Goal: Task Accomplishment & Management: Manage account settings

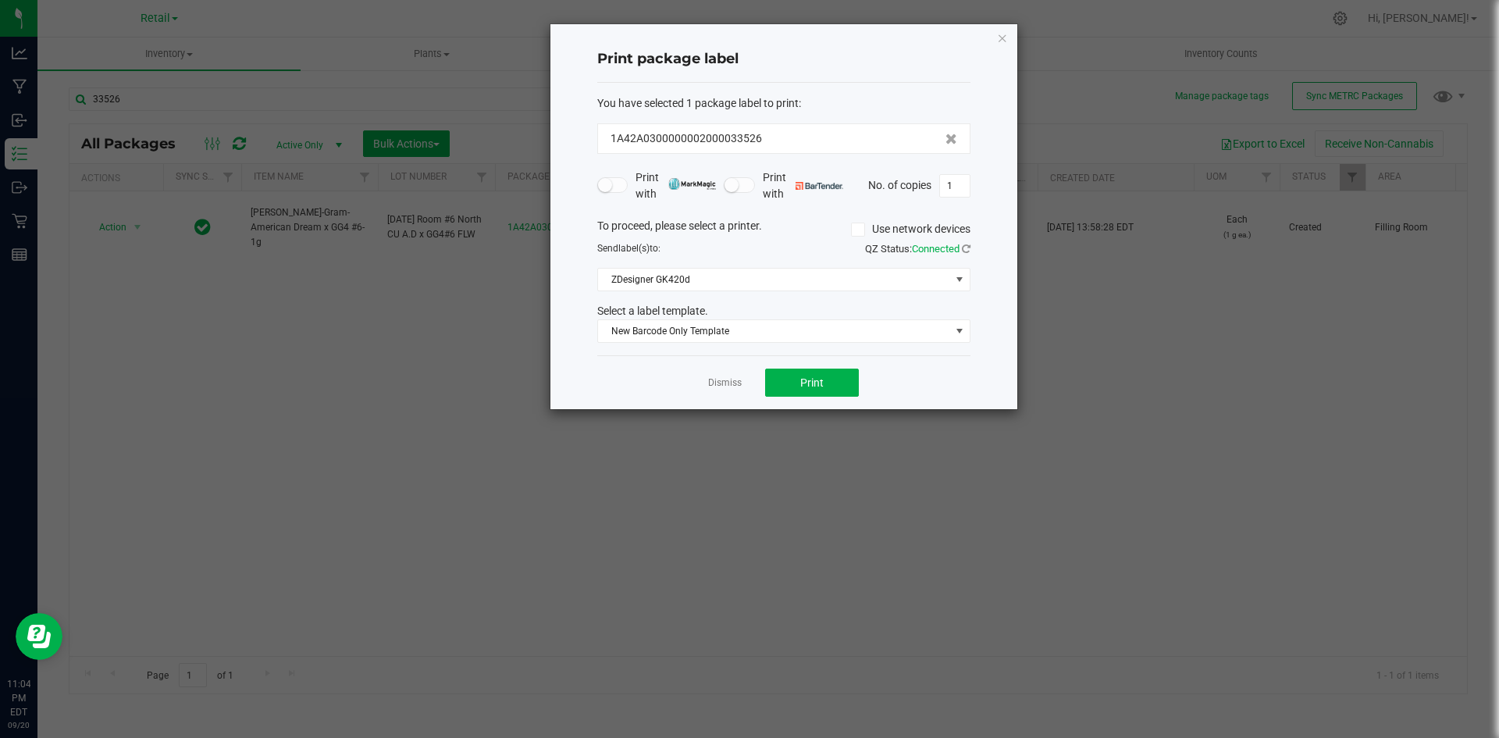
click at [1002, 42] on icon "button" at bounding box center [1002, 37] width 11 height 19
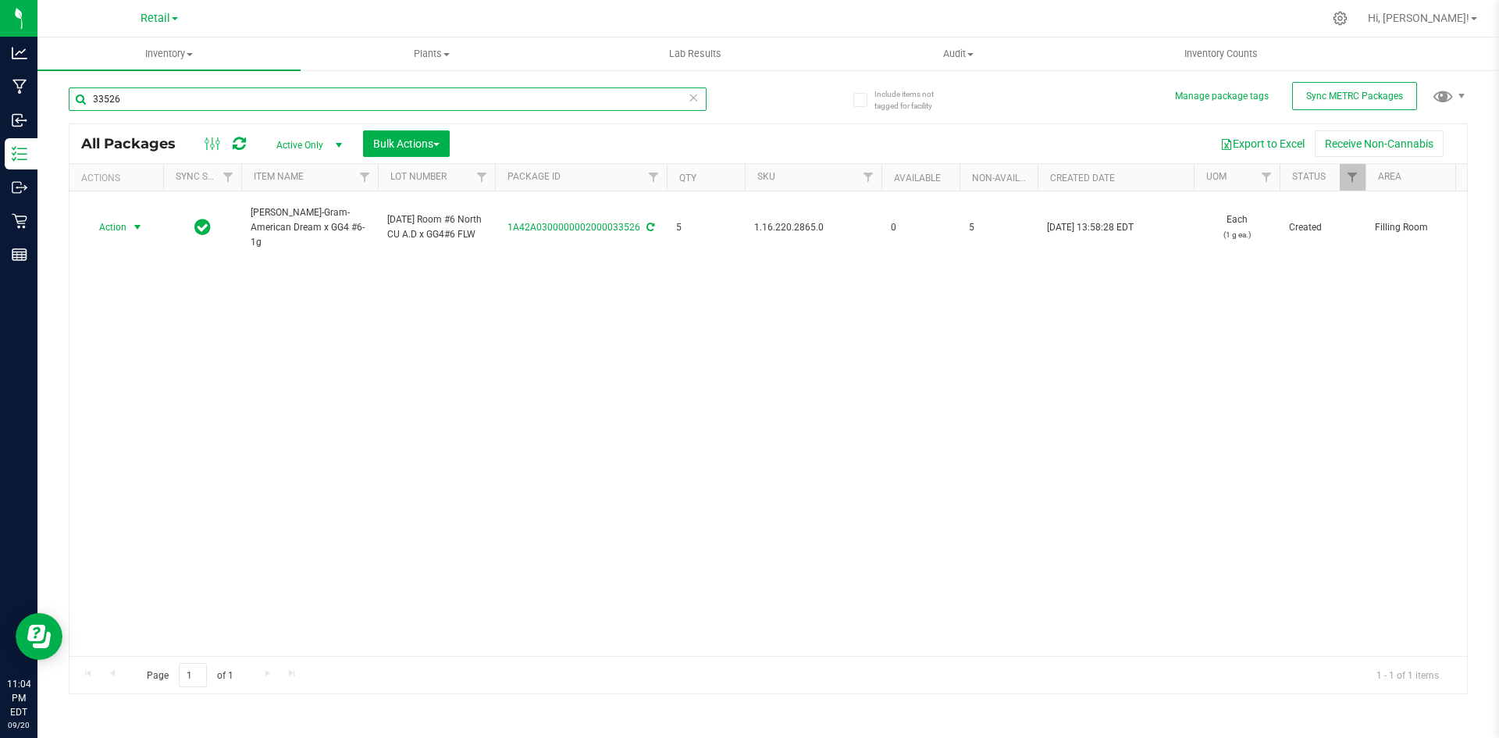
click at [468, 92] on input "33526" at bounding box center [388, 98] width 638 height 23
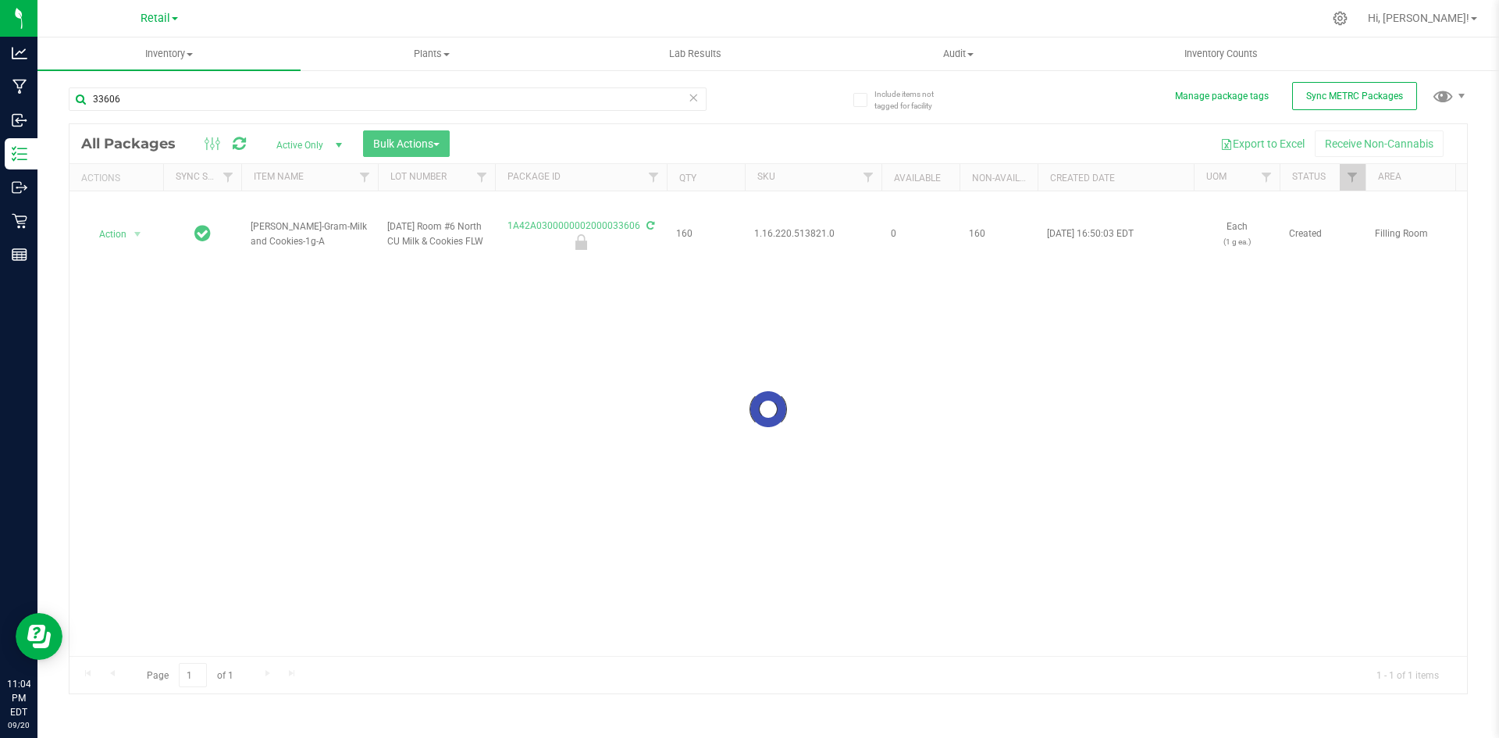
click at [807, 233] on div at bounding box center [768, 408] width 1398 height 569
click at [807, 233] on span "1.16.220.513821.0" at bounding box center [813, 233] width 118 height 15
copy tr "1.16.220.513821.0"
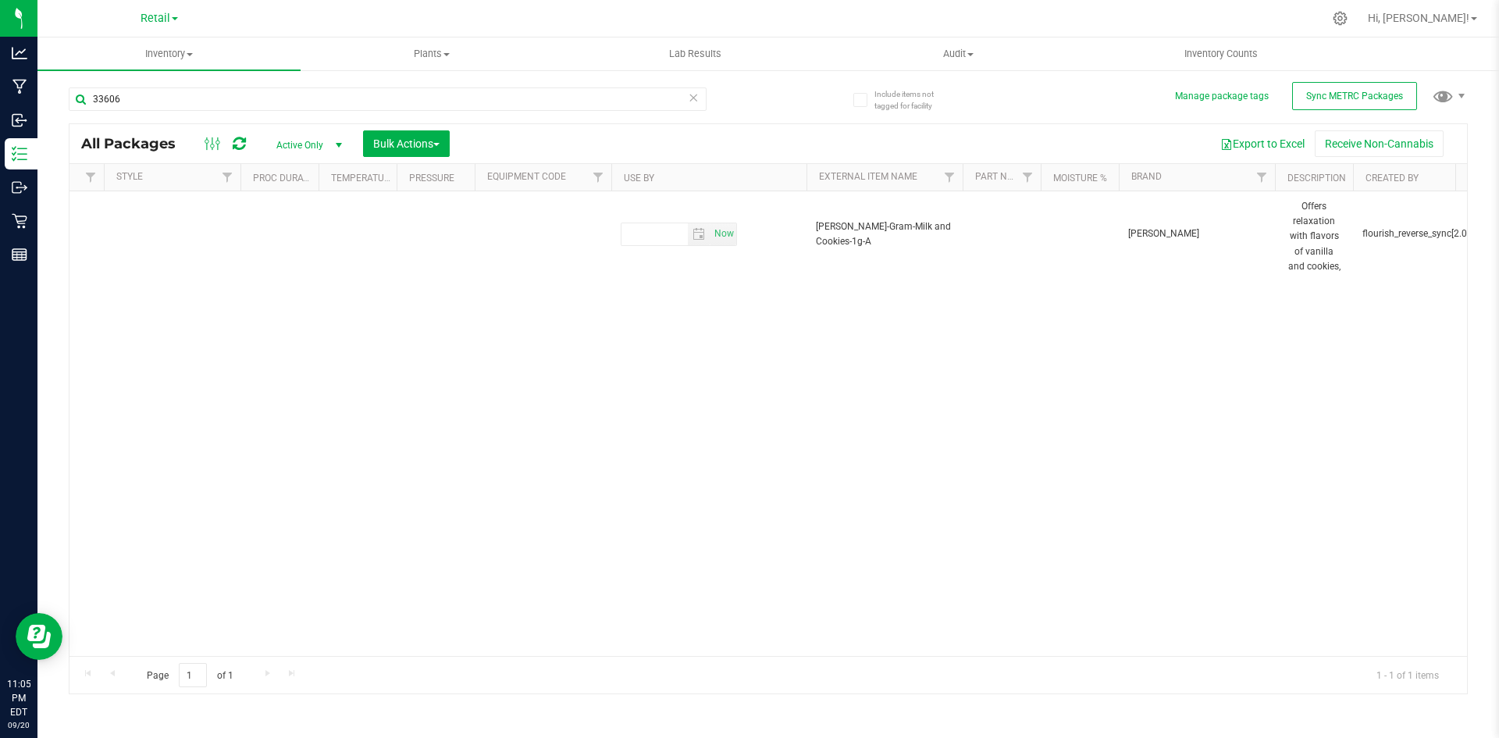
scroll to position [0, 6367]
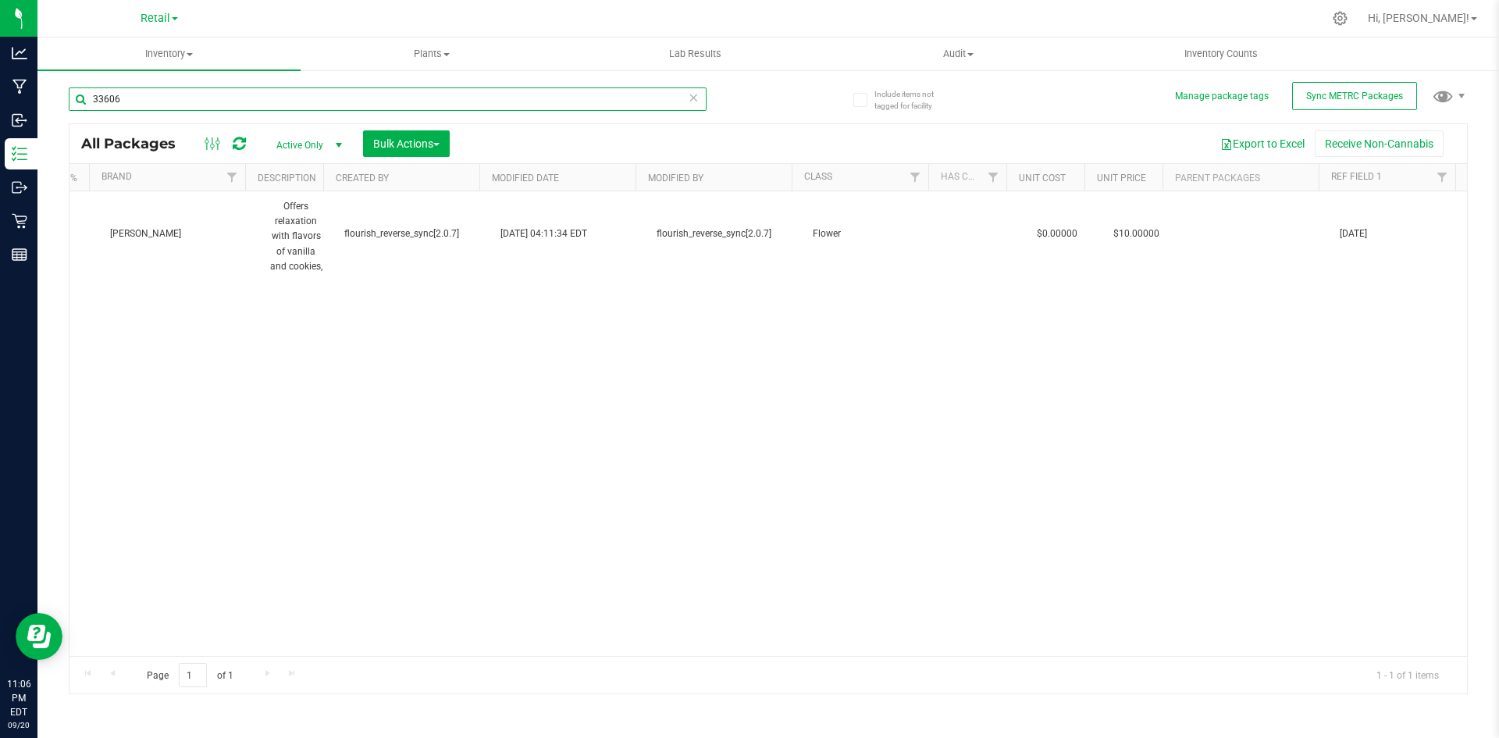
click at [208, 105] on input "33606" at bounding box center [388, 98] width 638 height 23
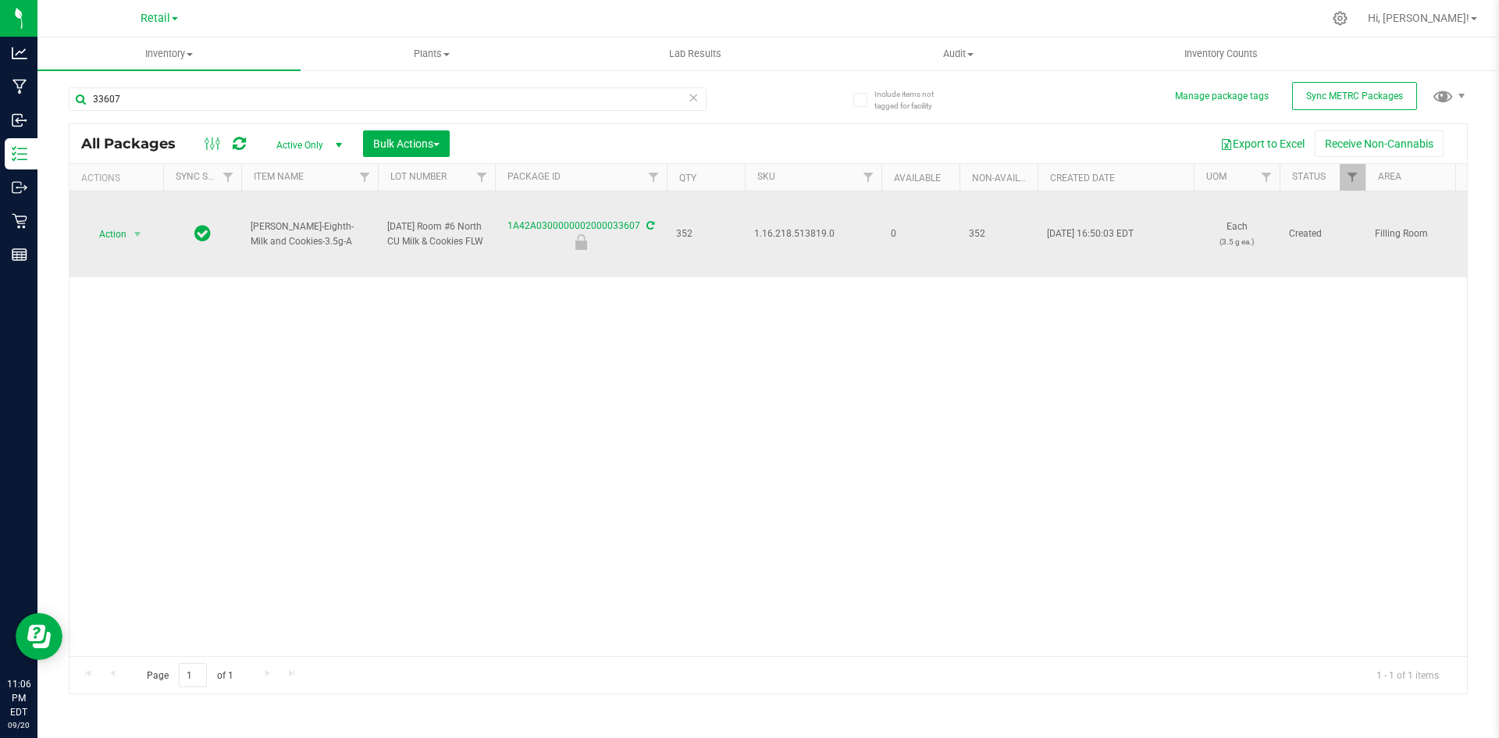
click at [801, 237] on span "1.16.218.513819.0" at bounding box center [813, 233] width 118 height 15
copy span "1.16.218.513819.0"
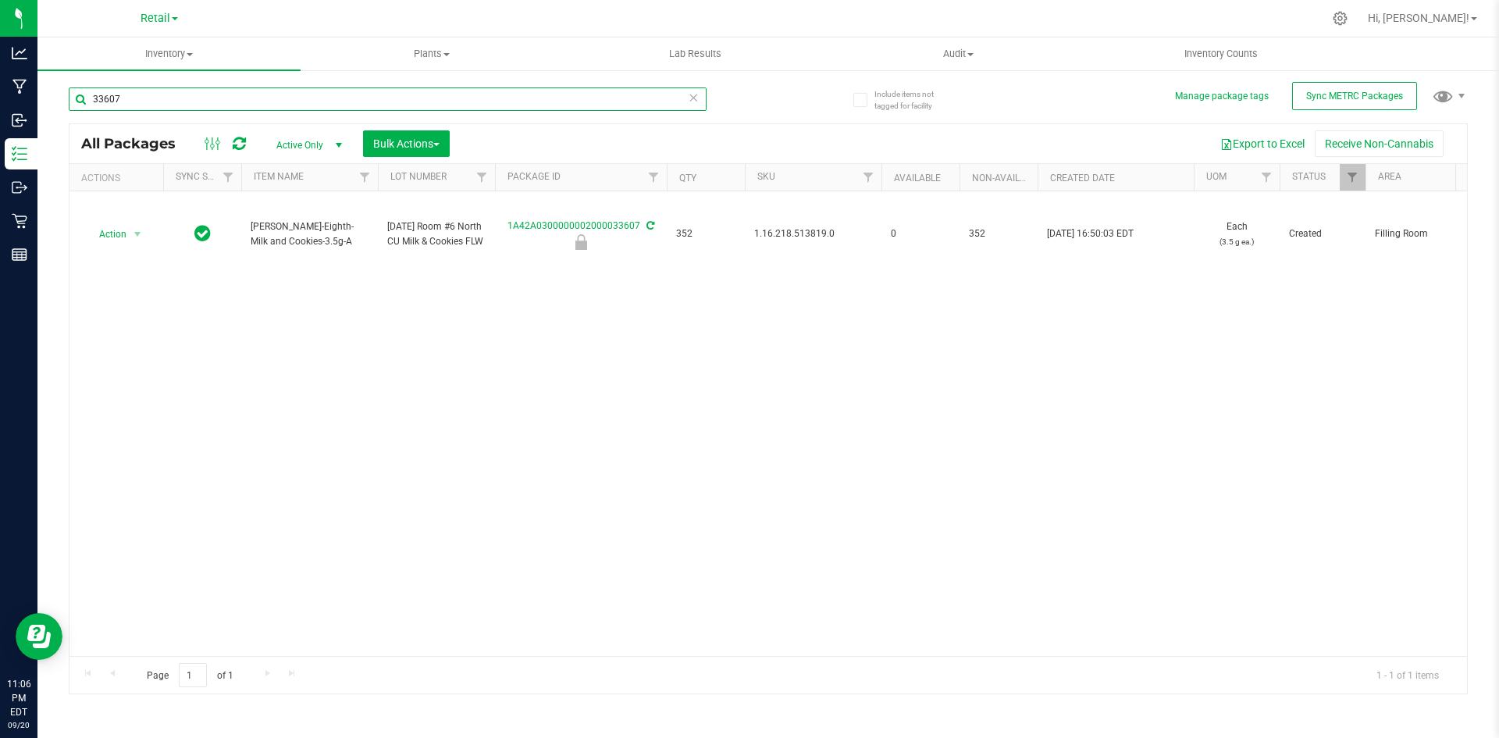
click at [401, 89] on input "33607" at bounding box center [388, 98] width 638 height 23
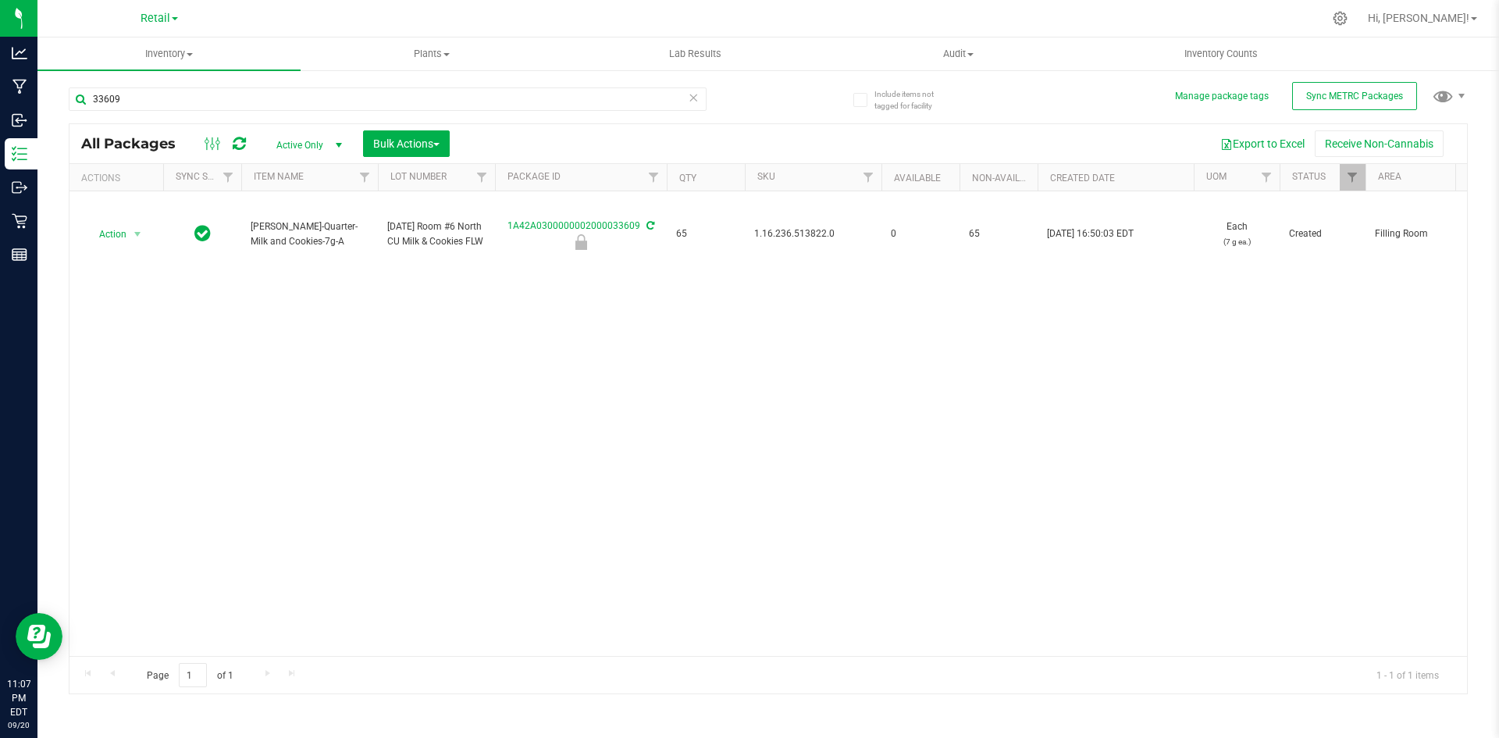
click at [317, 650] on div "Action Action Edit attributes Global inventory Locate package Package audit log…" at bounding box center [768, 423] width 1398 height 465
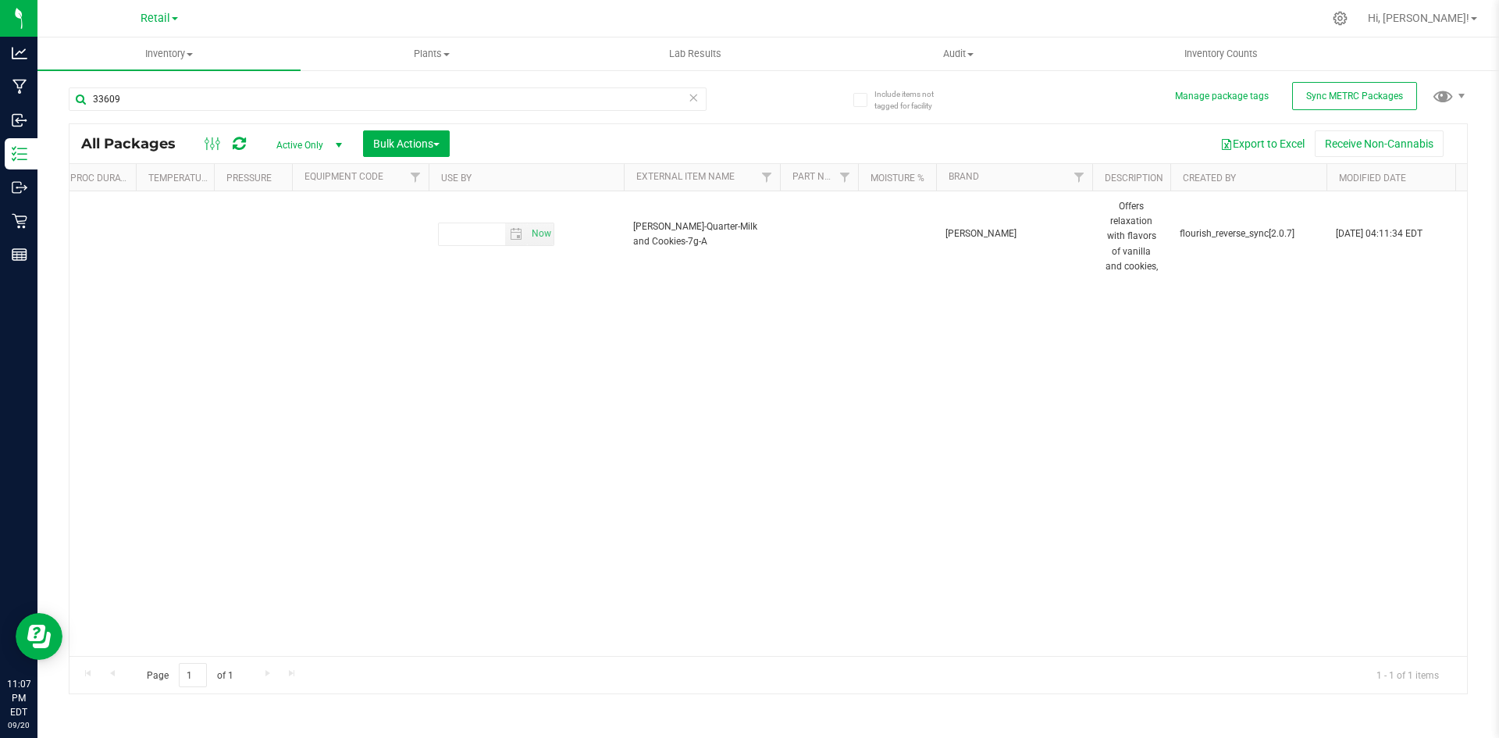
scroll to position [0, 6367]
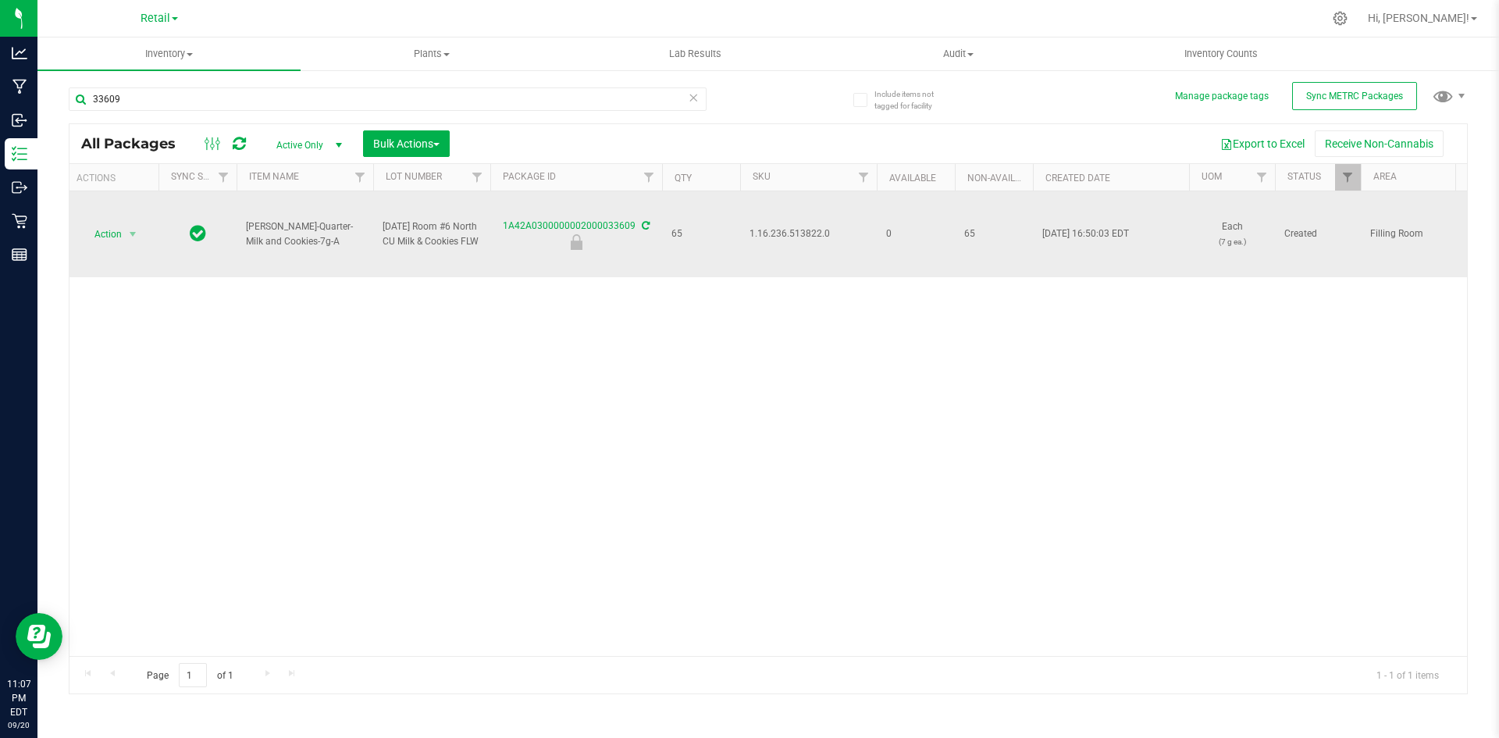
click at [776, 230] on span "1.16.236.513822.0" at bounding box center [809, 233] width 118 height 15
copy span "1.16.236.513822.0"
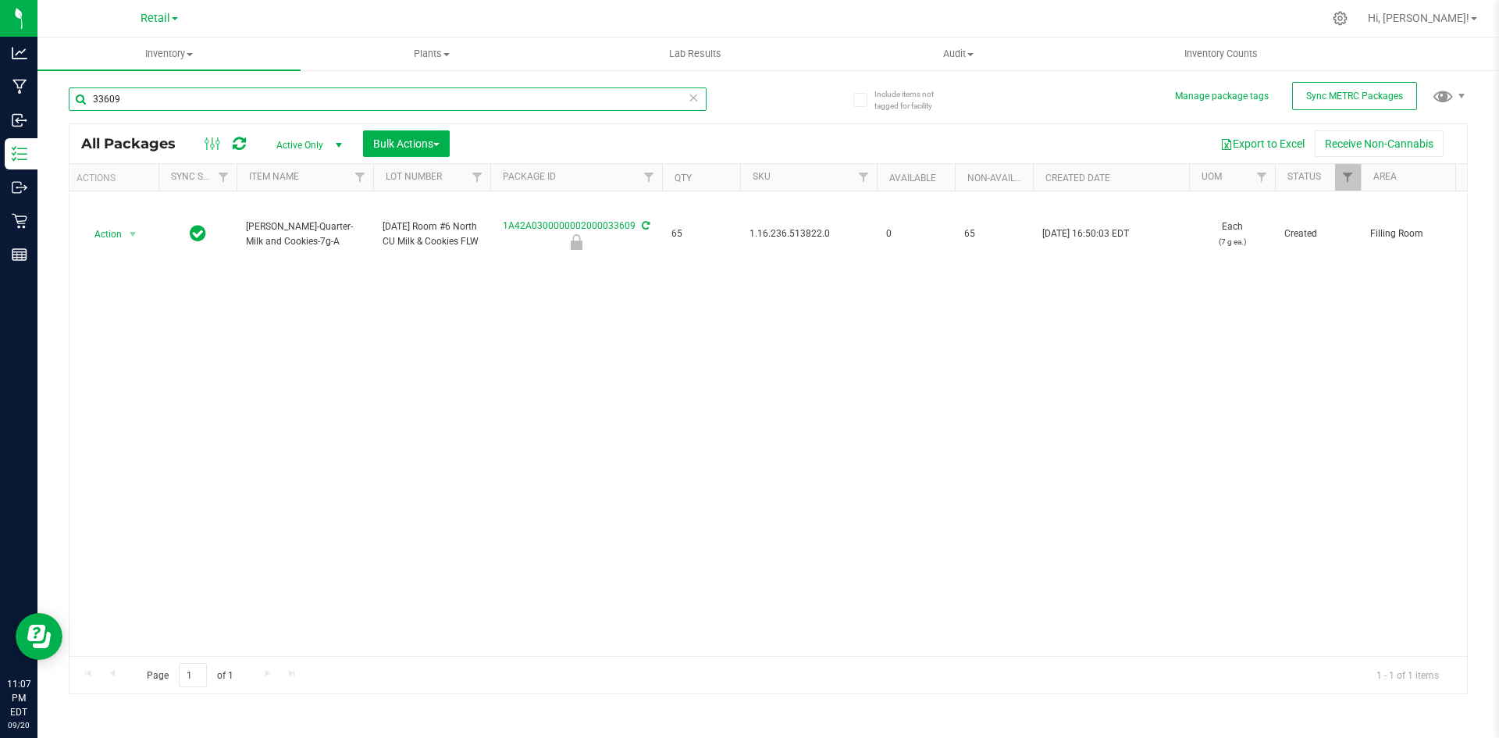
click at [460, 93] on input "33609" at bounding box center [388, 98] width 638 height 23
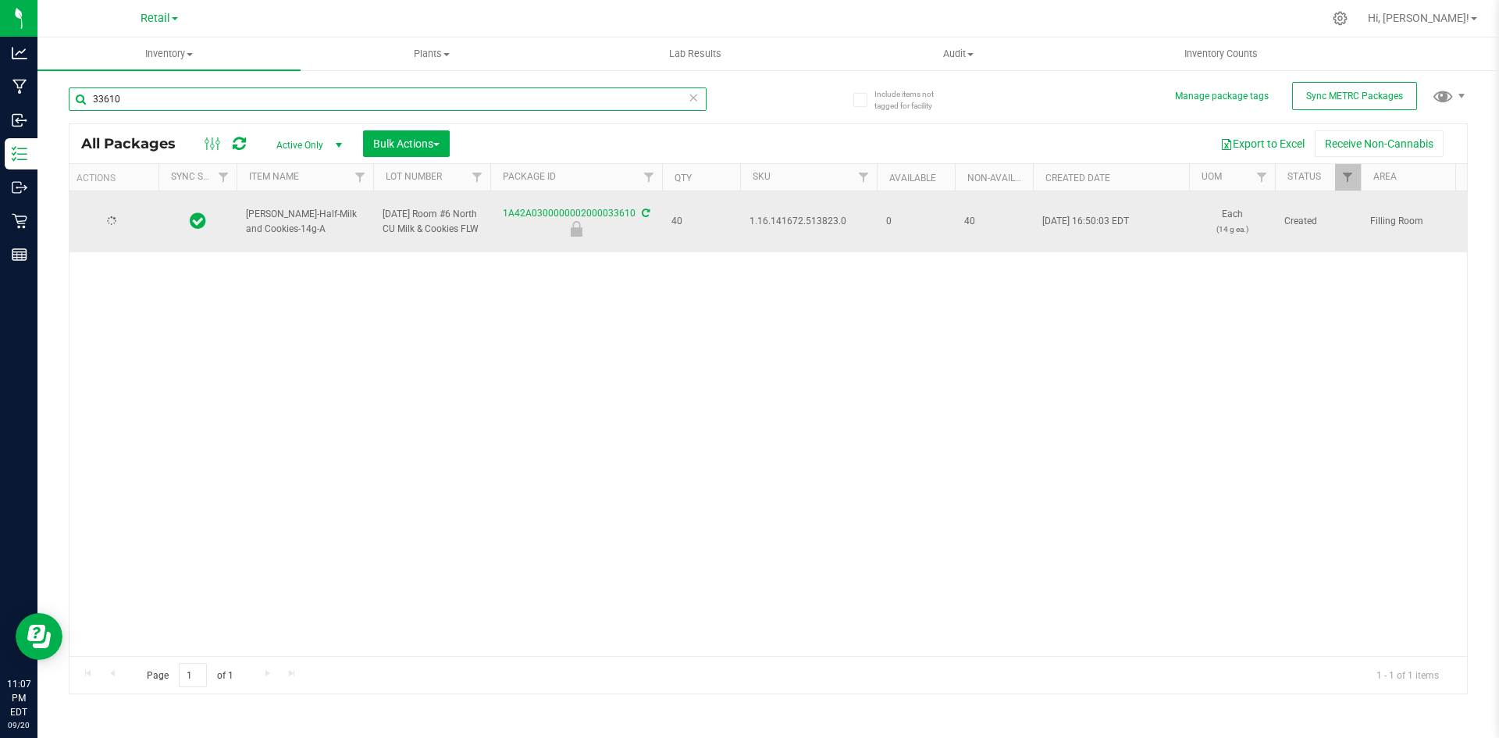
type input "33610"
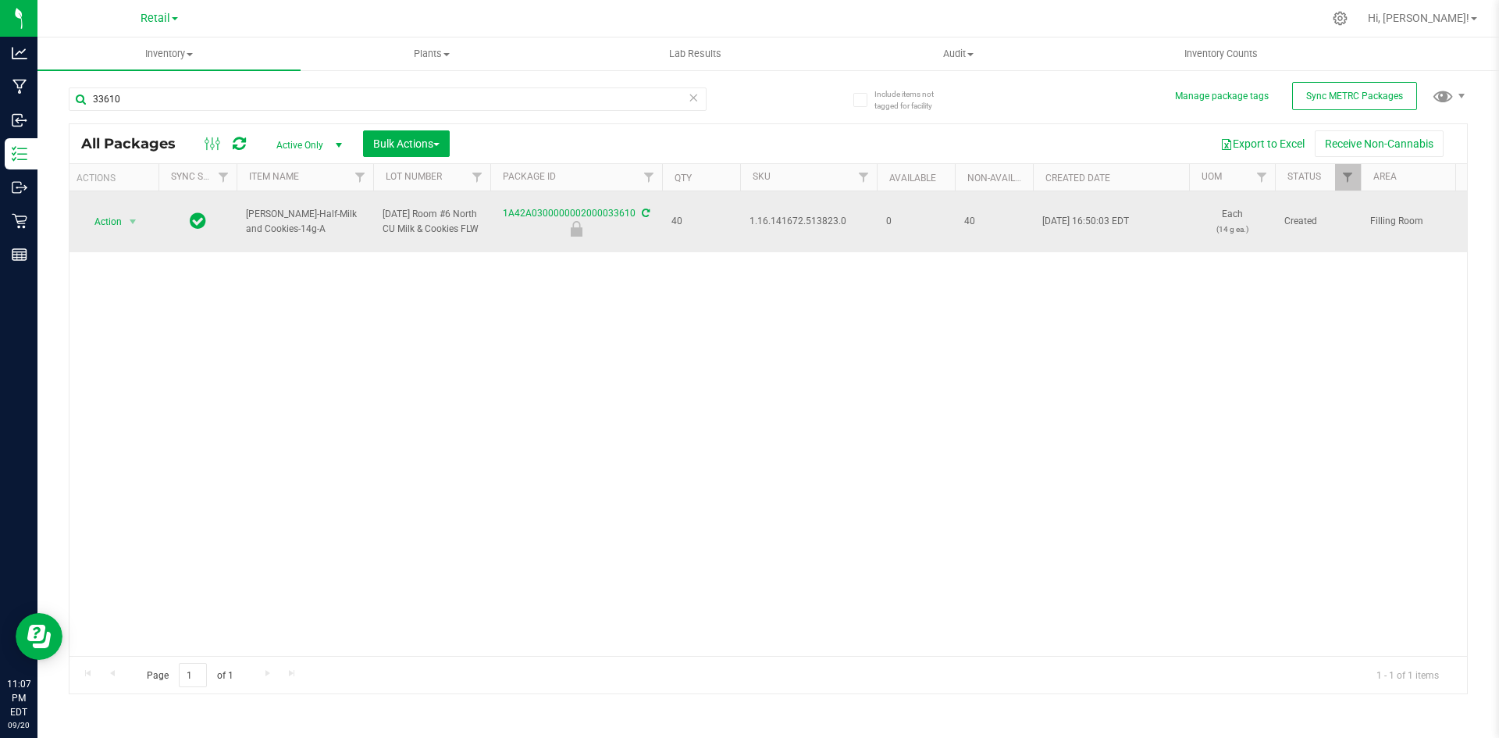
click at [817, 219] on span "1.16.141672.513823.0" at bounding box center [809, 221] width 118 height 15
copy span "1.16.141672.513823.0"
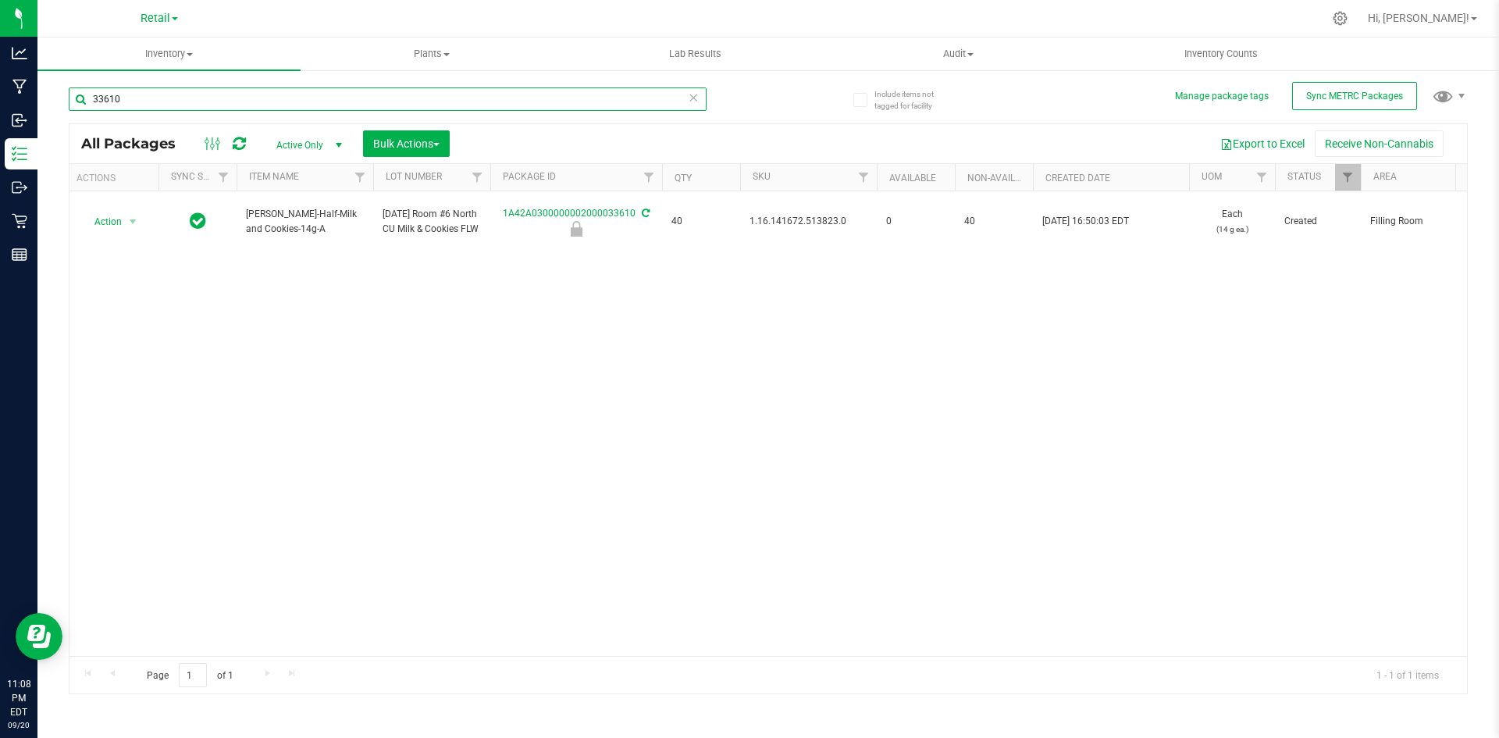
click at [213, 107] on input "33610" at bounding box center [388, 98] width 638 height 23
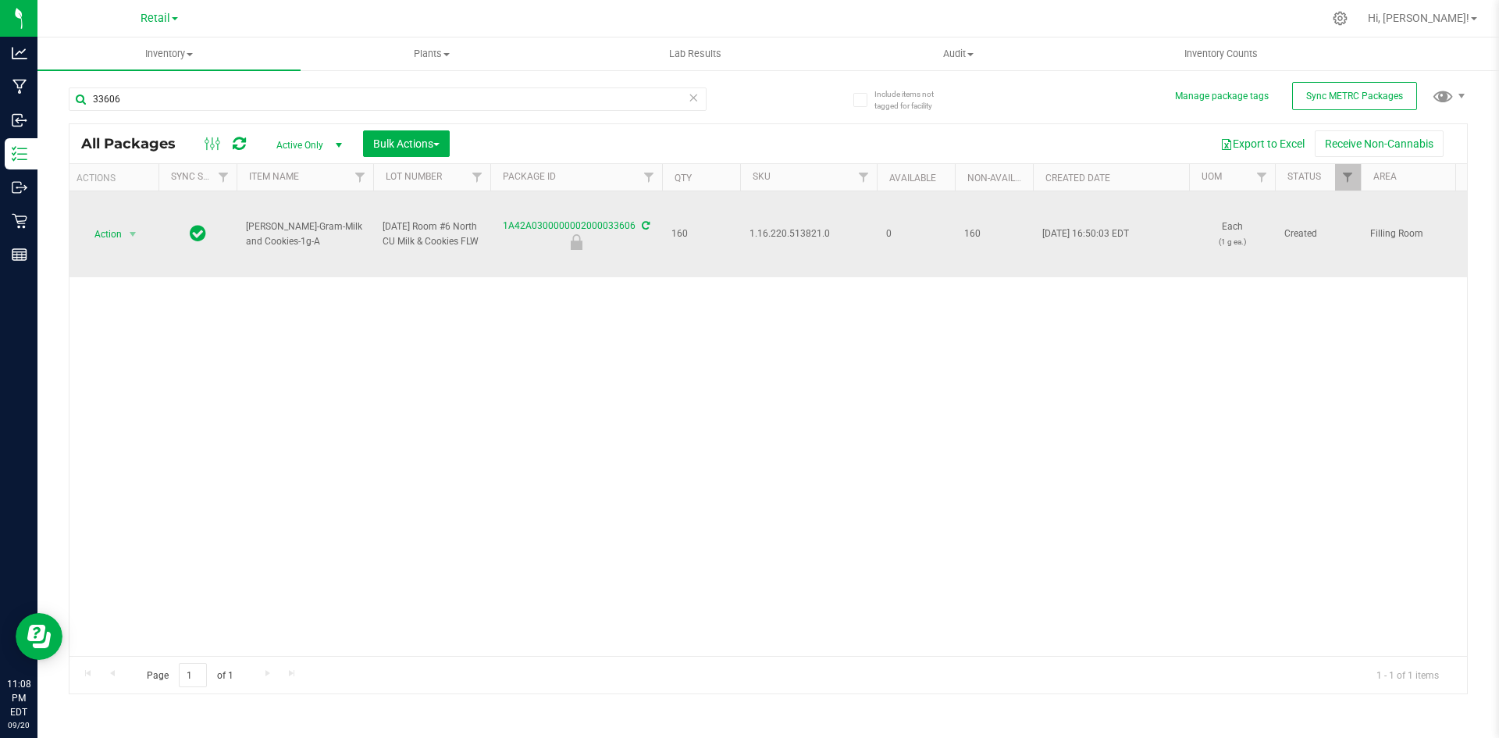
click at [811, 231] on span "1.16.220.513821.0" at bounding box center [809, 233] width 118 height 15
copy span "1.16.220.513821.0"
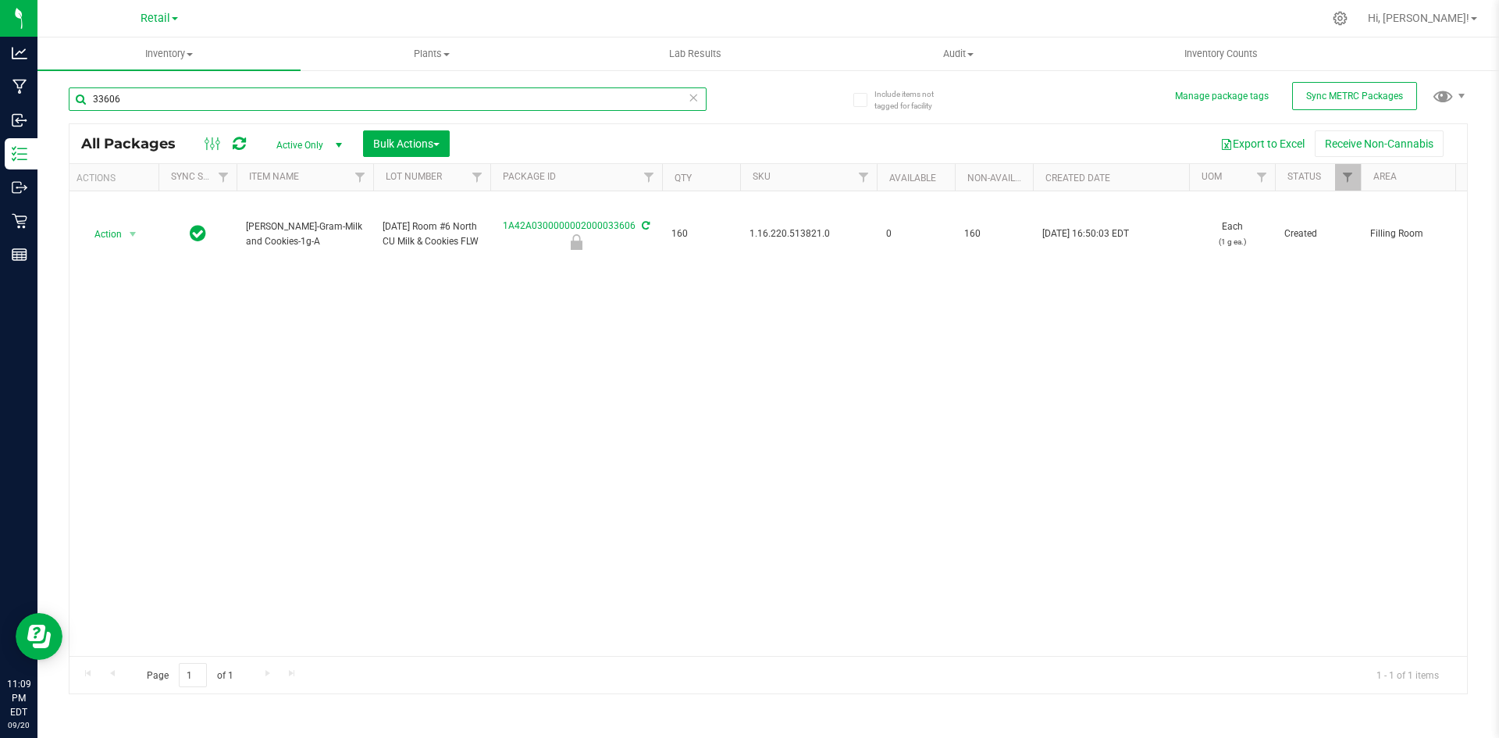
click at [326, 93] on input "33606" at bounding box center [388, 98] width 638 height 23
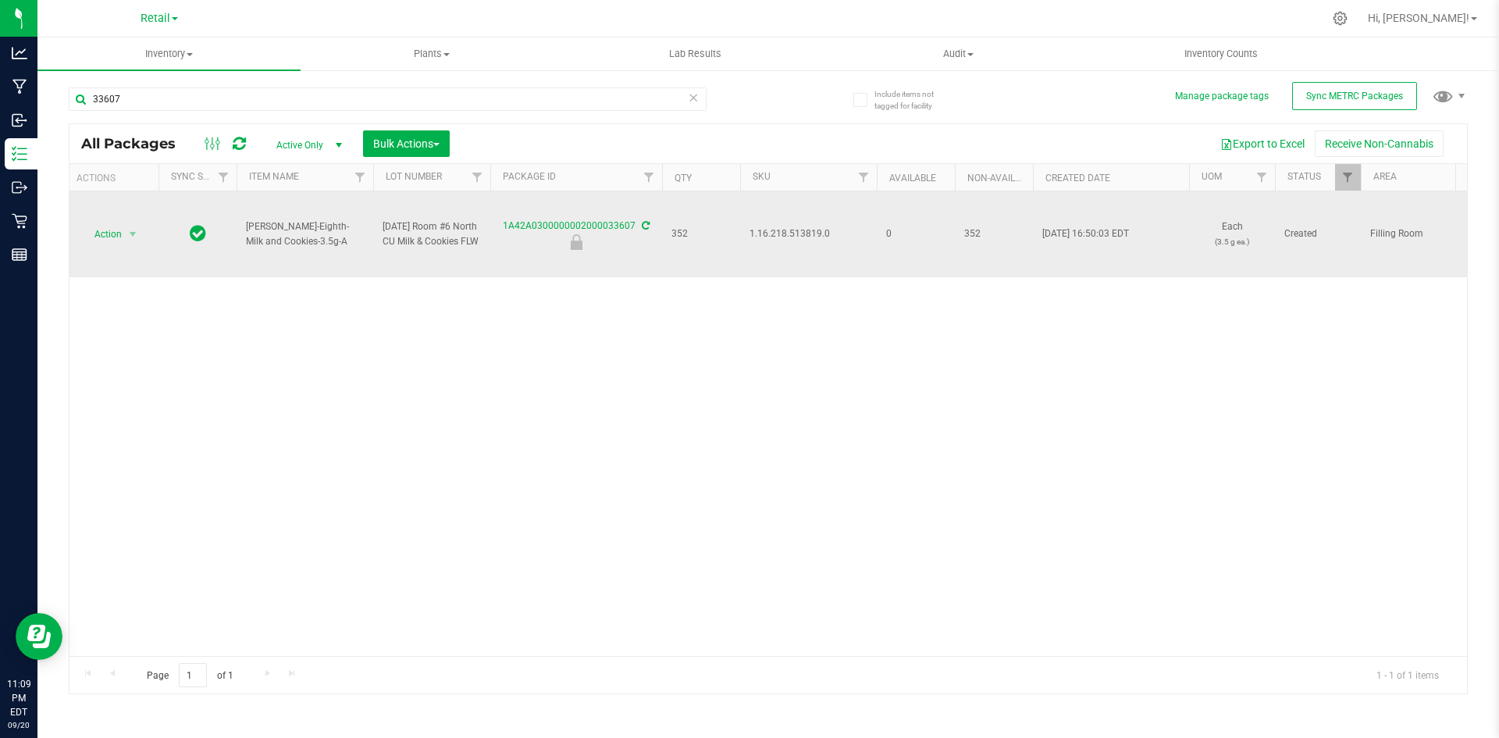
click at [805, 229] on span "1.16.218.513819.0" at bounding box center [809, 233] width 118 height 15
copy span "1.16.218.513819.0"
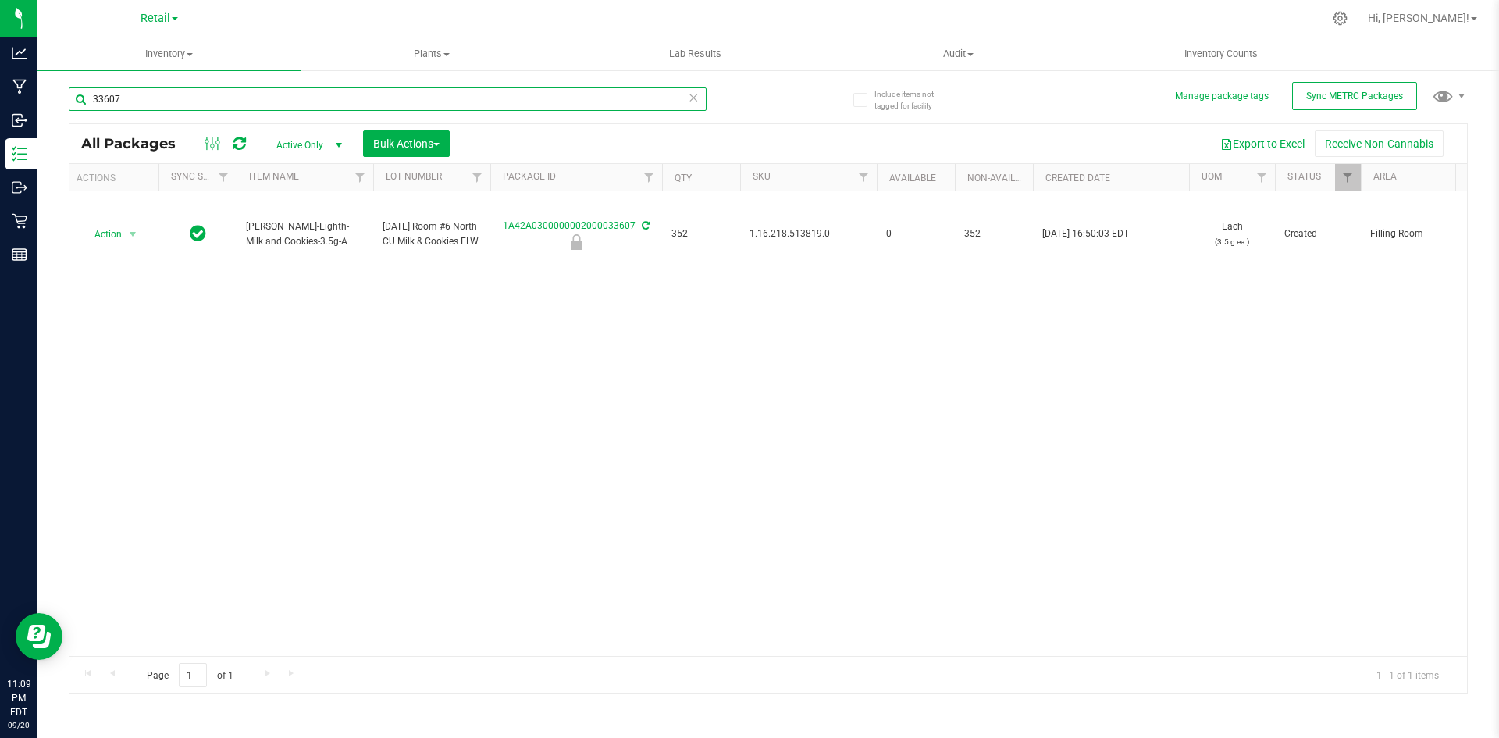
click at [515, 103] on input "33607" at bounding box center [388, 98] width 638 height 23
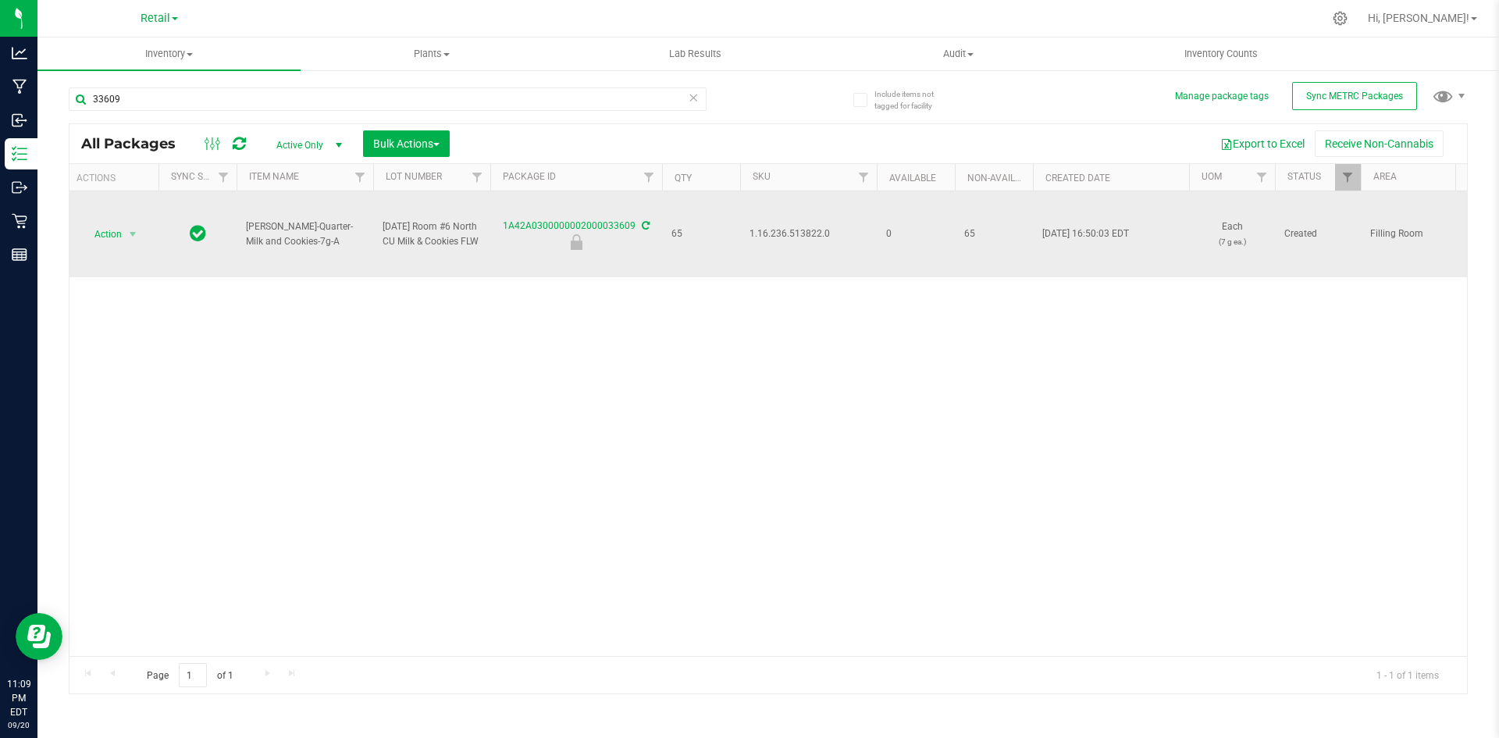
click at [794, 237] on span "1.16.236.513822.0" at bounding box center [809, 233] width 118 height 15
click at [794, 236] on span "1.16.236.513822.0" at bounding box center [809, 233] width 118 height 15
copy span "1.16.236.513822.0"
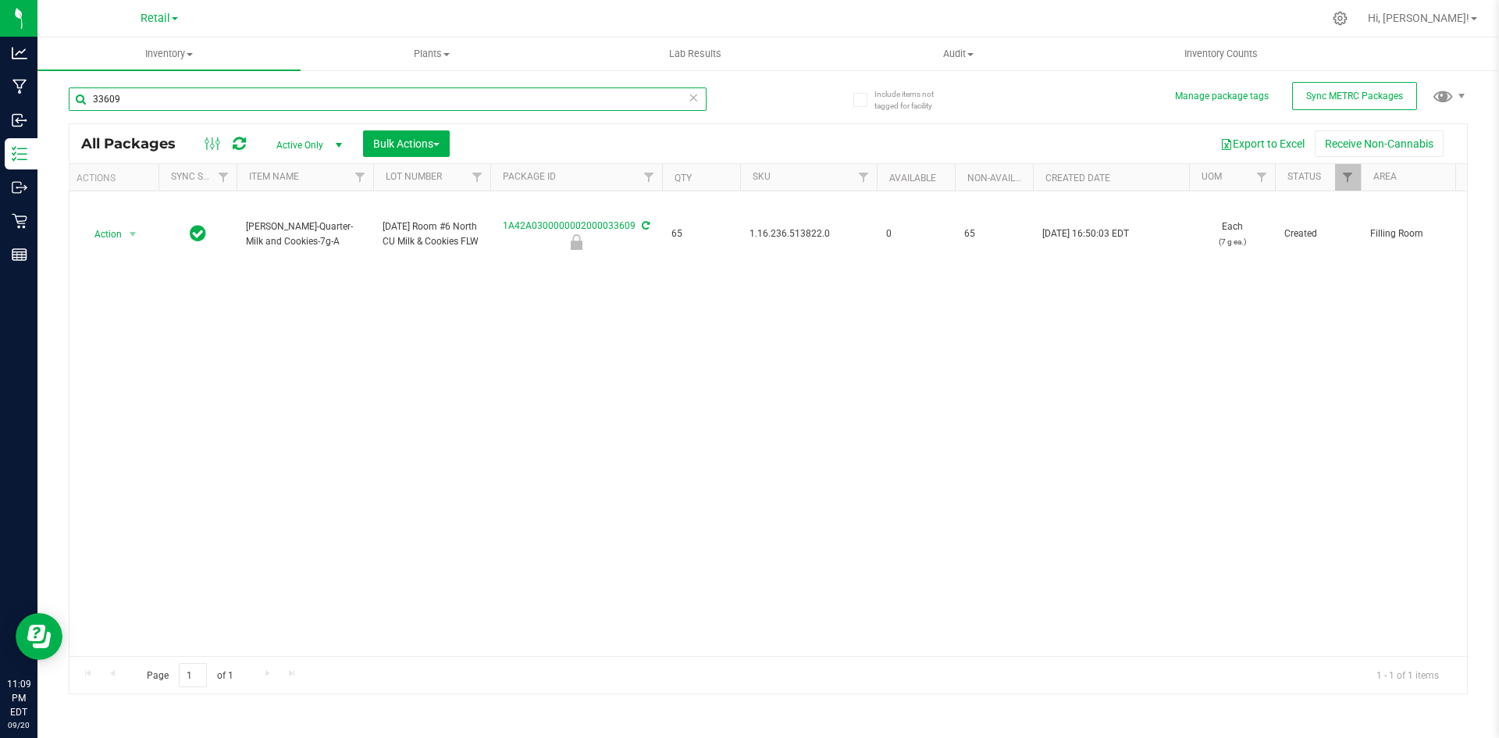
click at [365, 87] on input "33609" at bounding box center [388, 98] width 638 height 23
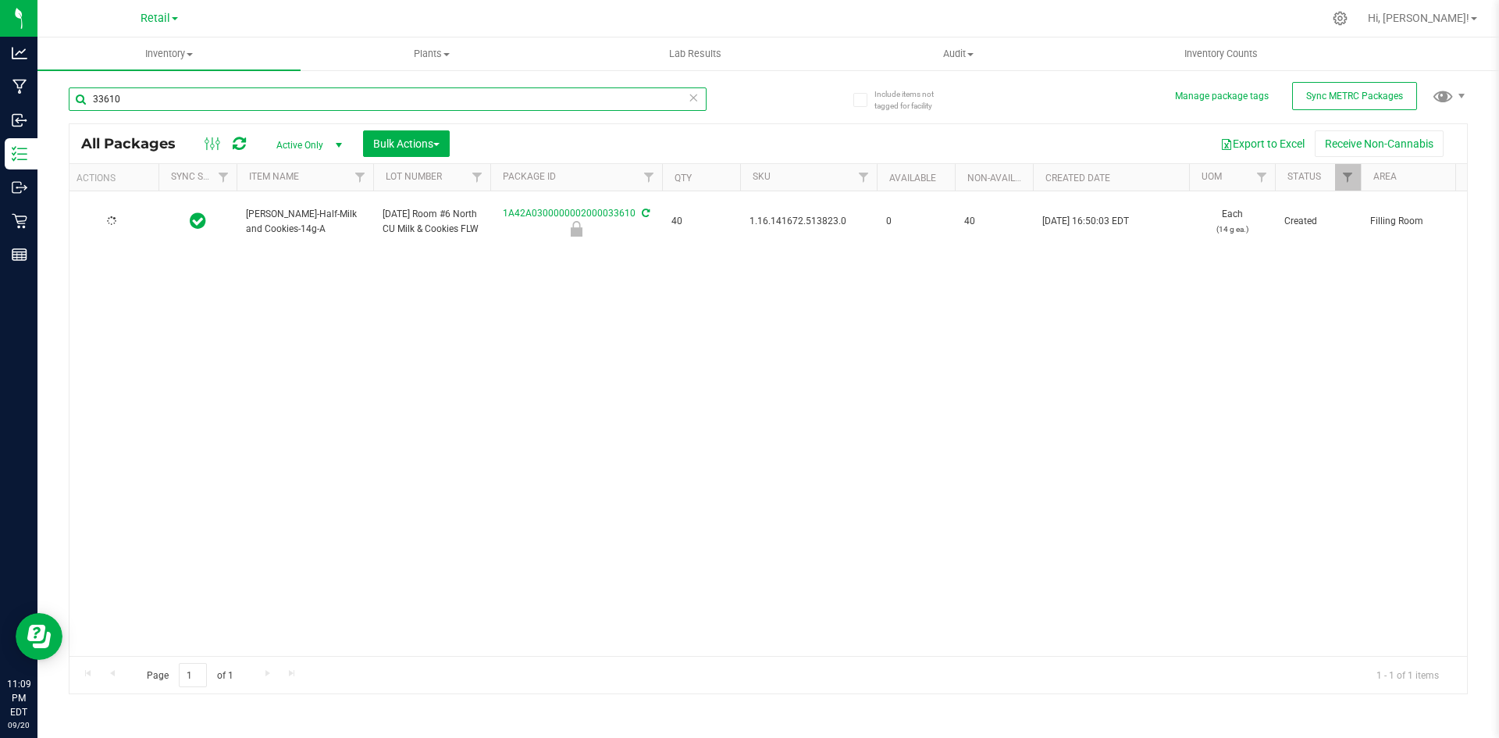
type input "33610"
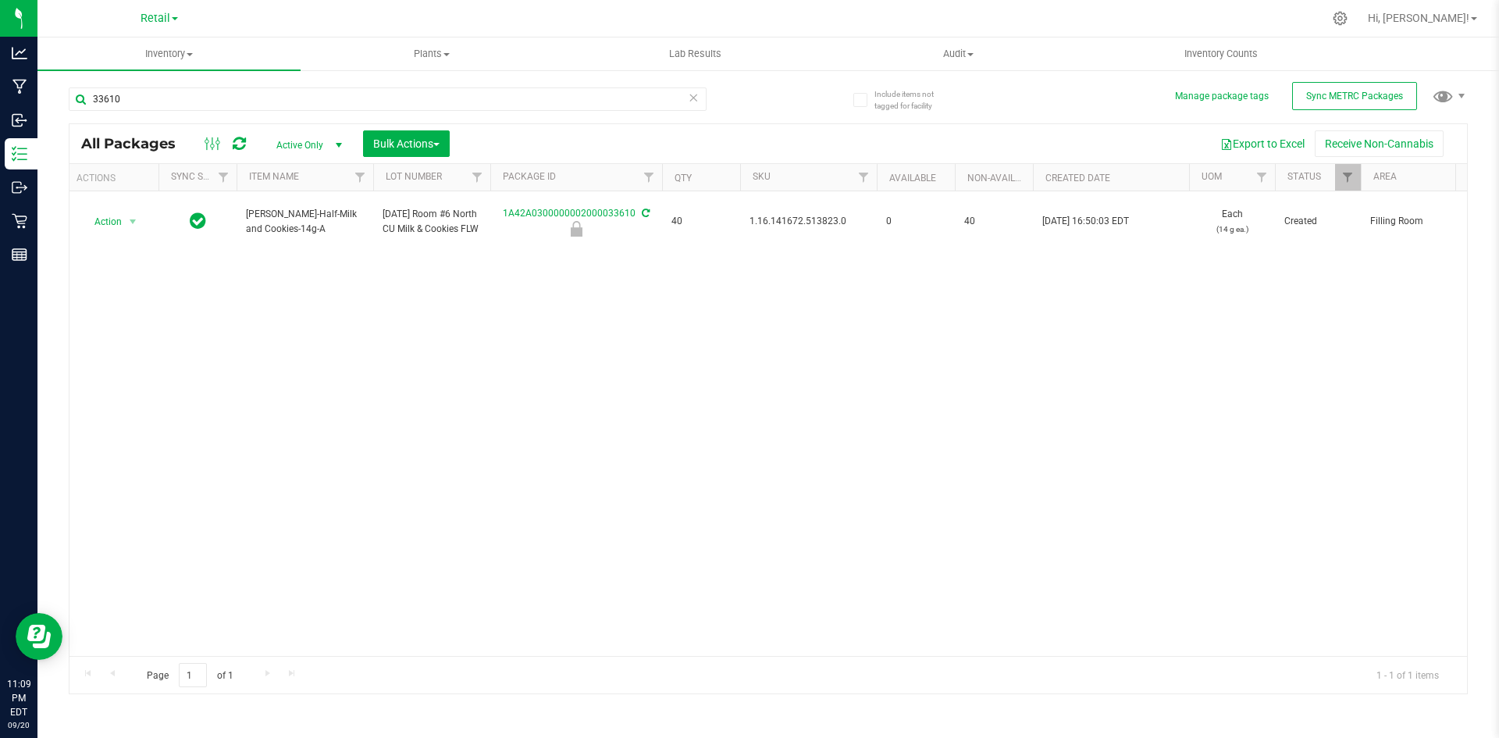
click at [815, 219] on span "1.16.141672.513823.0" at bounding box center [809, 221] width 118 height 15
copy span "1.16.141672.513823.0"
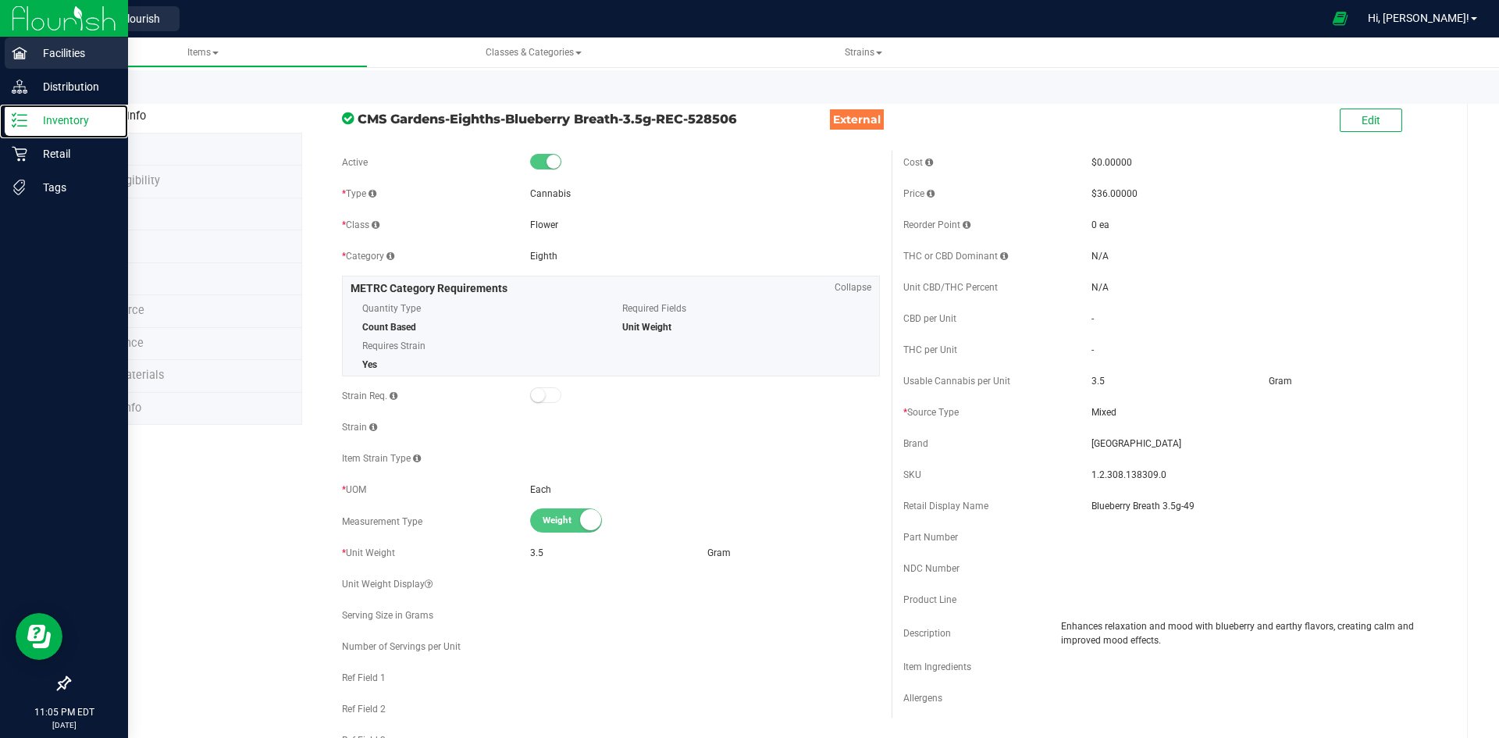
drag, startPoint x: 41, startPoint y: 115, endPoint x: 55, endPoint y: 55, distance: 60.8
click at [41, 115] on p "Inventory" at bounding box center [74, 120] width 94 height 19
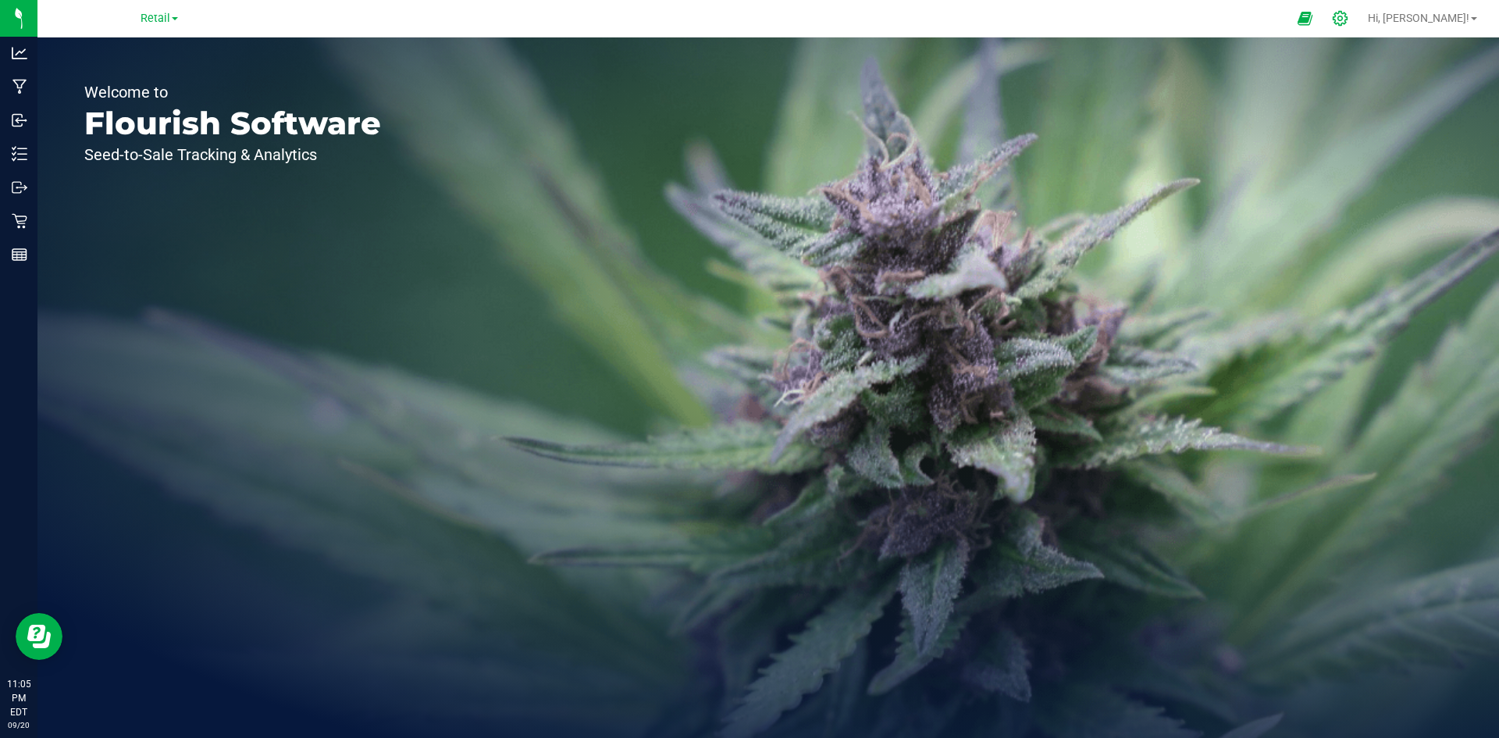
click at [1360, 30] on div at bounding box center [1340, 19] width 39 height 34
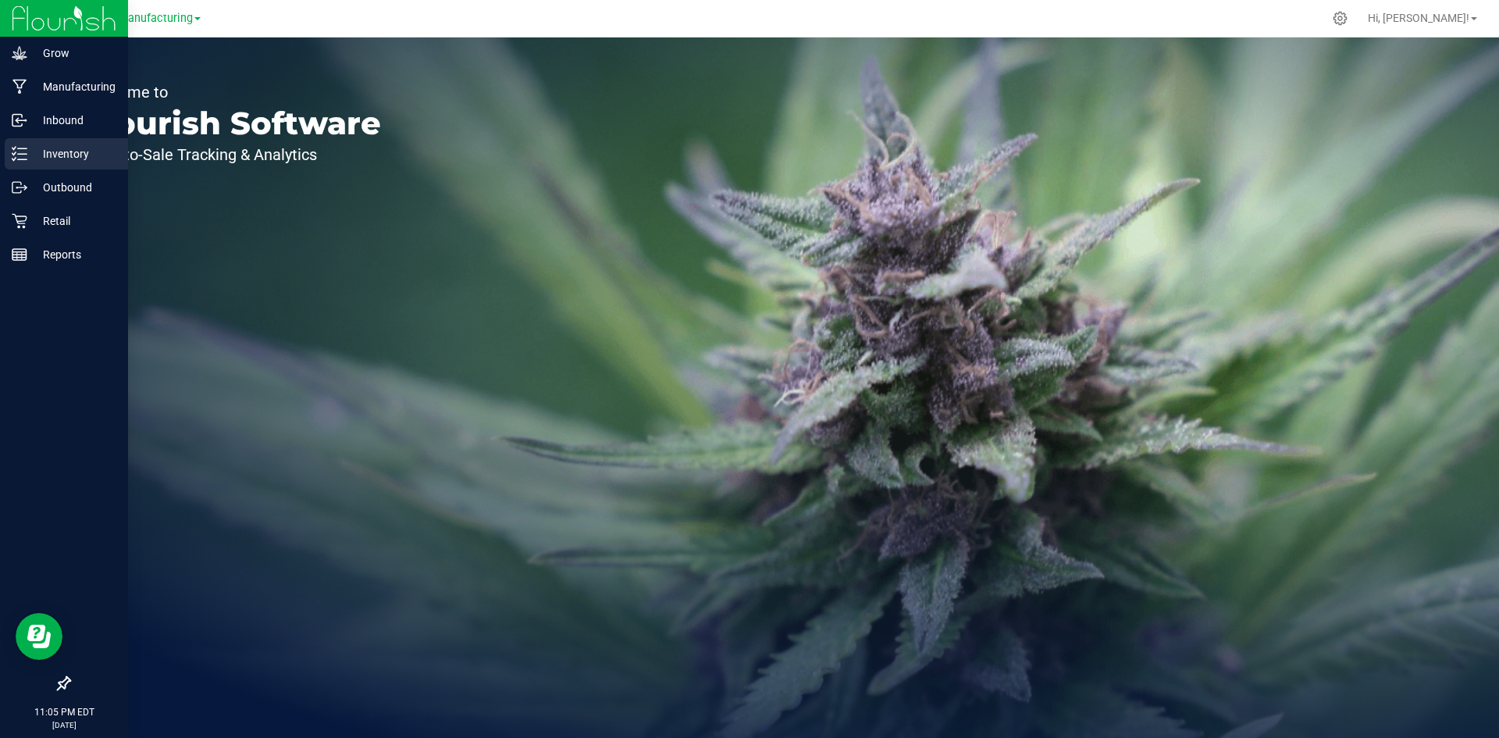
click at [27, 155] on p "Inventory" at bounding box center [74, 153] width 94 height 19
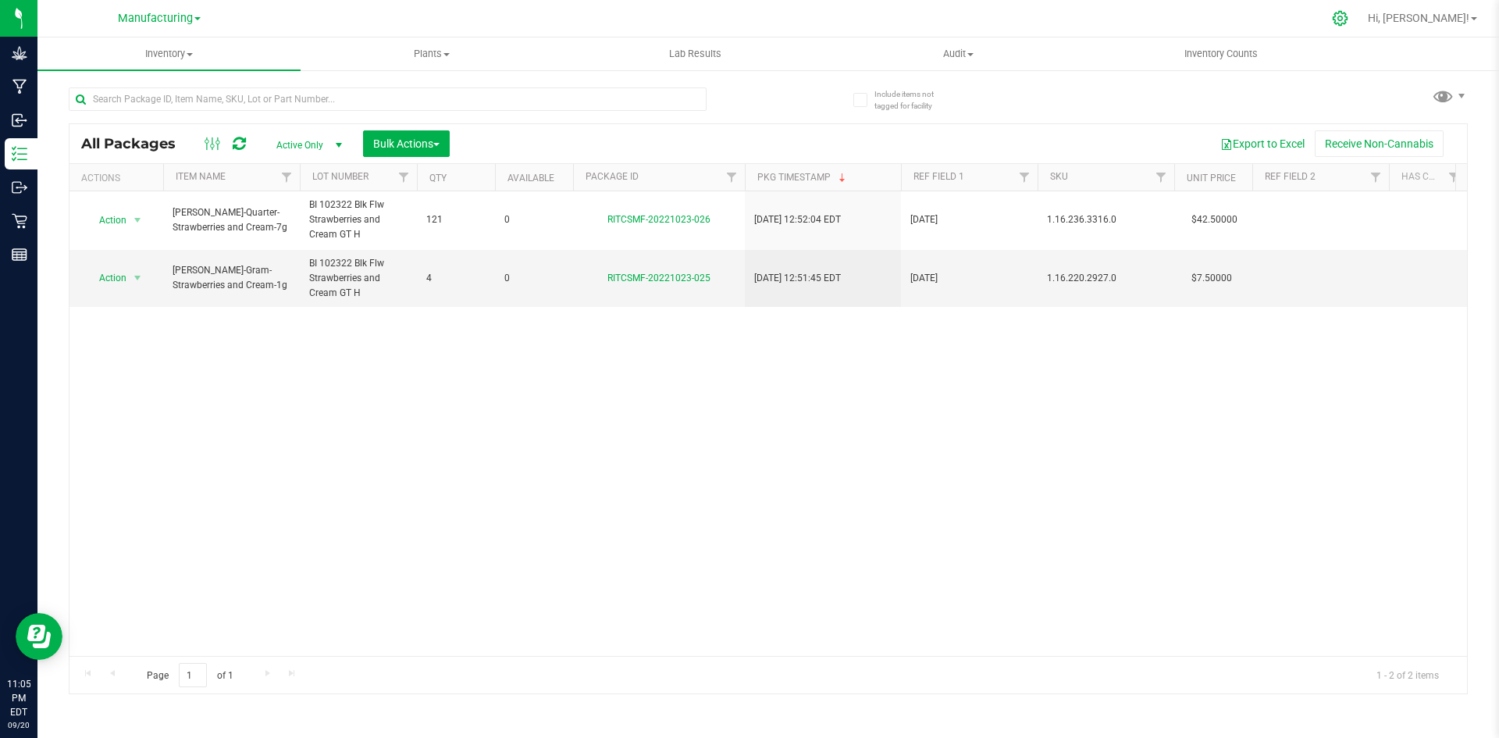
click at [1348, 17] on icon at bounding box center [1340, 18] width 15 height 15
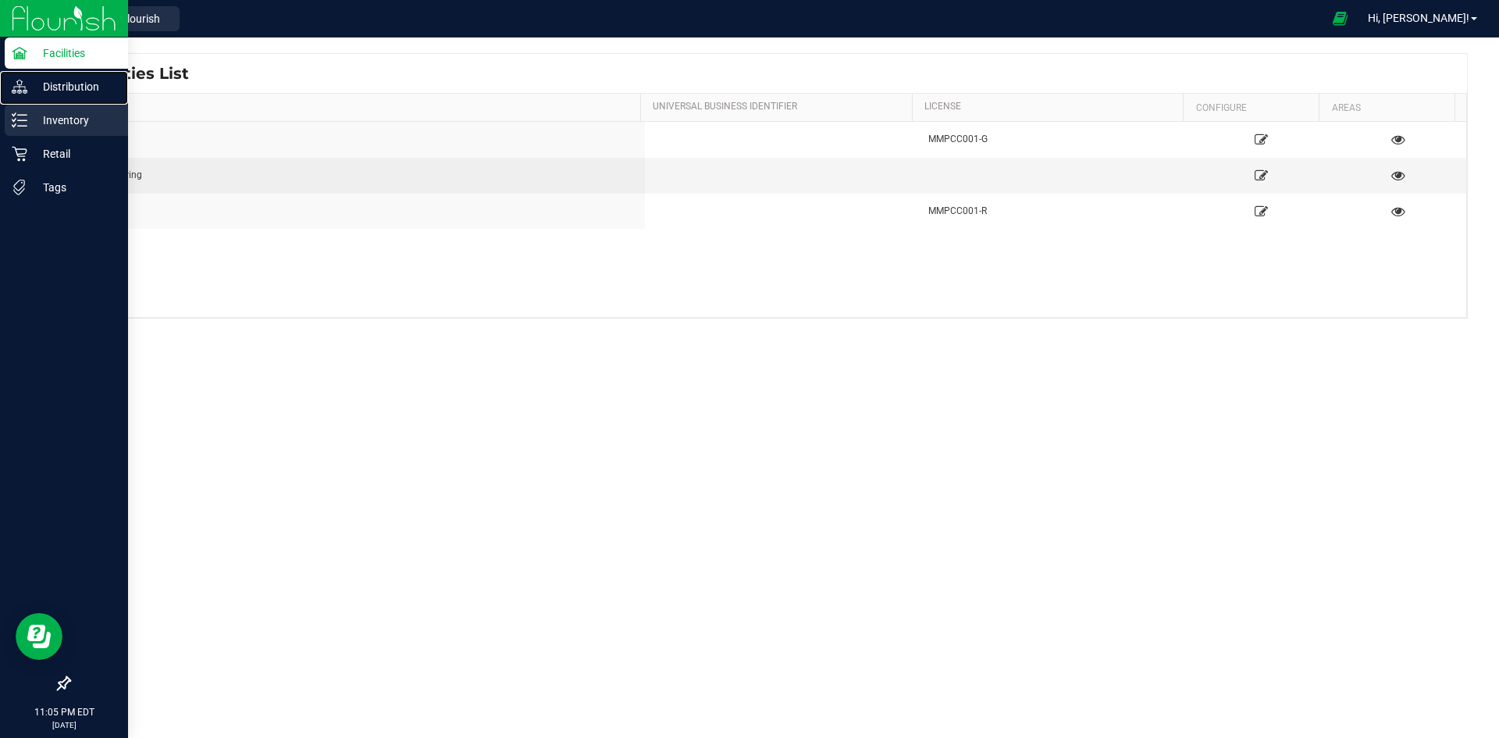
click at [43, 104] on link "Distribution" at bounding box center [64, 88] width 128 height 34
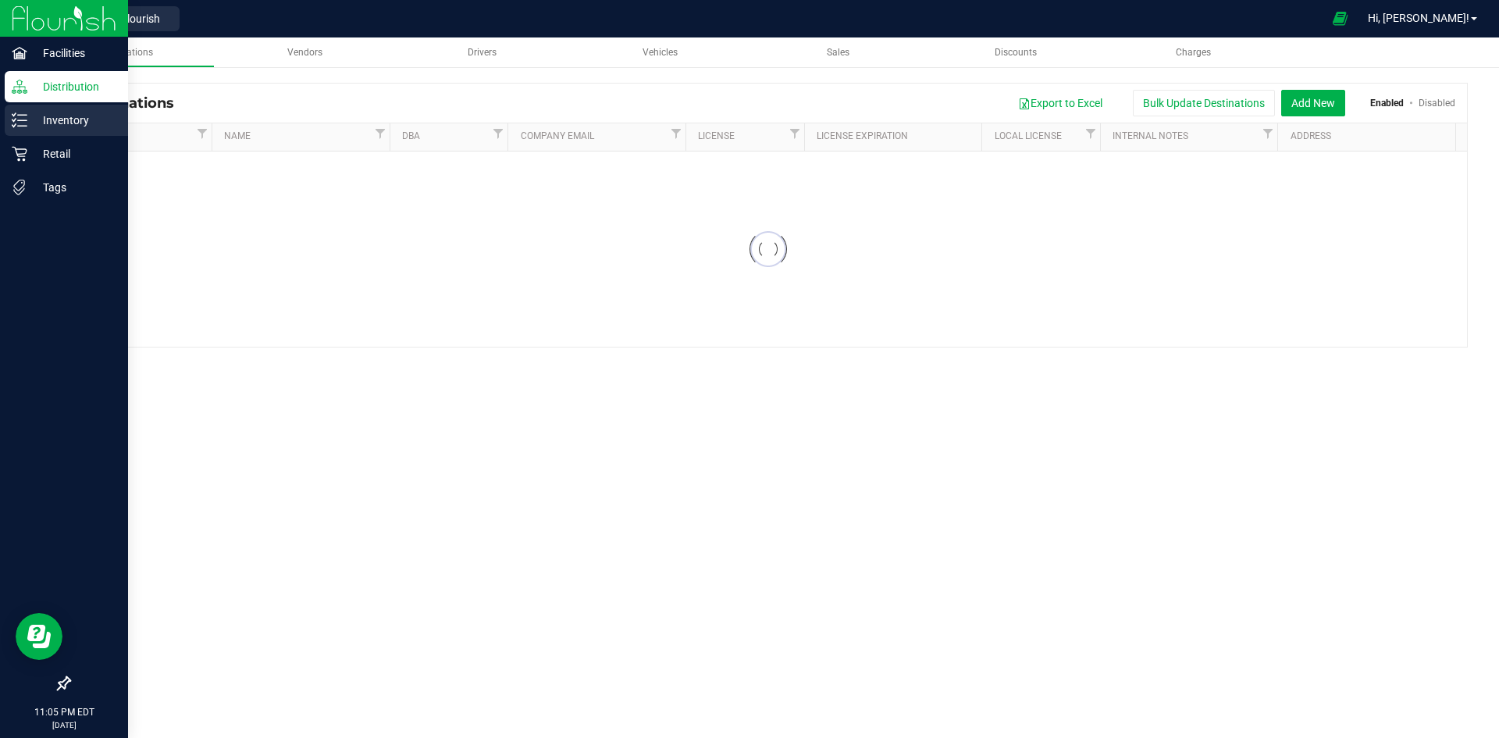
click at [45, 120] on p "Inventory" at bounding box center [74, 120] width 94 height 19
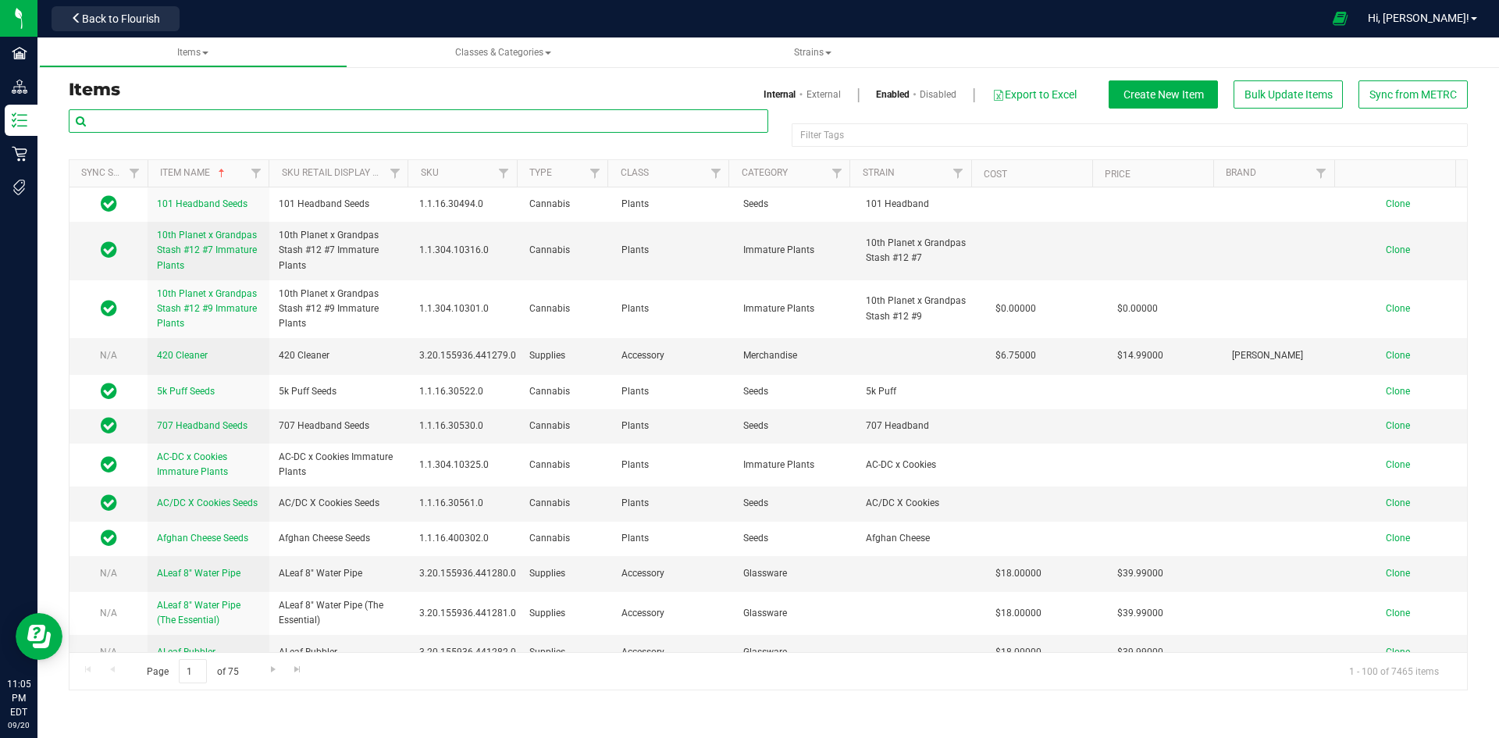
paste input "1.16.220.513821.0"
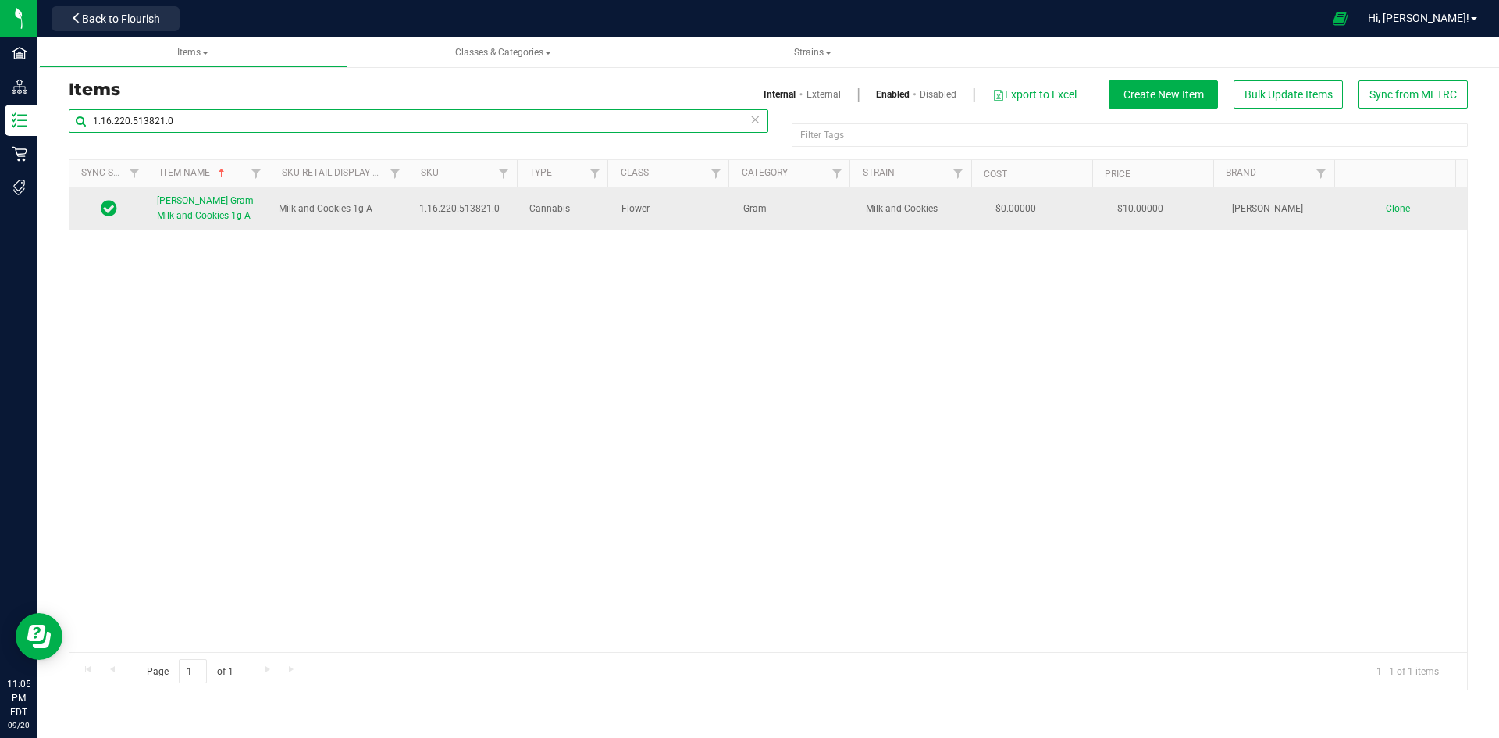
type input "1.16.220.513821.0"
click at [176, 213] on span "[PERSON_NAME]-Gram-Milk and Cookies-1g-A" at bounding box center [206, 208] width 99 height 26
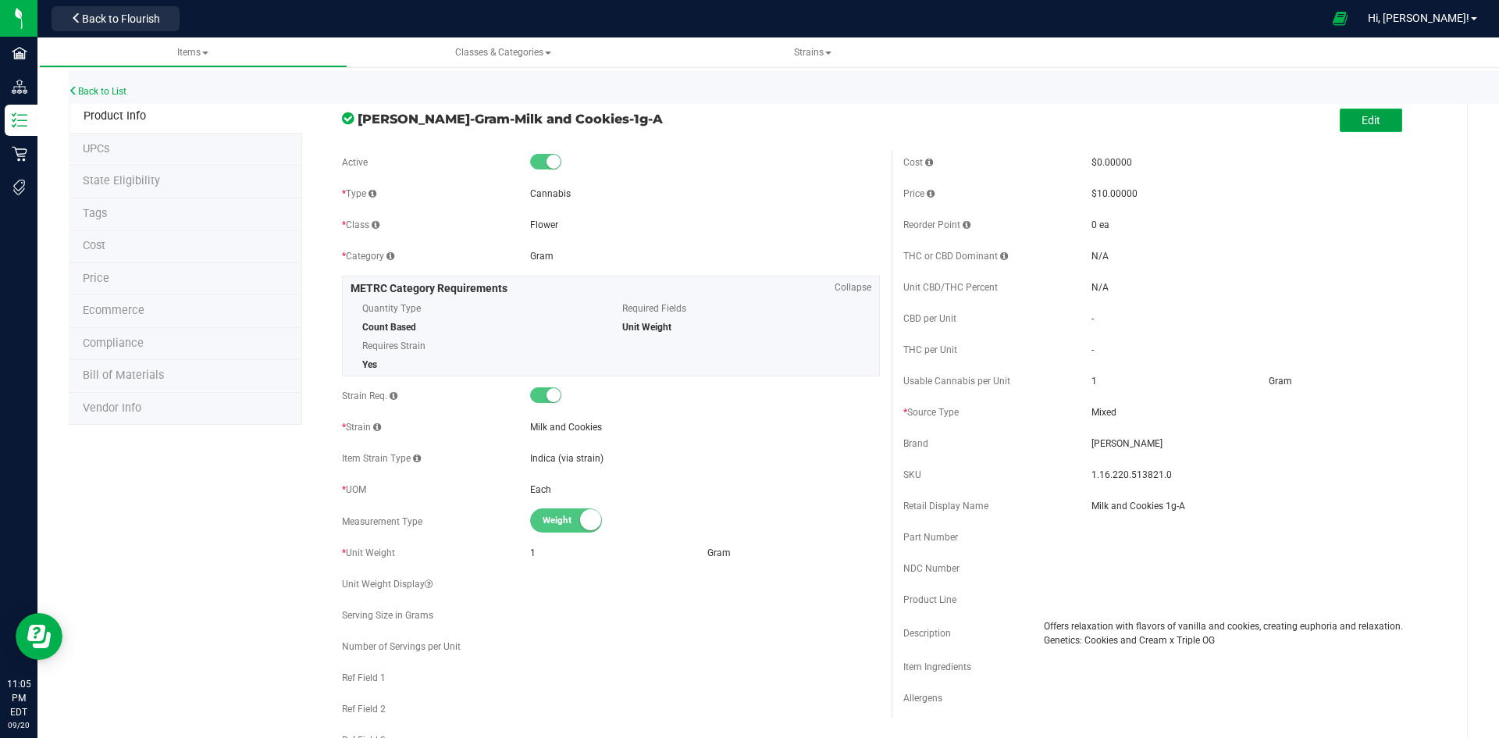
click at [1362, 130] on button "Edit" at bounding box center [1371, 120] width 62 height 23
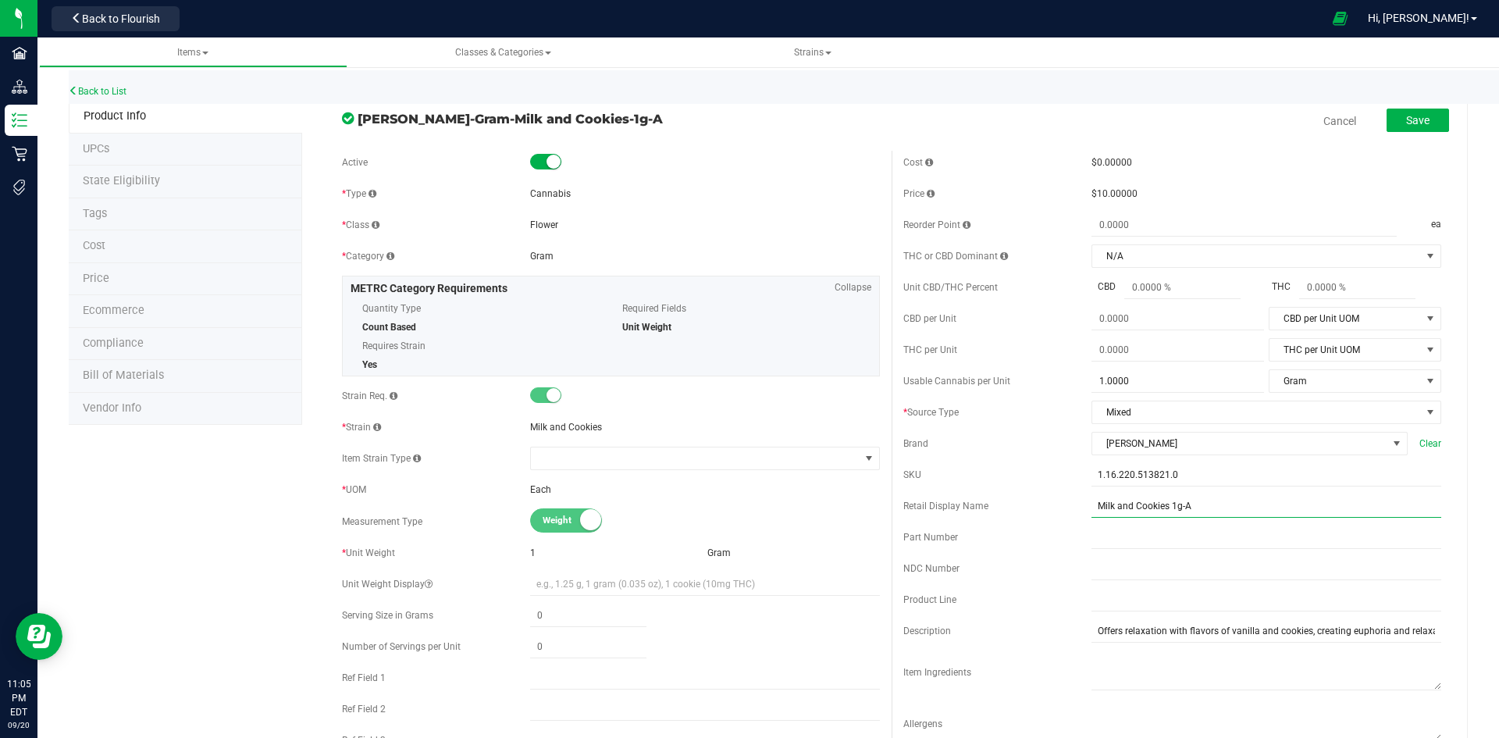
click at [1224, 505] on input "Milk and Cookies 1g-A" at bounding box center [1267, 505] width 350 height 23
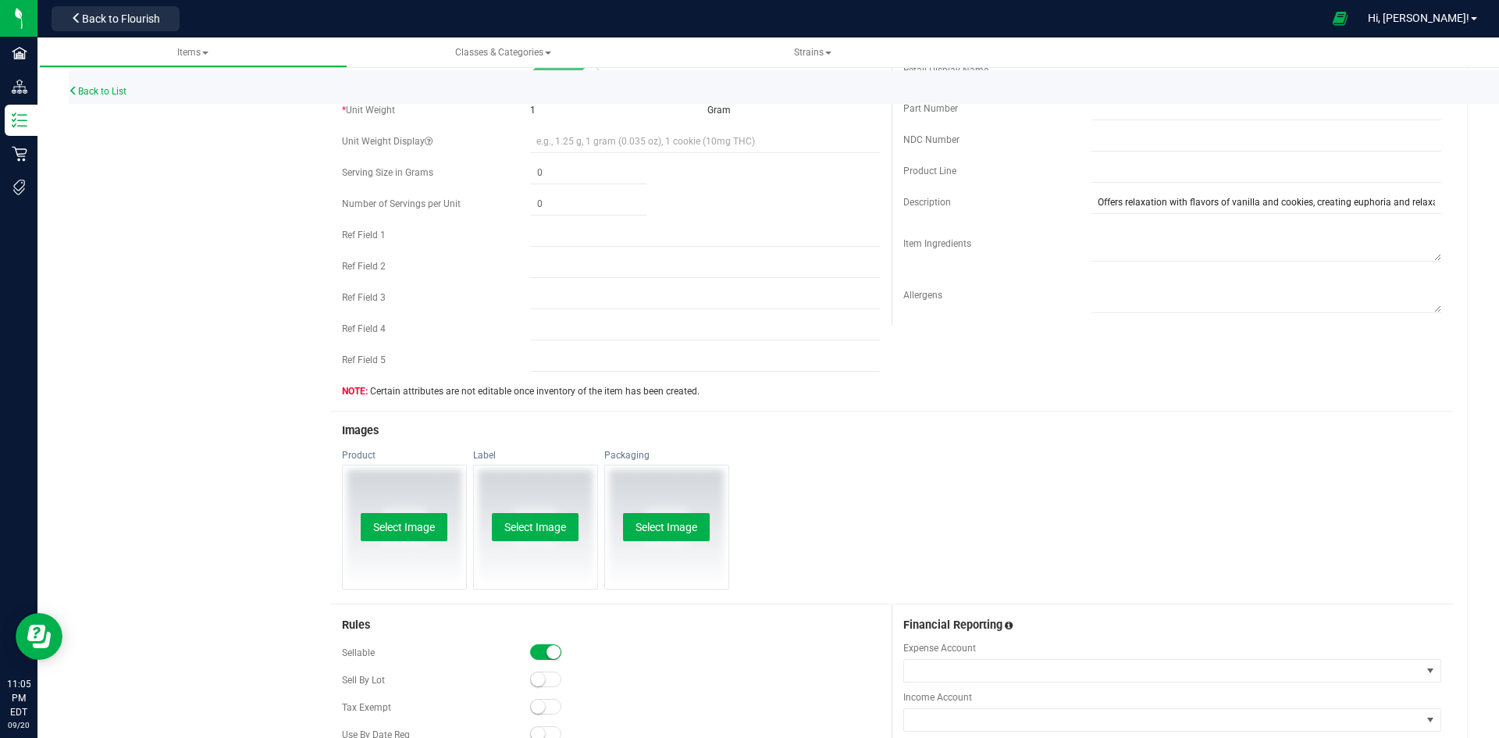
scroll to position [156, 0]
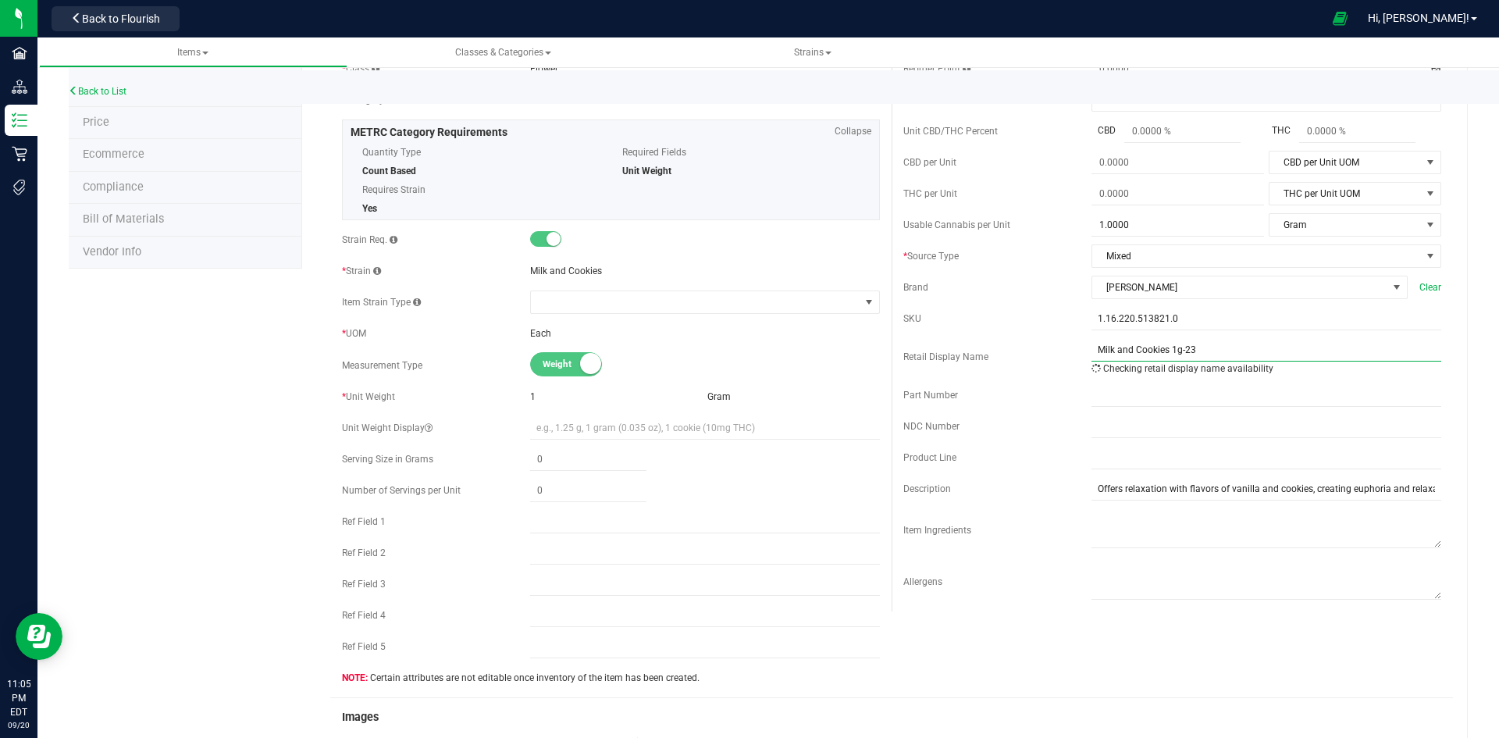
type input "Milk and Cookies 1g-23"
click at [1051, 401] on div "Part Number" at bounding box center [997, 395] width 188 height 14
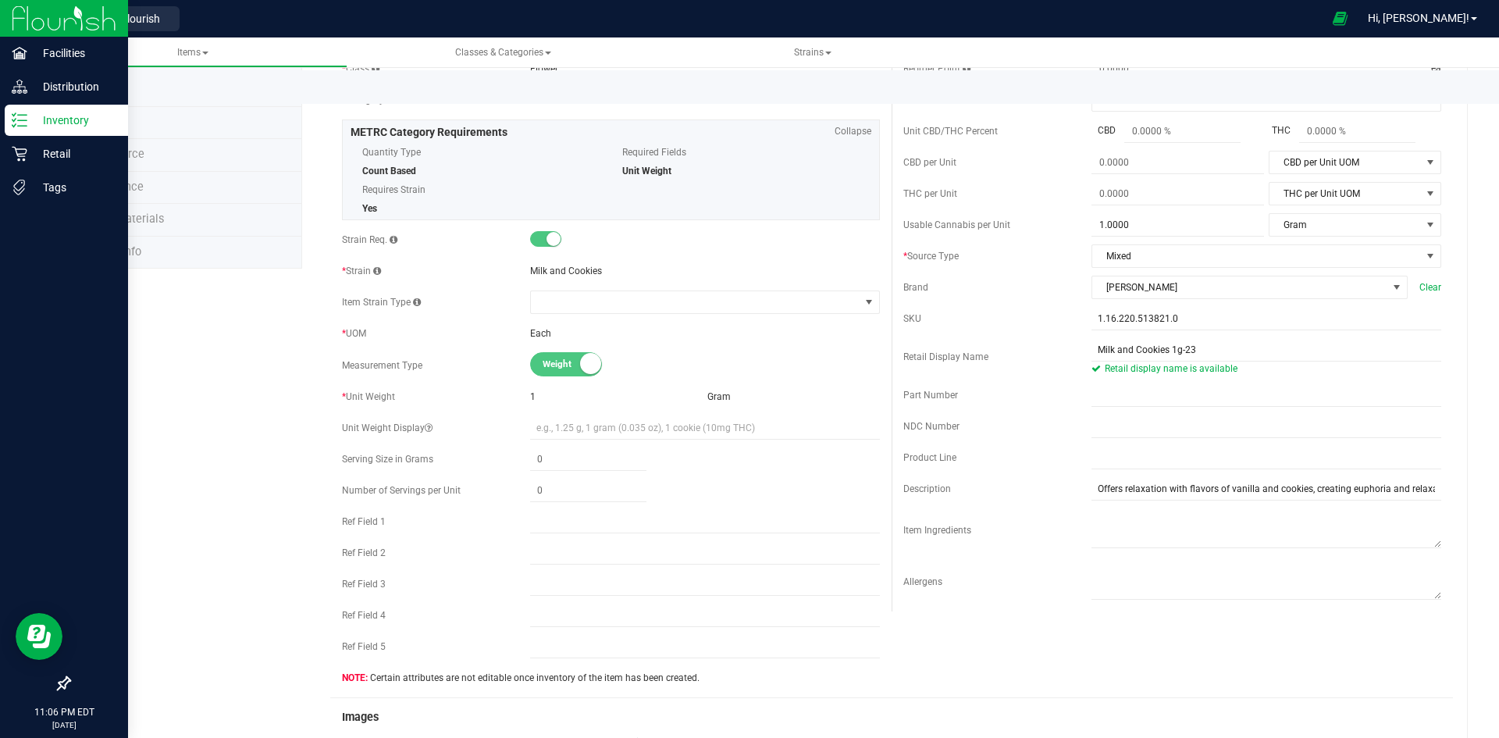
click at [17, 120] on icon at bounding box center [20, 120] width 16 height 16
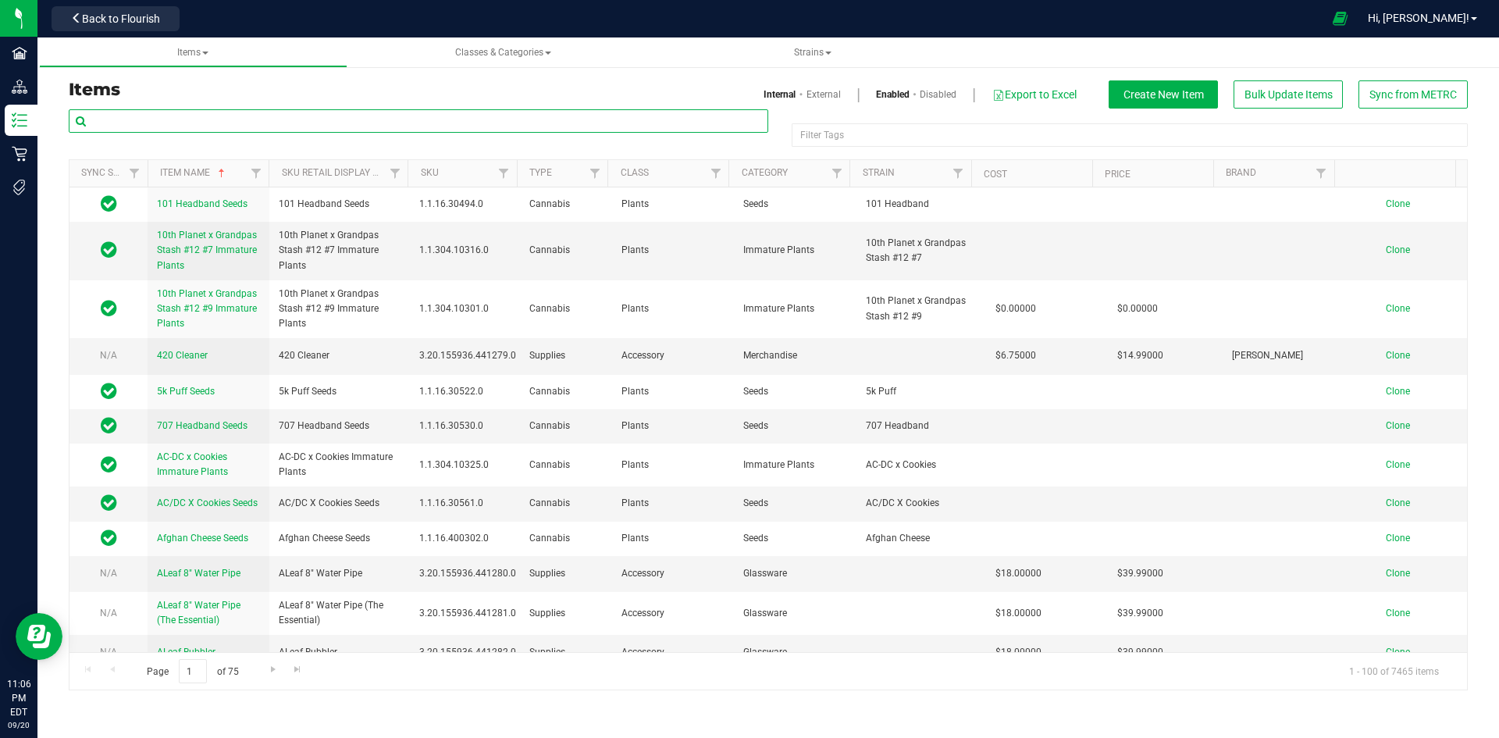
paste input "1.16.218.513819.0"
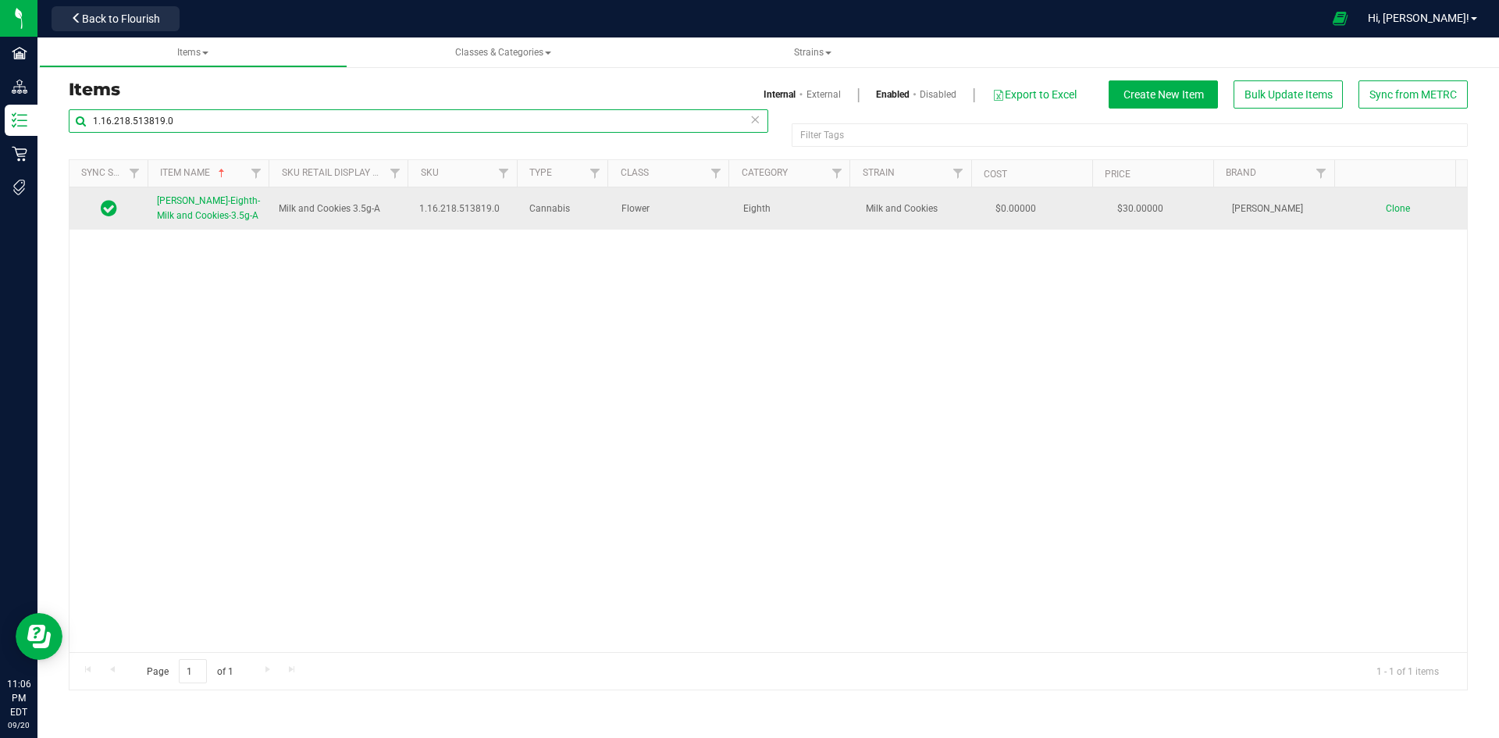
type input "1.16.218.513819.0"
click at [211, 205] on span "[PERSON_NAME]-Eighth-Milk and Cookies-3.5g-A" at bounding box center [208, 208] width 103 height 26
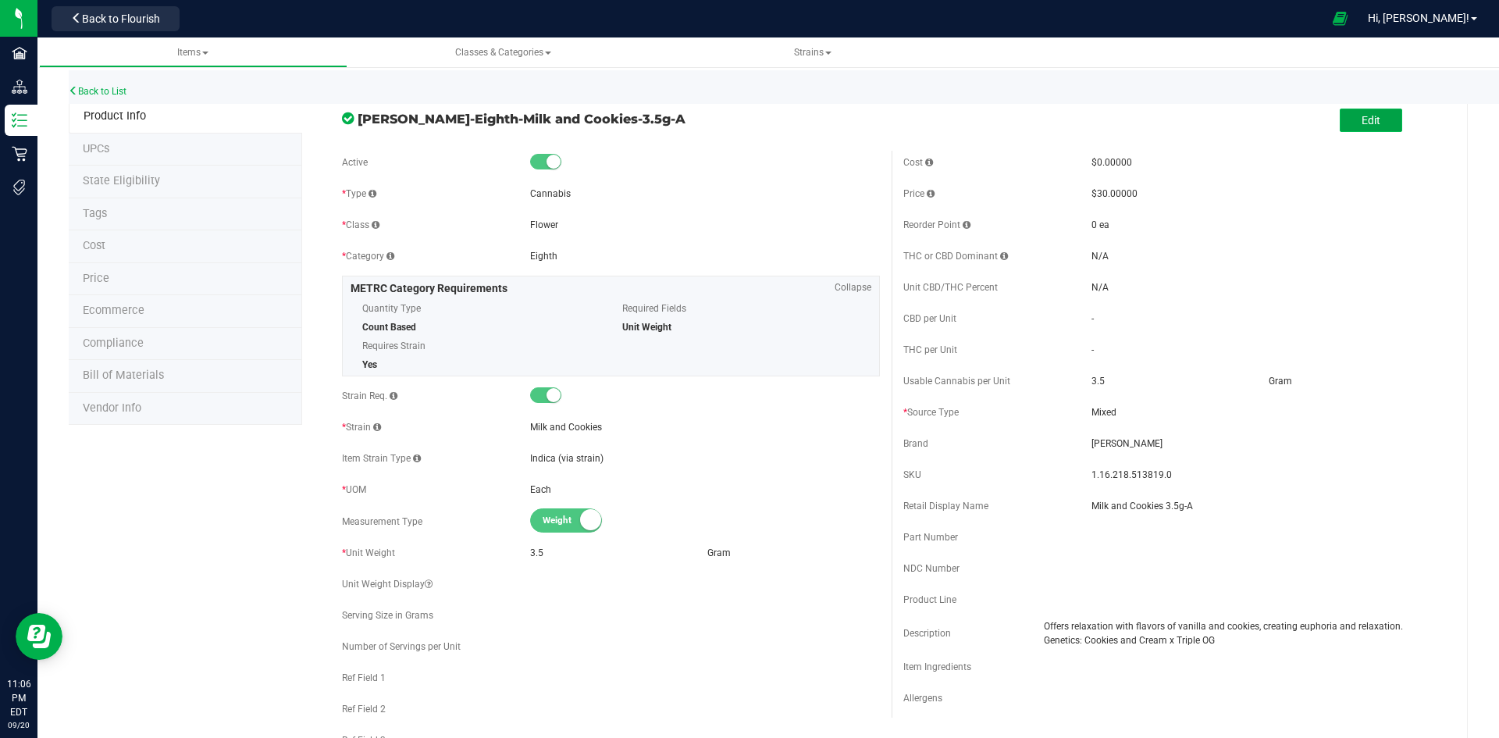
click at [1373, 121] on button "Edit" at bounding box center [1371, 120] width 62 height 23
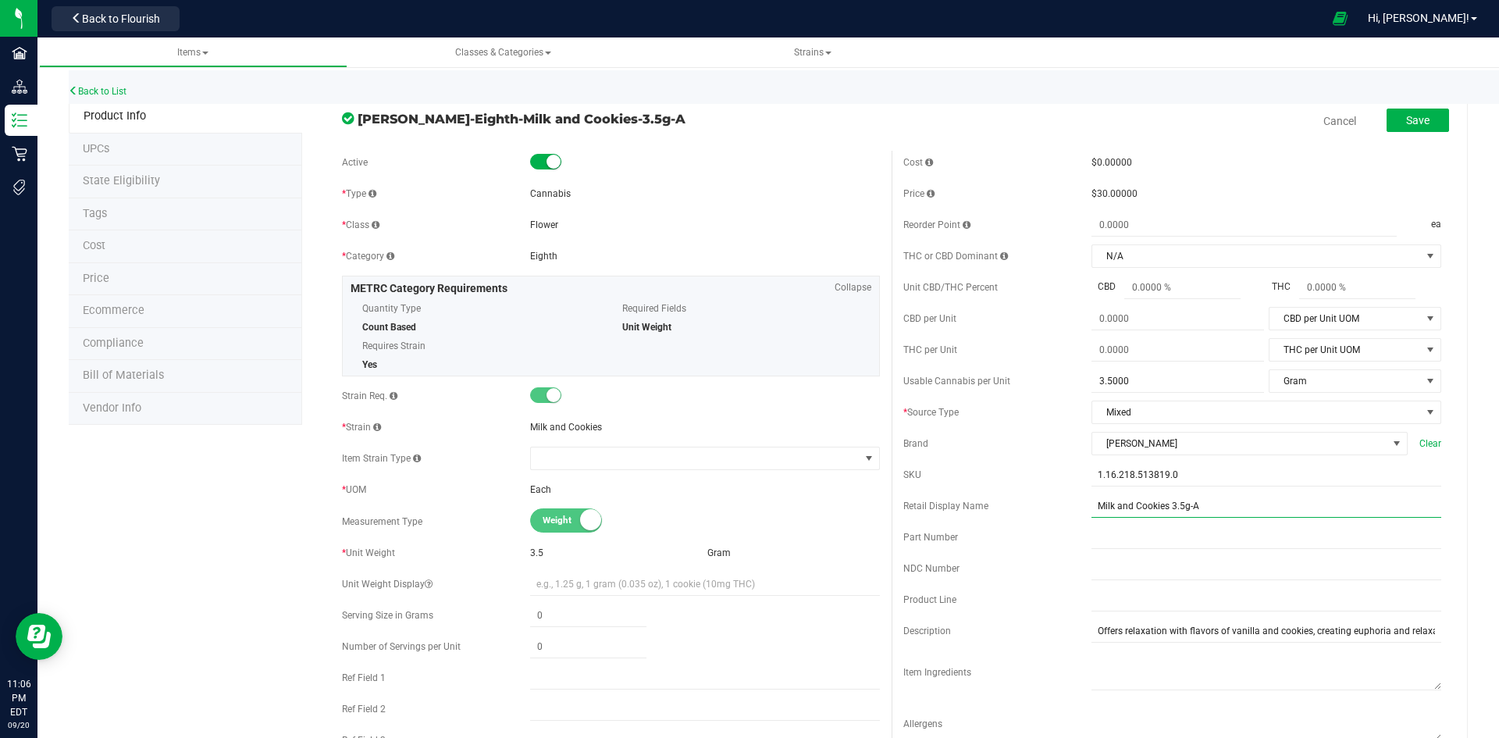
click at [1241, 504] on input "Milk and Cookies 3.5g-A" at bounding box center [1267, 505] width 350 height 23
type input "Milk and Cookies 3.5g-23"
click at [1001, 513] on div "Retail Display Name" at bounding box center [997, 506] width 188 height 14
click at [1396, 135] on div "Save" at bounding box center [1406, 121] width 86 height 32
click at [1396, 127] on button "Save" at bounding box center [1418, 120] width 62 height 23
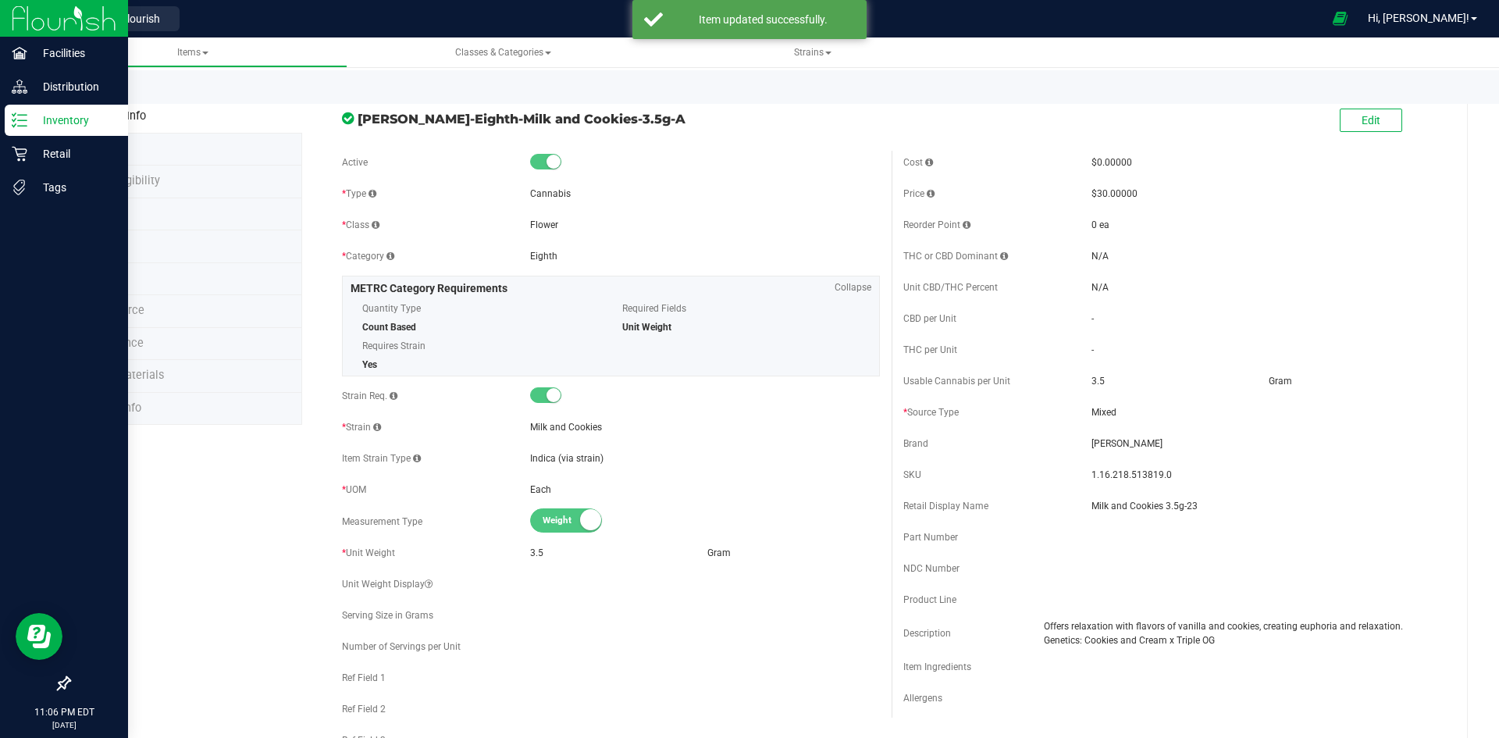
click at [46, 117] on p "Inventory" at bounding box center [74, 120] width 94 height 19
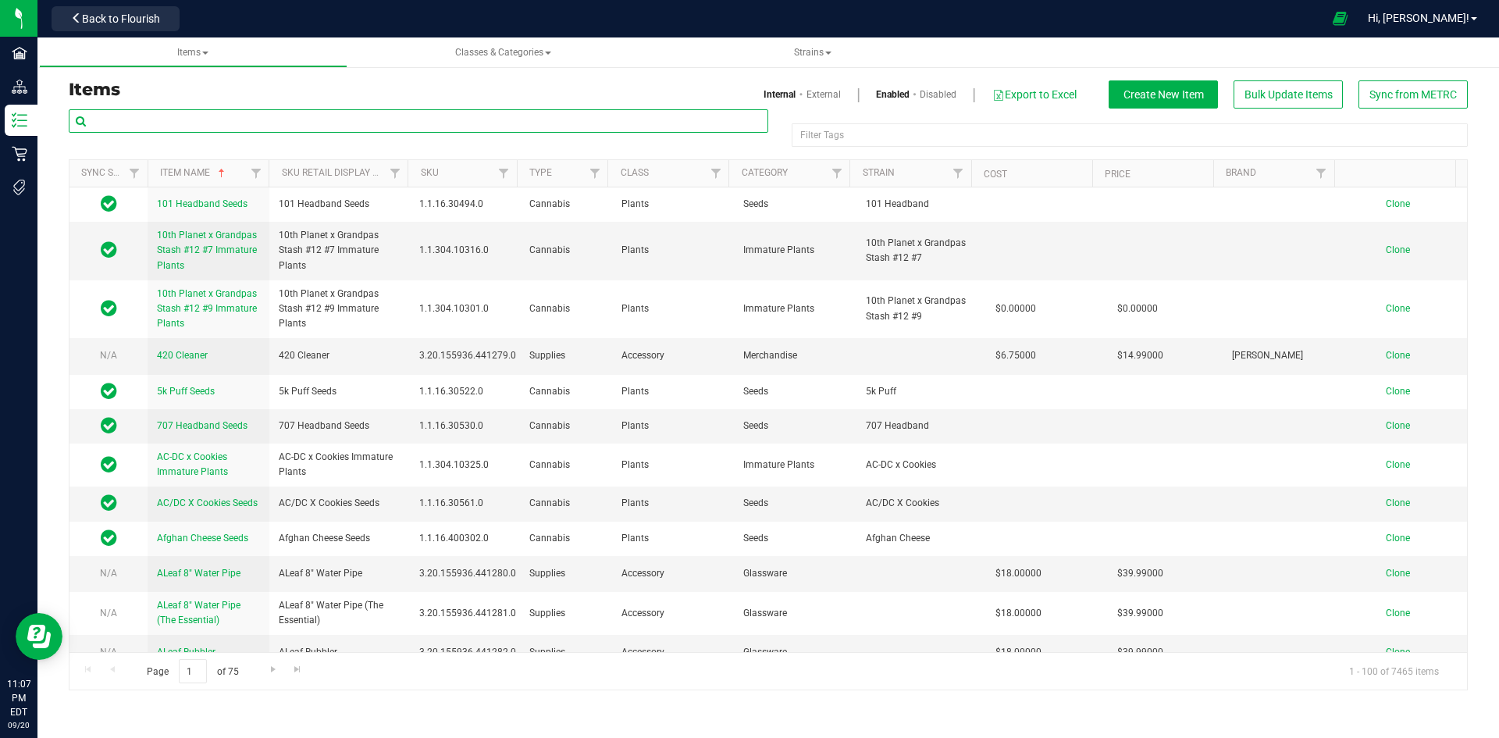
click at [215, 111] on input "text" at bounding box center [419, 120] width 700 height 23
paste input "1.16.236.513822.0"
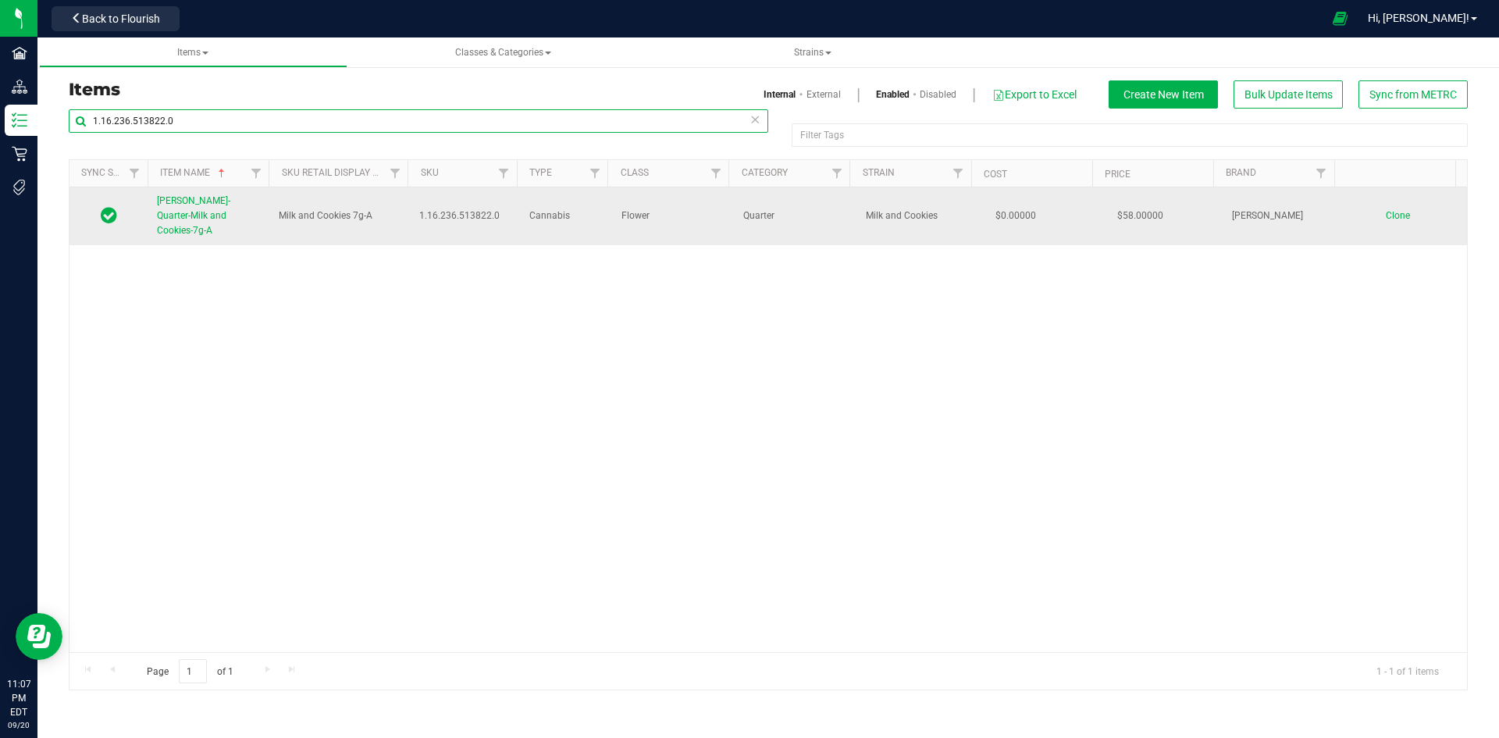
type input "1.16.236.513822.0"
click at [201, 212] on span "[PERSON_NAME]-Quarter-Milk and Cookies-7g-A" at bounding box center [193, 215] width 73 height 41
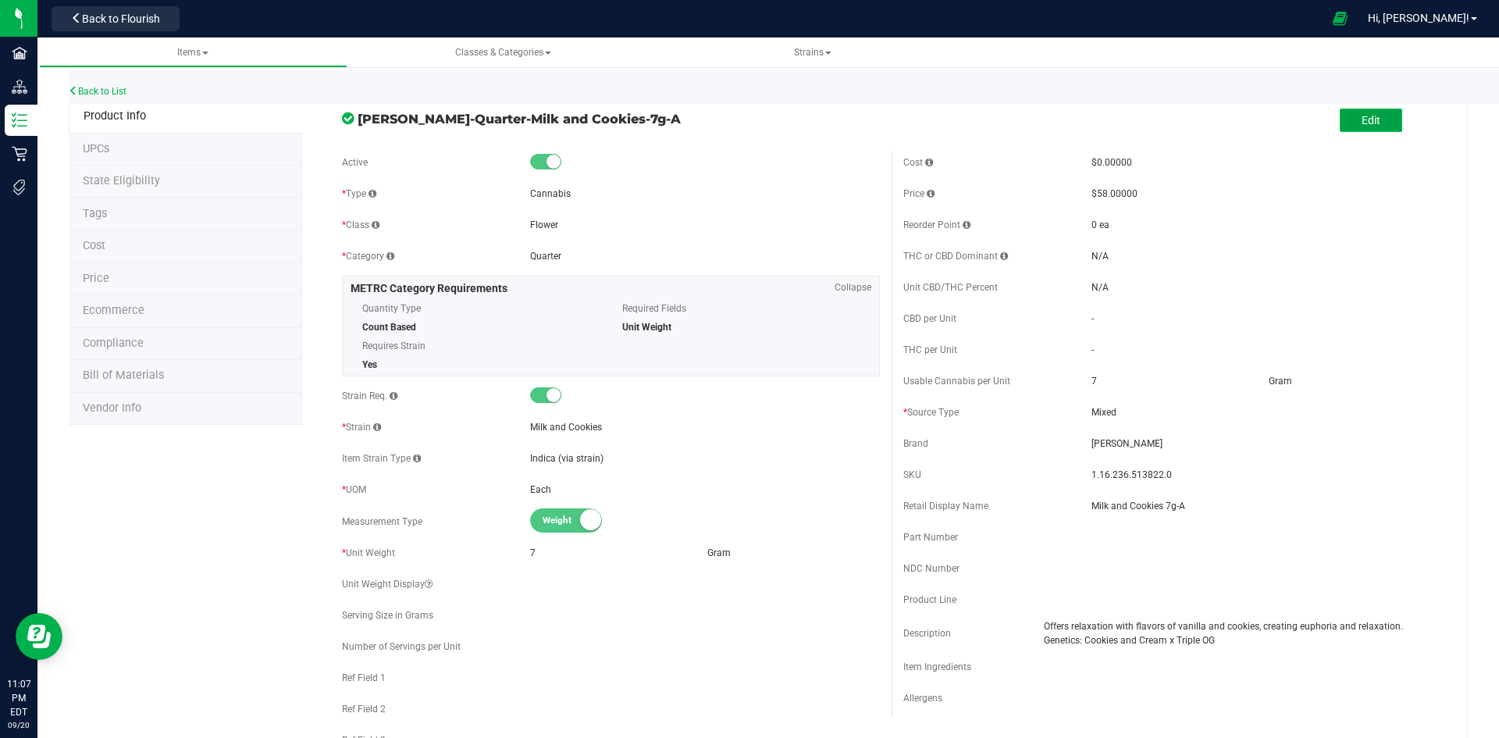
click at [1378, 123] on button "Edit" at bounding box center [1371, 120] width 62 height 23
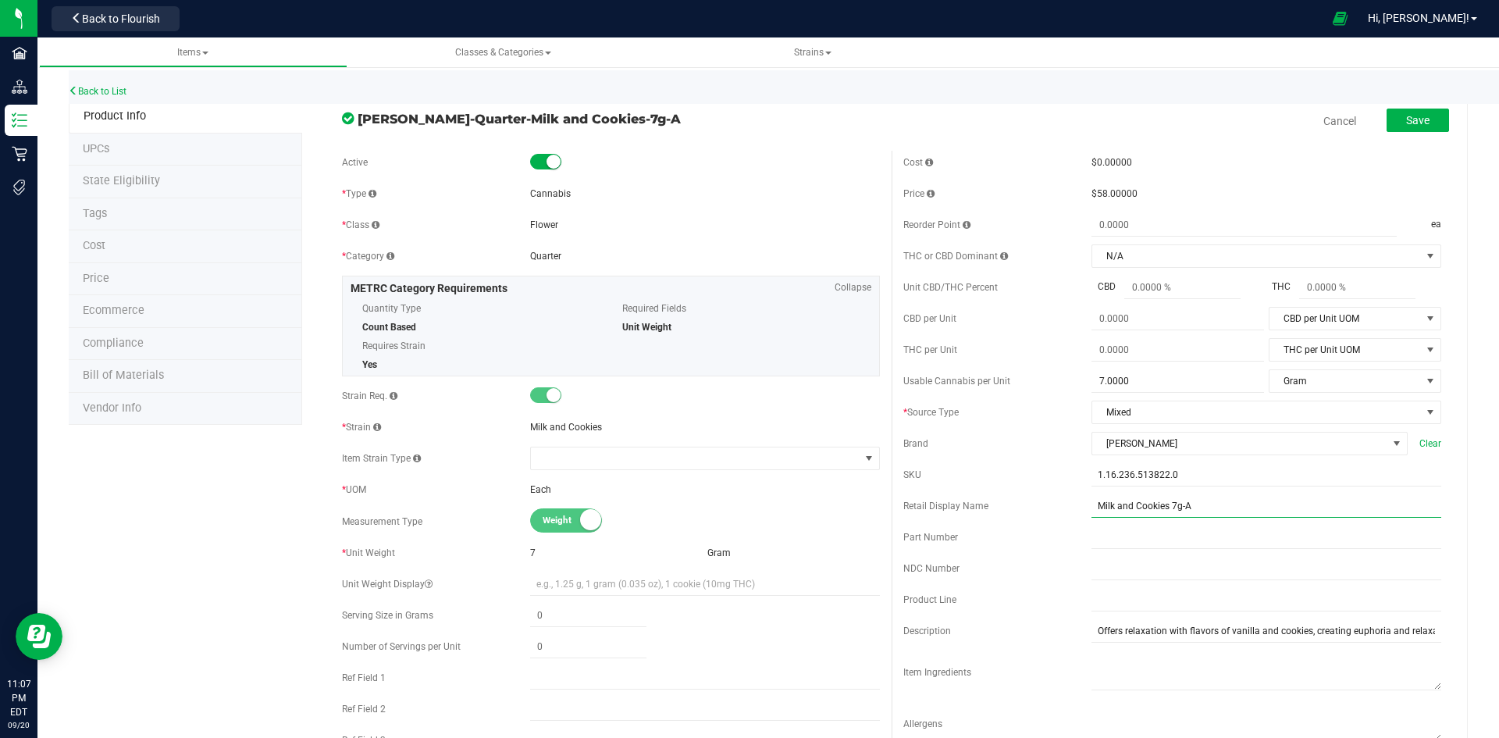
click at [1243, 504] on input "Milk and Cookies 7g-A" at bounding box center [1267, 505] width 350 height 23
type input "Milk and Cookies 7g-23"
drag, startPoint x: 1044, startPoint y: 511, endPoint x: 1037, endPoint y: 507, distance: 8.4
click at [1044, 511] on div "Retail Display Name" at bounding box center [997, 506] width 188 height 14
click at [1398, 128] on button "Save" at bounding box center [1418, 120] width 62 height 23
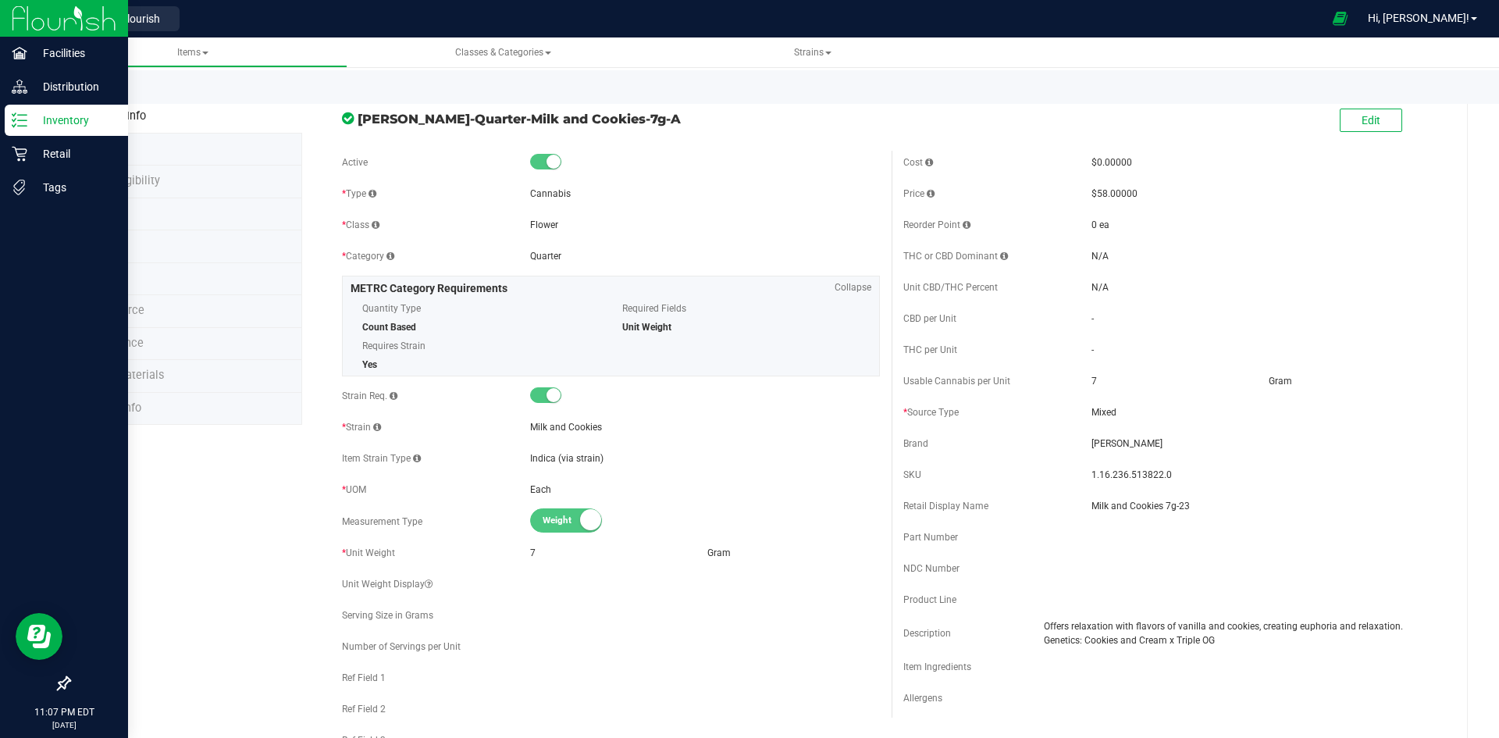
click at [24, 117] on icon at bounding box center [20, 120] width 16 height 16
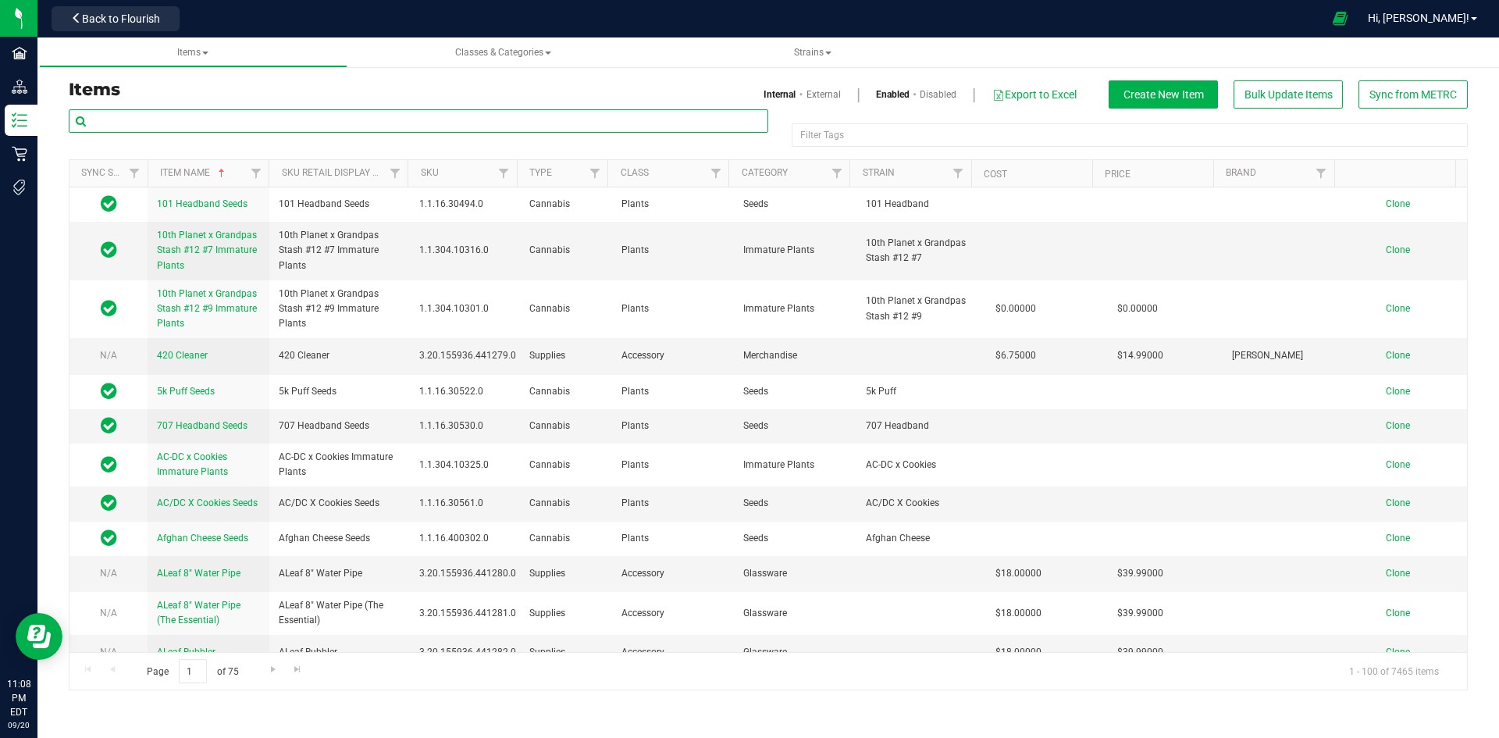
paste input "1.16.141672.513823.0"
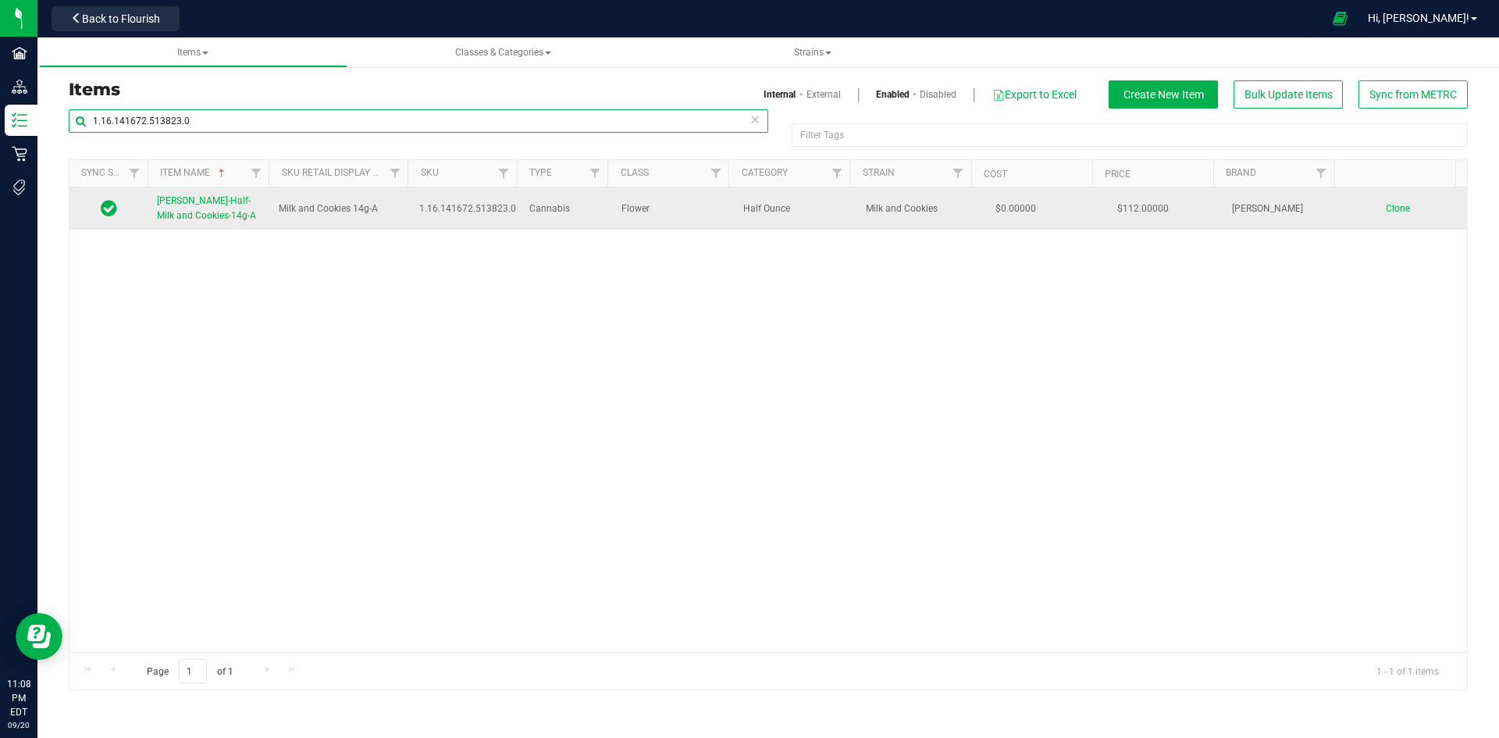
type input "1.16.141672.513823.0"
click at [195, 210] on span "[PERSON_NAME]-Half-Milk and Cookies-14g-A" at bounding box center [206, 208] width 99 height 26
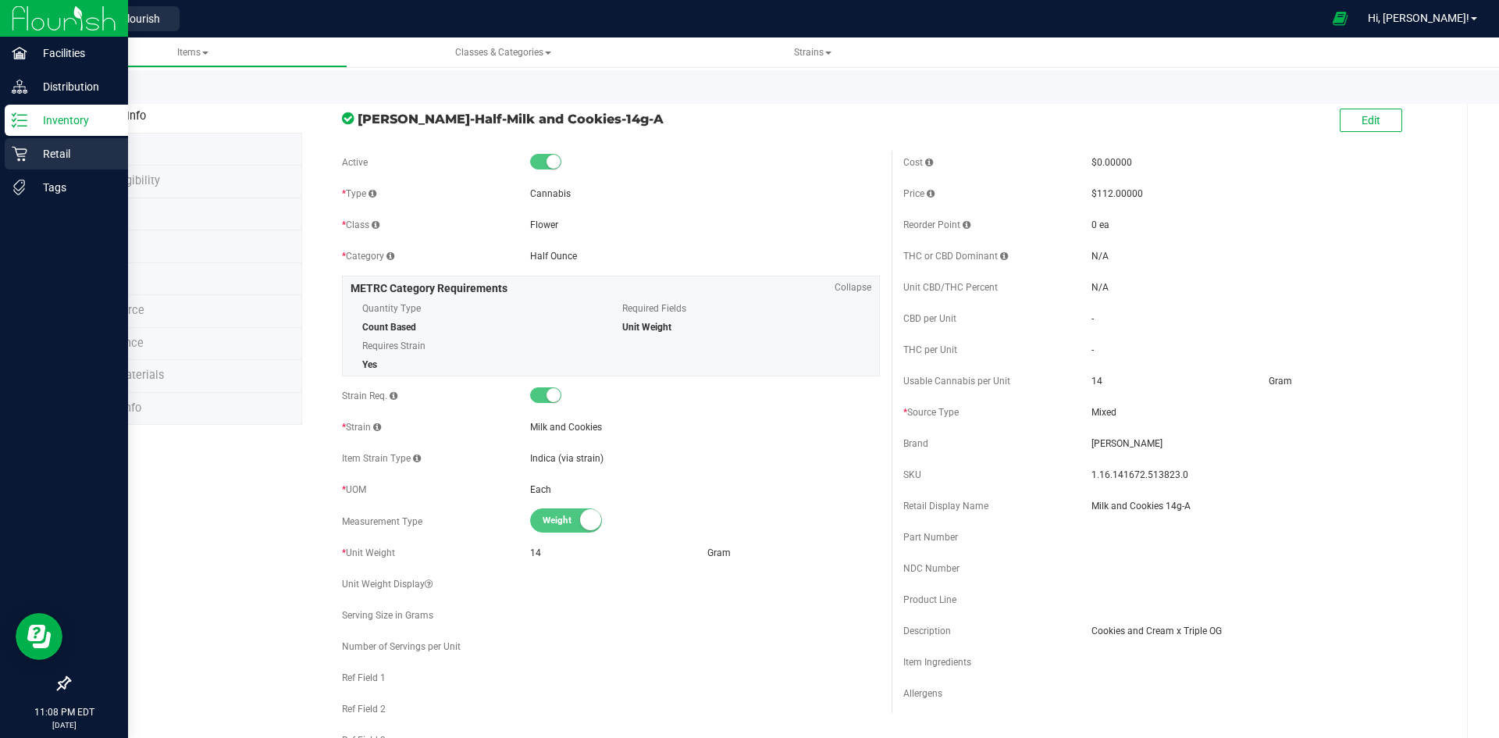
click at [48, 147] on p "Retail" at bounding box center [74, 153] width 94 height 19
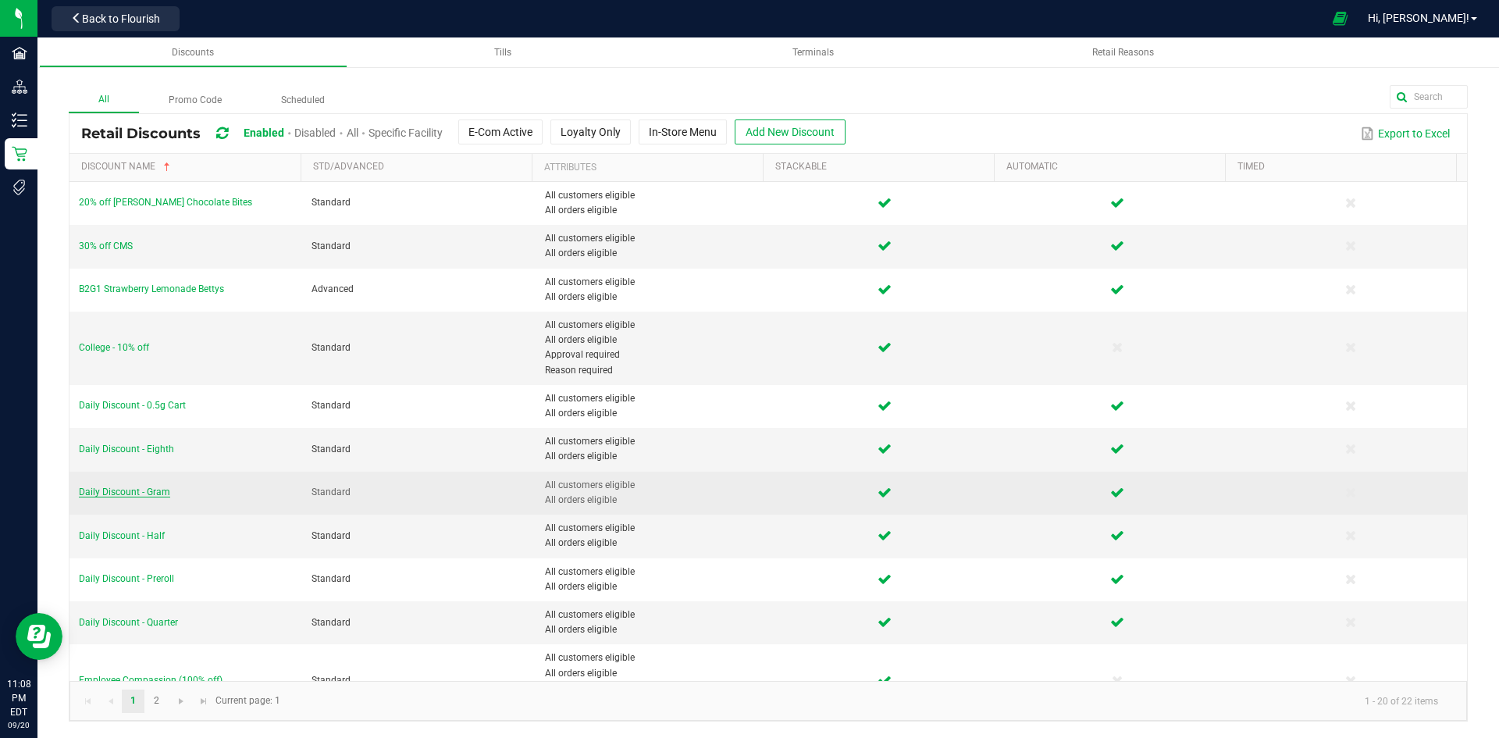
click at [150, 497] on span "Daily Discount - Gram" at bounding box center [124, 491] width 91 height 11
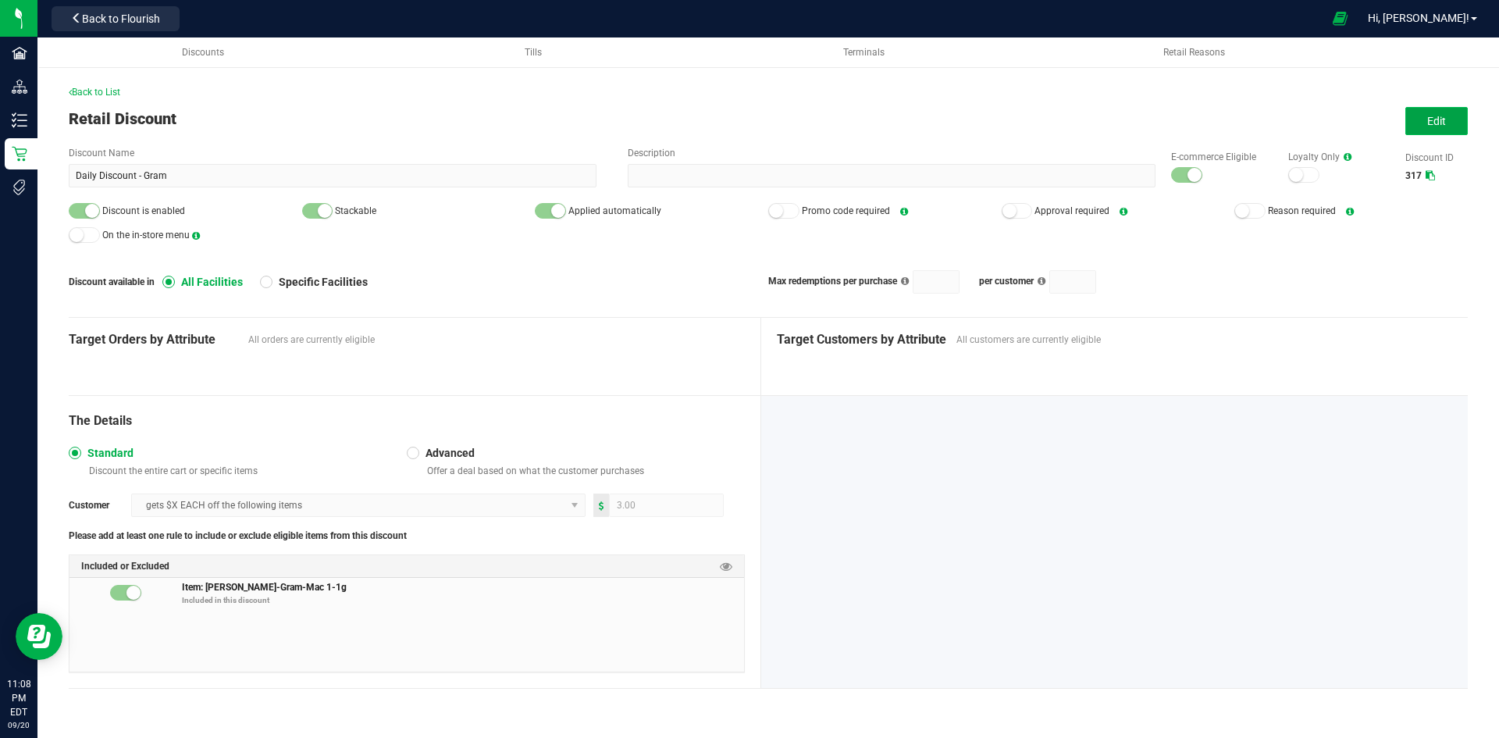
click at [1420, 132] on button "Edit" at bounding box center [1436, 121] width 62 height 28
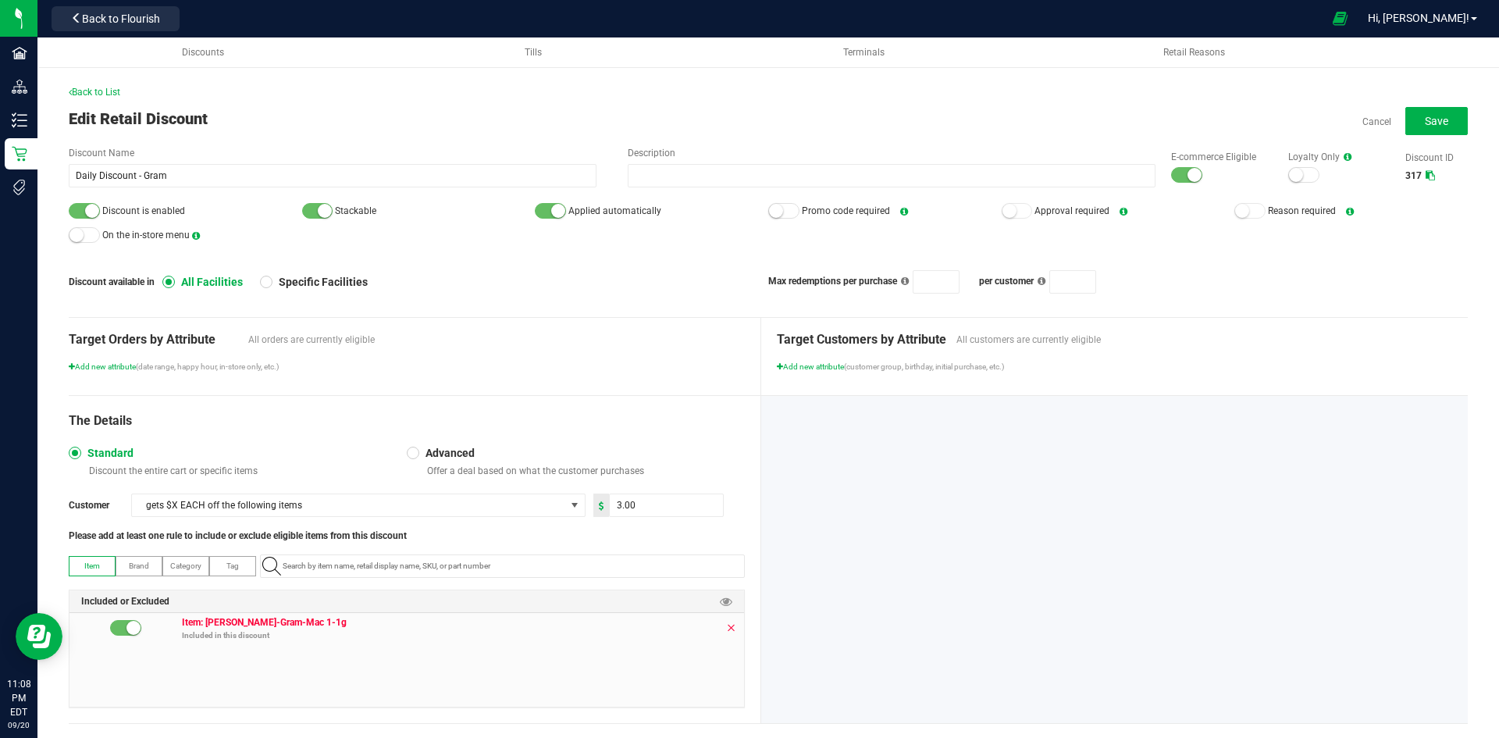
click at [726, 628] on icon at bounding box center [730, 628] width 9 height 12
paste input "1.16.220.513821.0"
type input "1.16.220.513821.0"
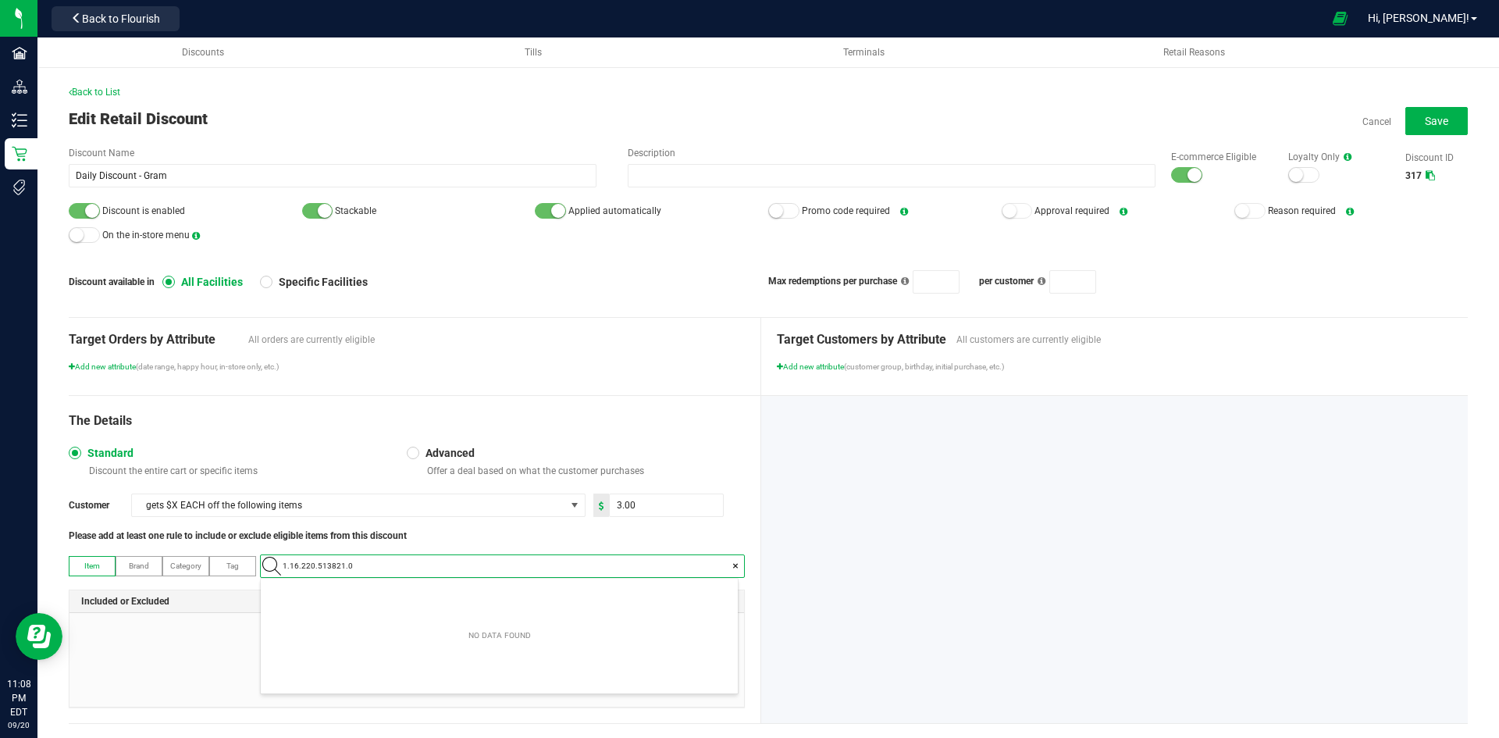
scroll to position [22, 477]
click at [391, 597] on Cookies-1g-A "[PERSON_NAME]-Gram-Milk and Cookies-1g-A" at bounding box center [499, 592] width 477 height 23
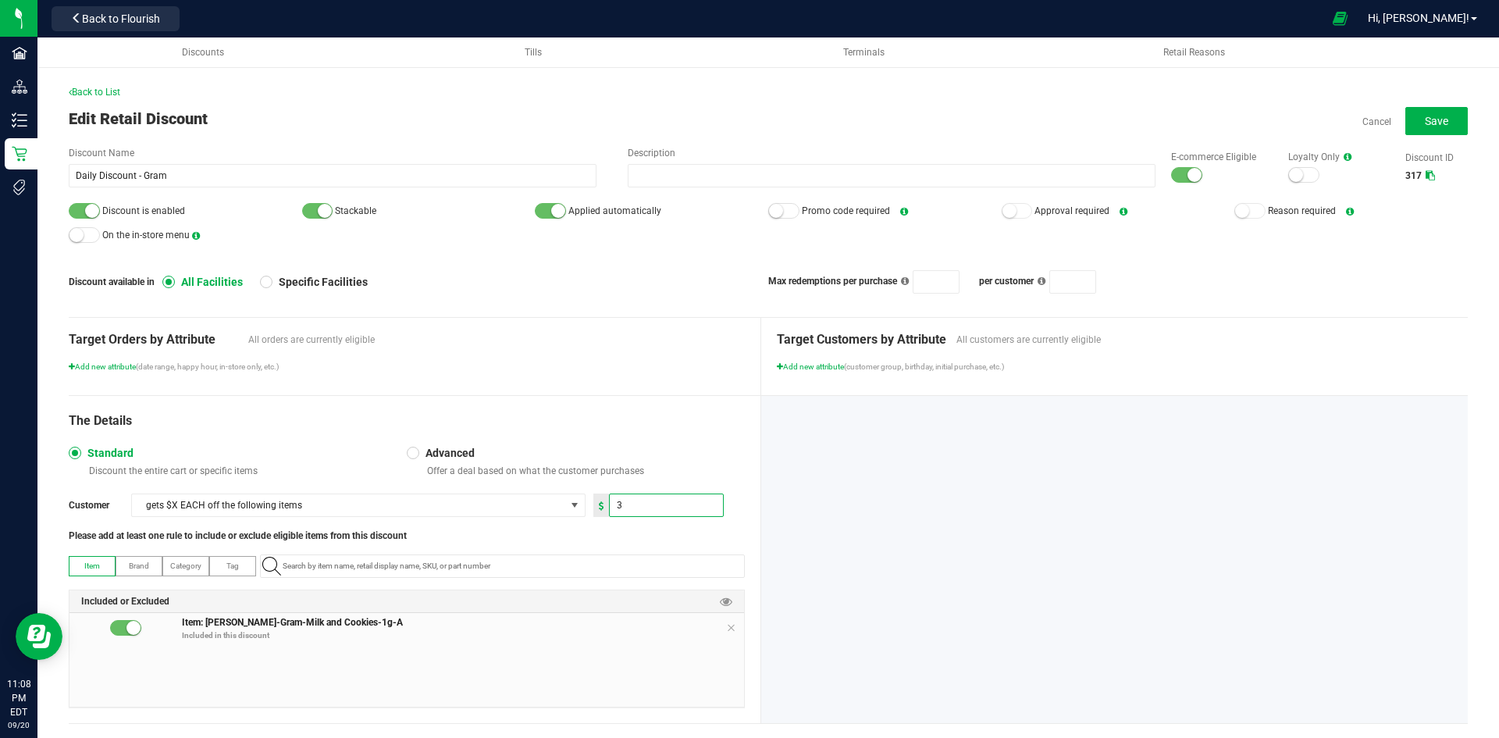
click at [660, 508] on input "3" at bounding box center [666, 505] width 113 height 22
type input "3.00"
click at [561, 413] on div "The Details" at bounding box center [407, 420] width 676 height 19
click at [1435, 120] on span "Save" at bounding box center [1436, 121] width 23 height 12
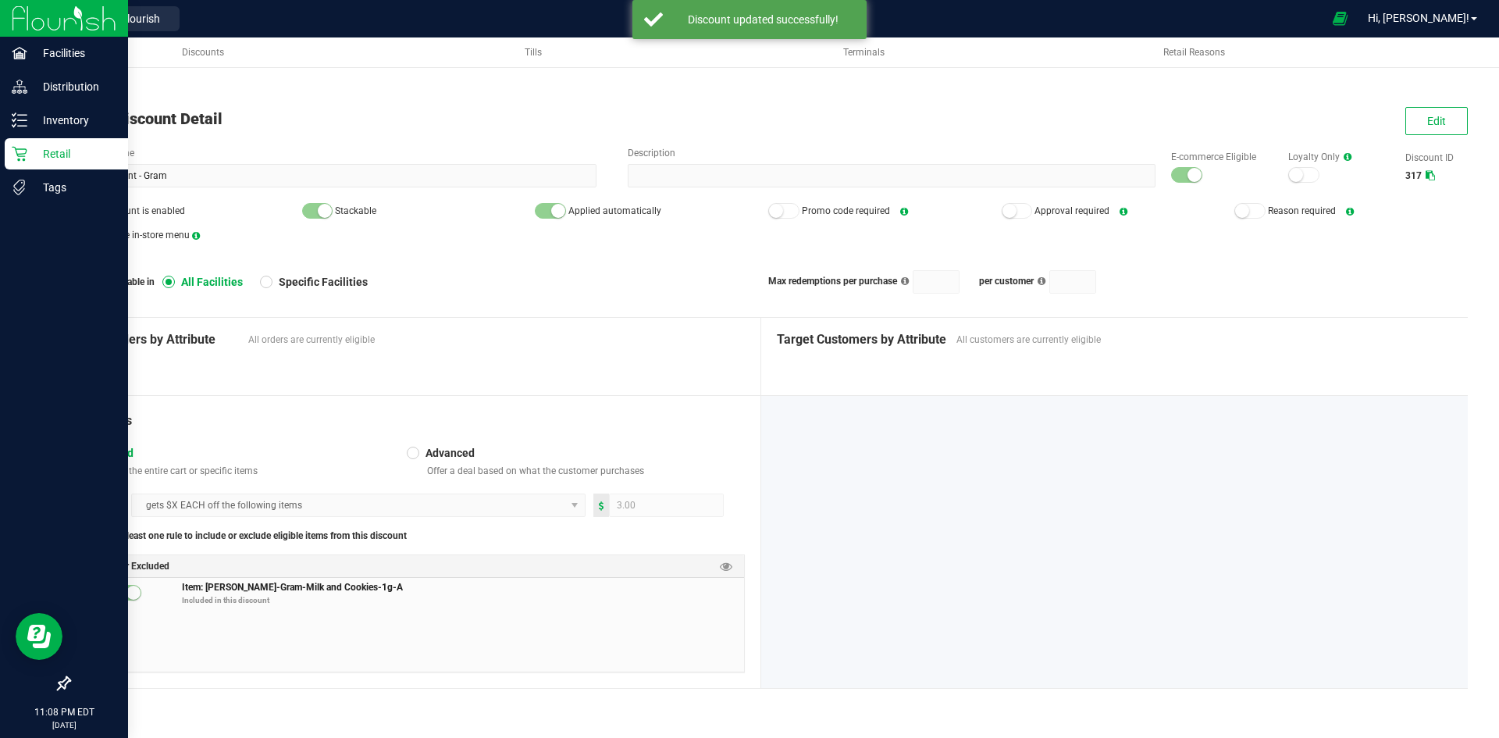
click at [48, 159] on p "Retail" at bounding box center [74, 153] width 94 height 19
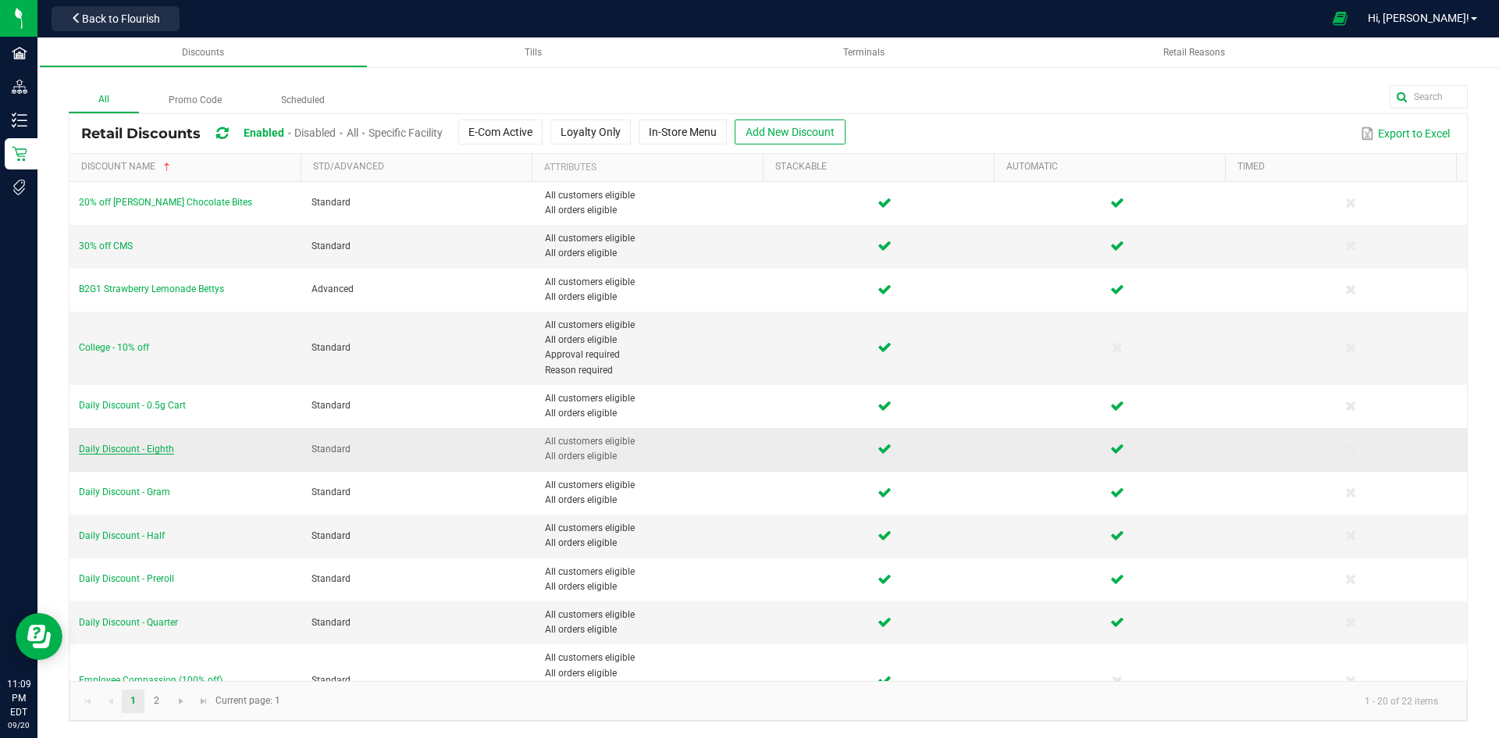
click at [123, 445] on span "Daily Discount - Eighth" at bounding box center [126, 448] width 95 height 11
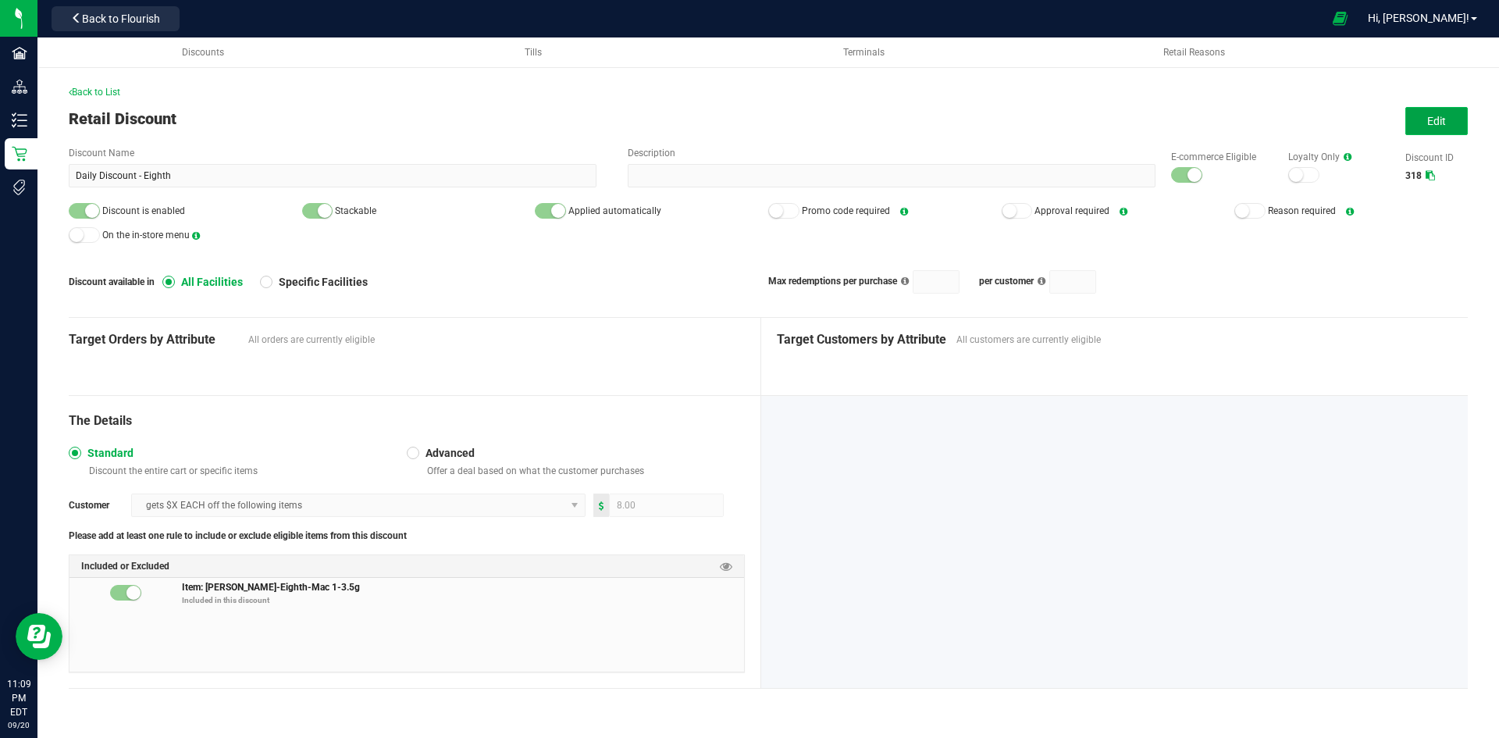
click at [1416, 123] on button "Edit" at bounding box center [1436, 121] width 62 height 28
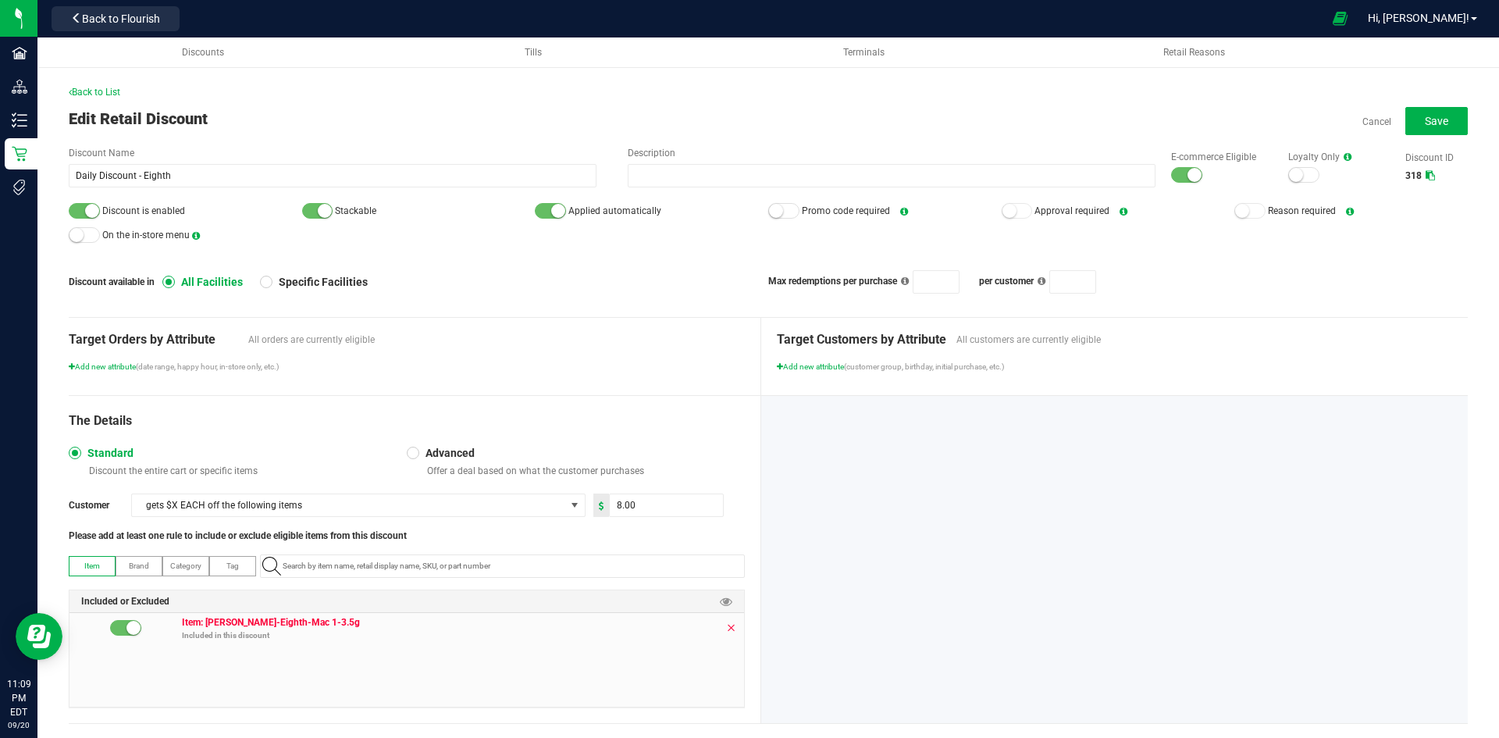
click at [726, 623] on icon at bounding box center [730, 628] width 9 height 12
paste input "1.16.218.513819.0"
type input "1.16.218.513819.0"
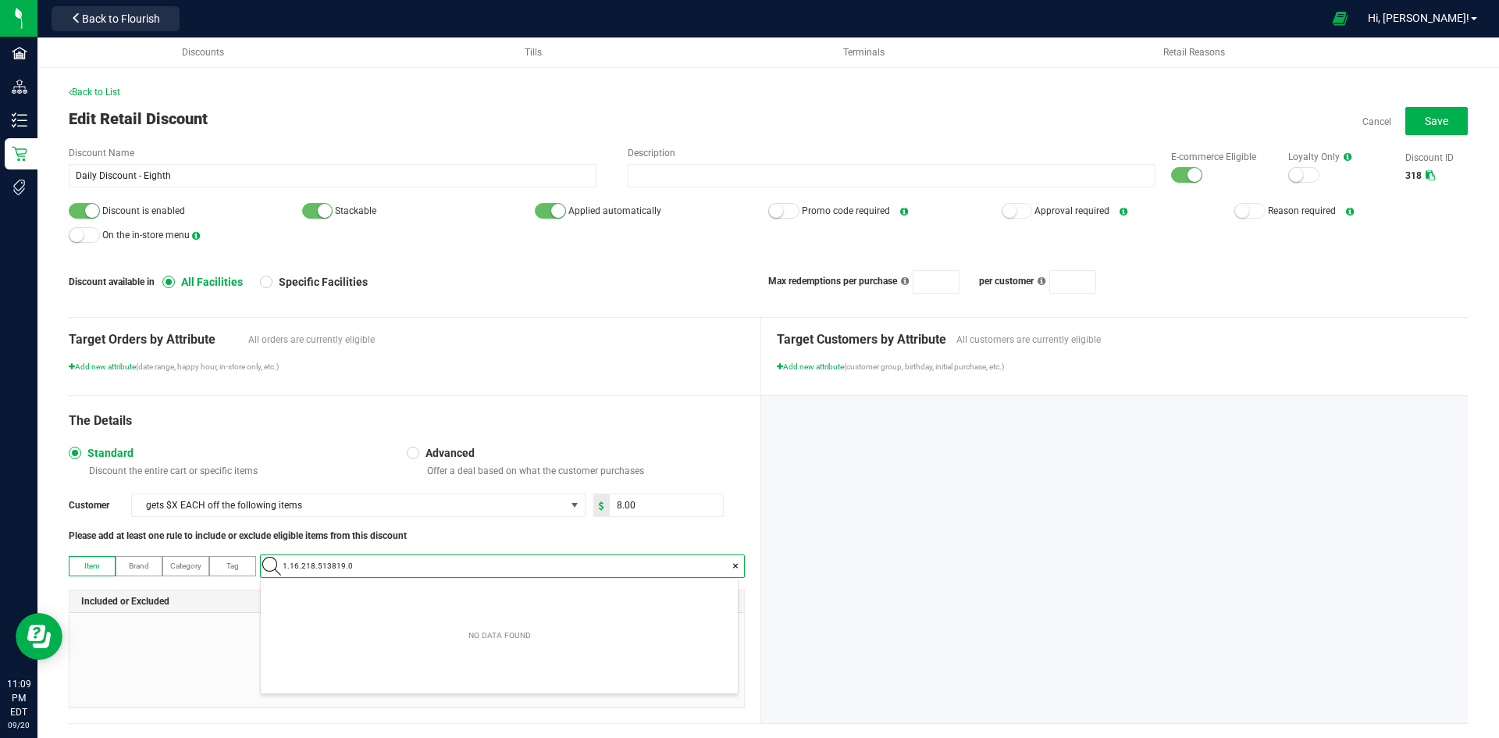
scroll to position [22, 477]
click at [392, 590] on span "[PERSON_NAME]-Eighth-Milk and Cookies-3.5g-A" at bounding box center [356, 593] width 173 height 16
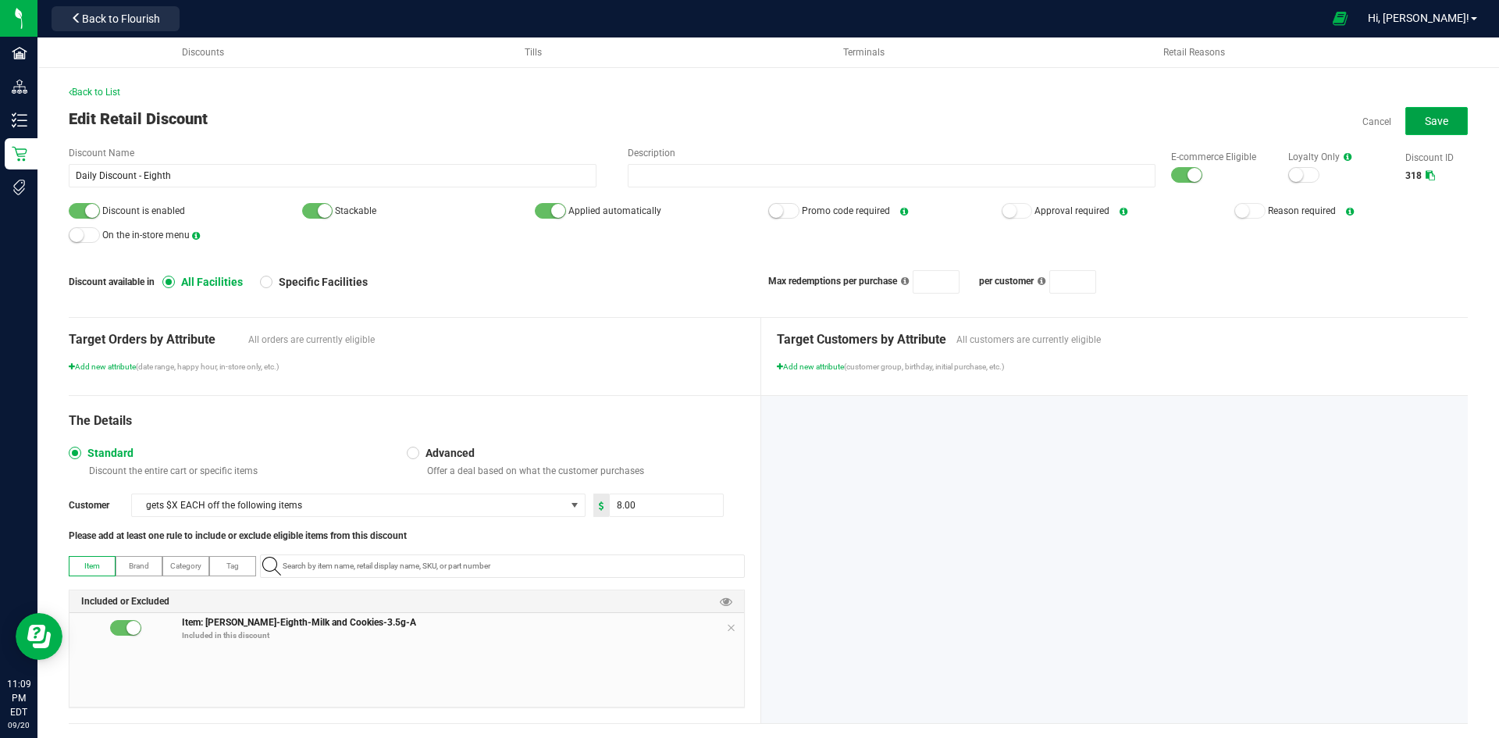
click at [1405, 123] on button "Save" at bounding box center [1436, 121] width 62 height 28
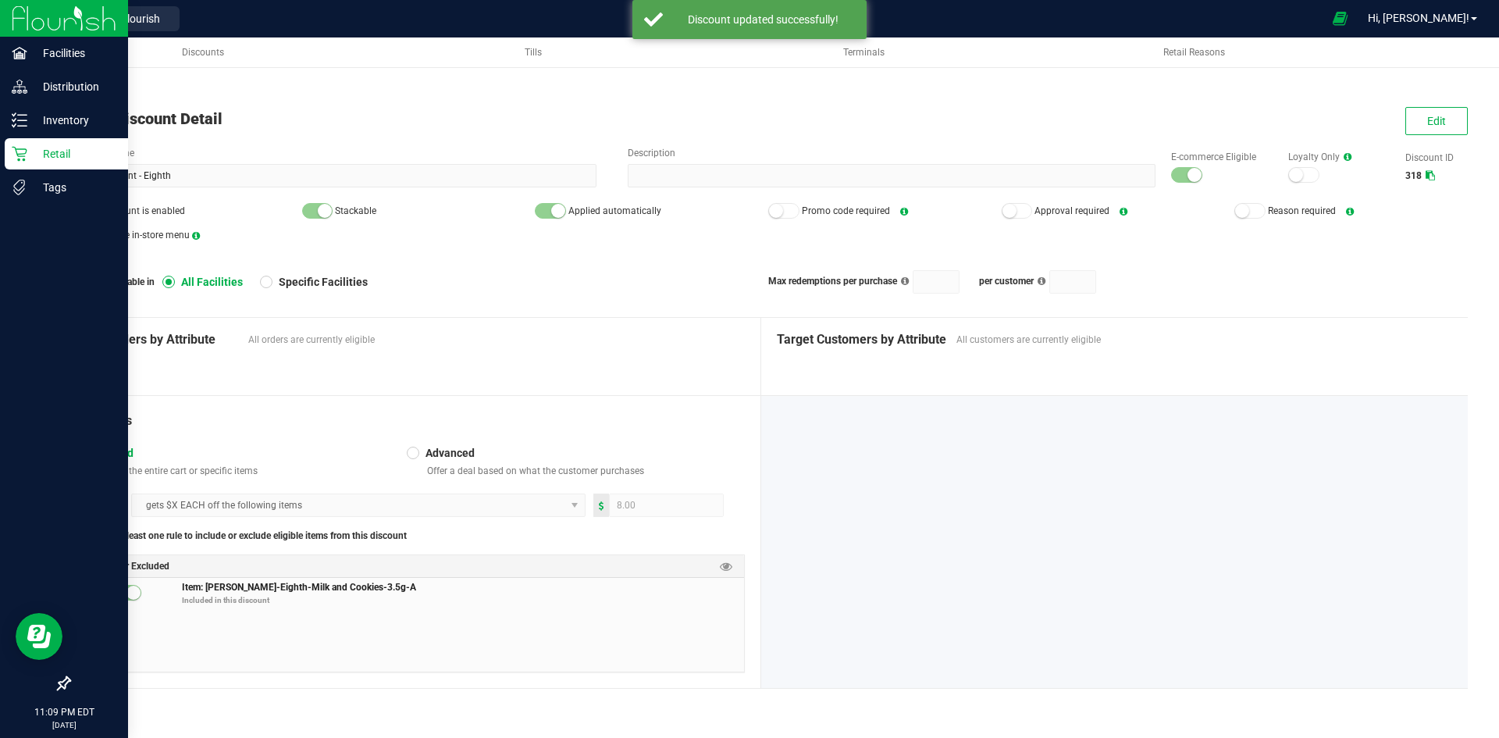
click at [54, 160] on p "Retail" at bounding box center [74, 153] width 94 height 19
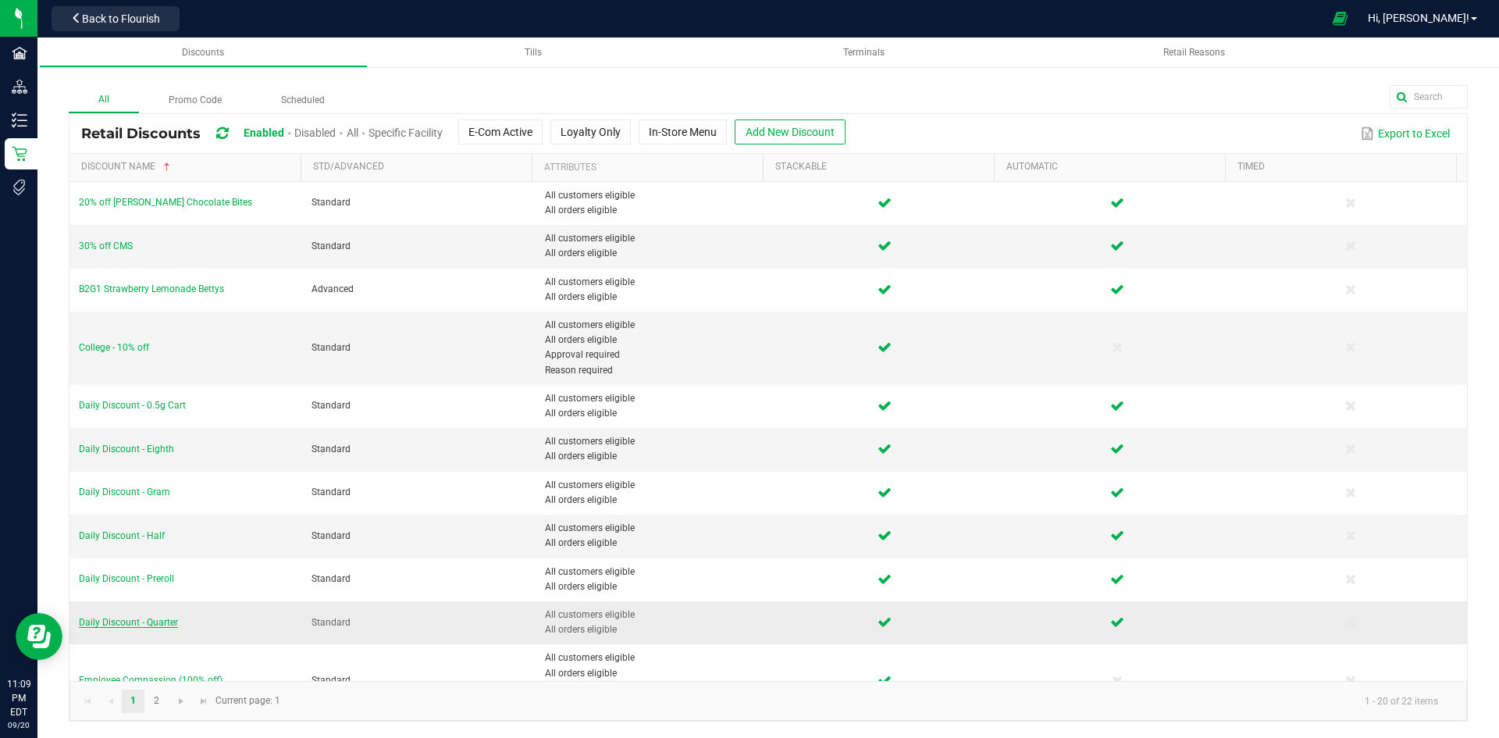
click at [156, 622] on span "Daily Discount - Quarter" at bounding box center [128, 622] width 99 height 11
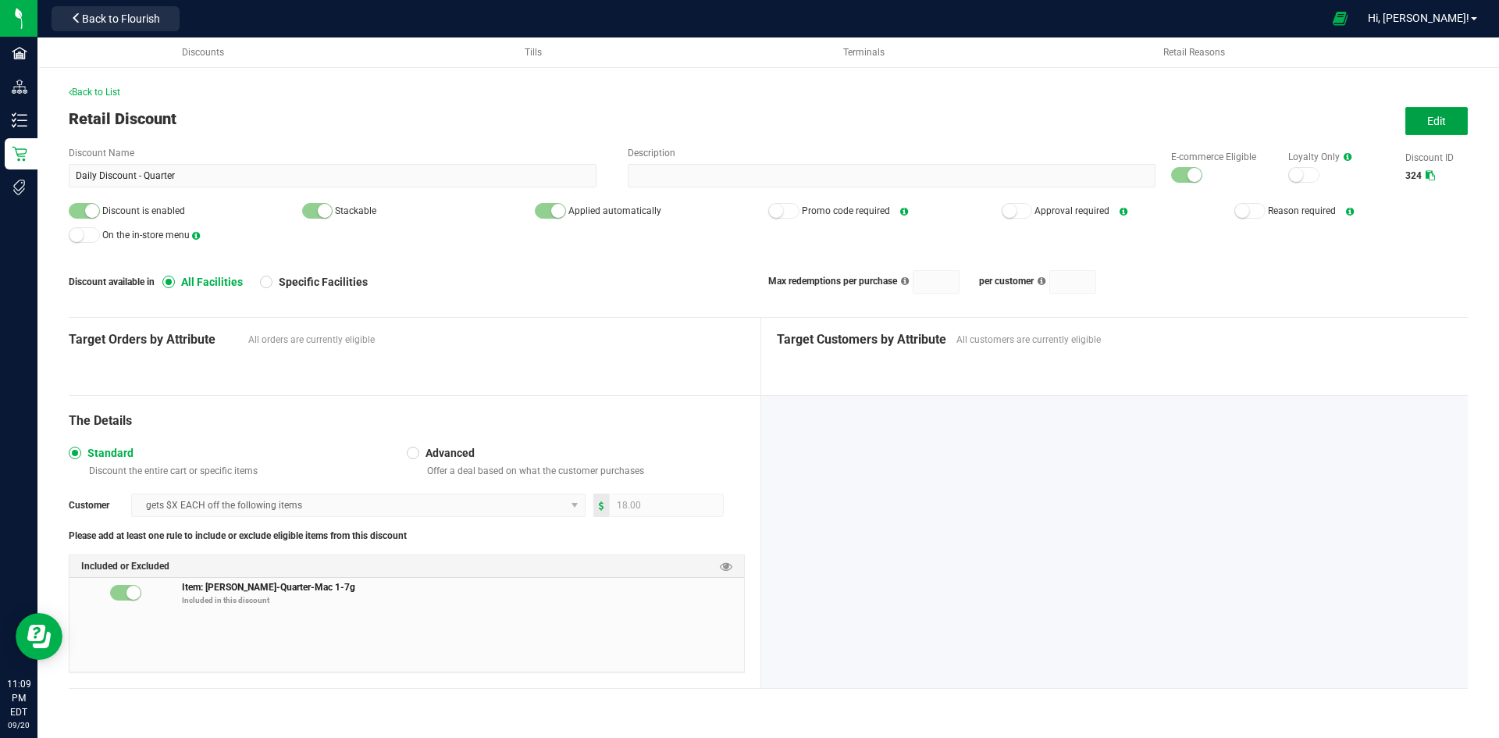
drag, startPoint x: 1437, startPoint y: 126, endPoint x: 1357, endPoint y: 146, distance: 82.0
click at [1437, 126] on span "Edit" at bounding box center [1436, 121] width 19 height 12
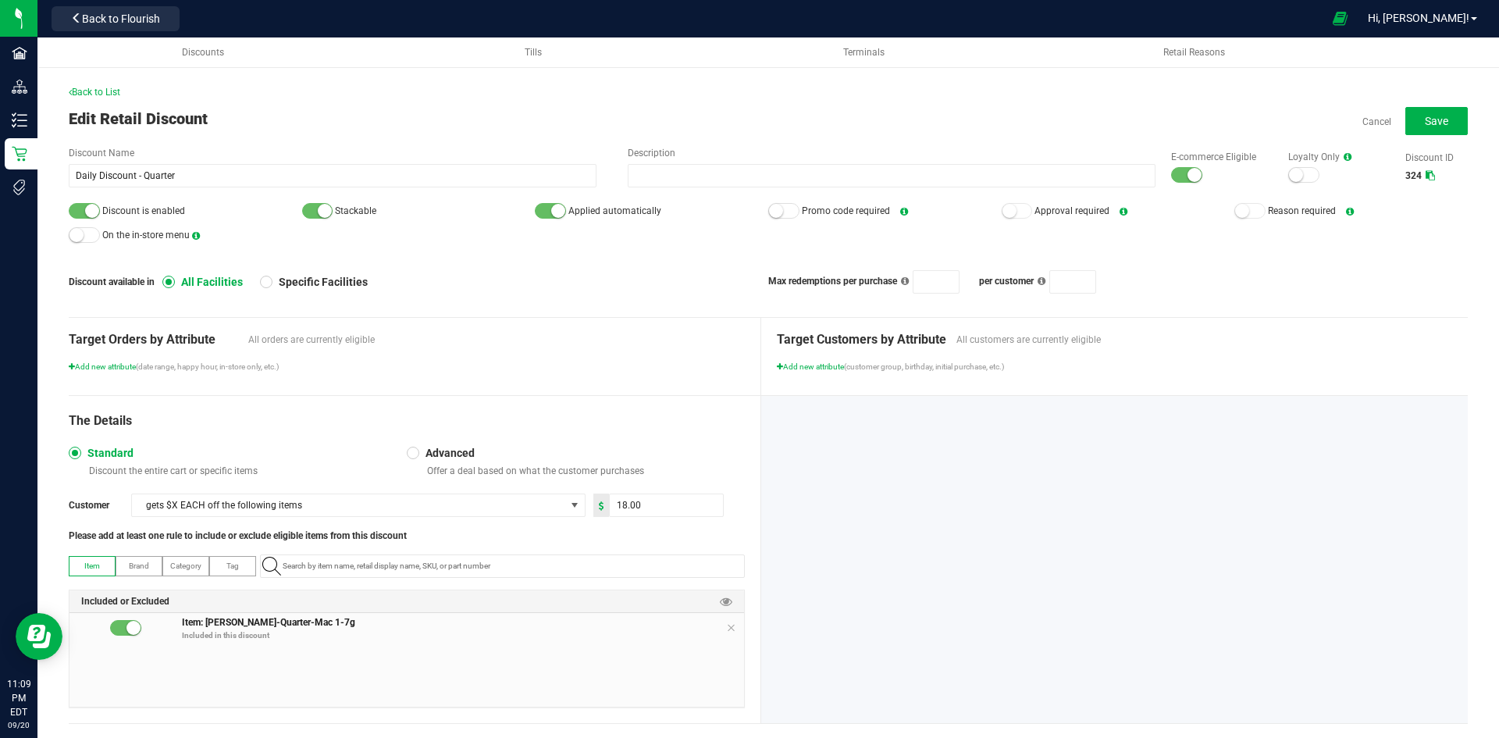
click at [705, 631] on p "Included in this discount" at bounding box center [463, 635] width 562 height 12
click at [726, 626] on icon at bounding box center [730, 628] width 9 height 12
click at [644, 563] on input "NO DATA FOUND" at bounding box center [510, 566] width 468 height 22
paste input "1.16.236.513822.0"
type input "1.16.236.513822.0"
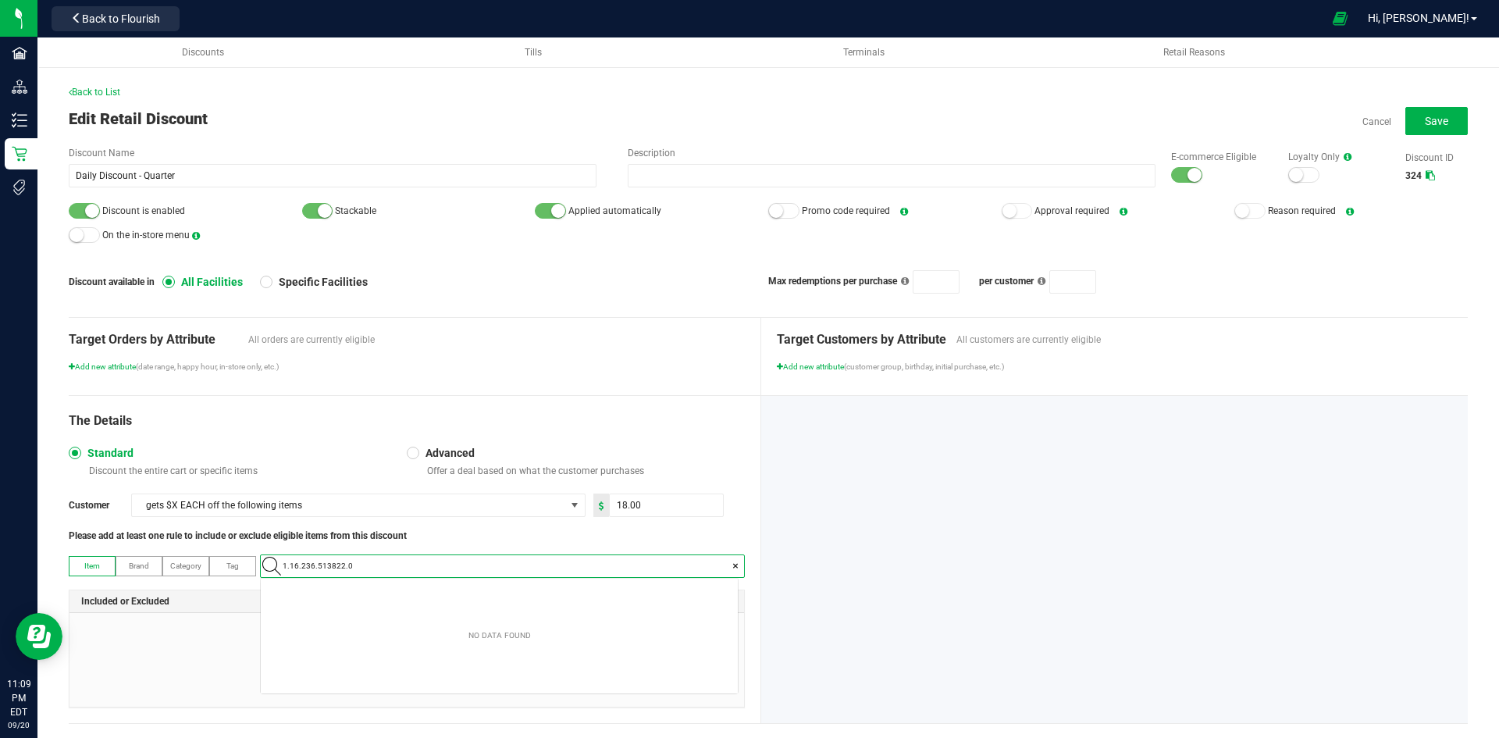
scroll to position [22, 477]
click at [401, 595] on Cookies-7g-A "[PERSON_NAME]-Quarter-Milk and Cookies-7g-A" at bounding box center [499, 592] width 477 height 23
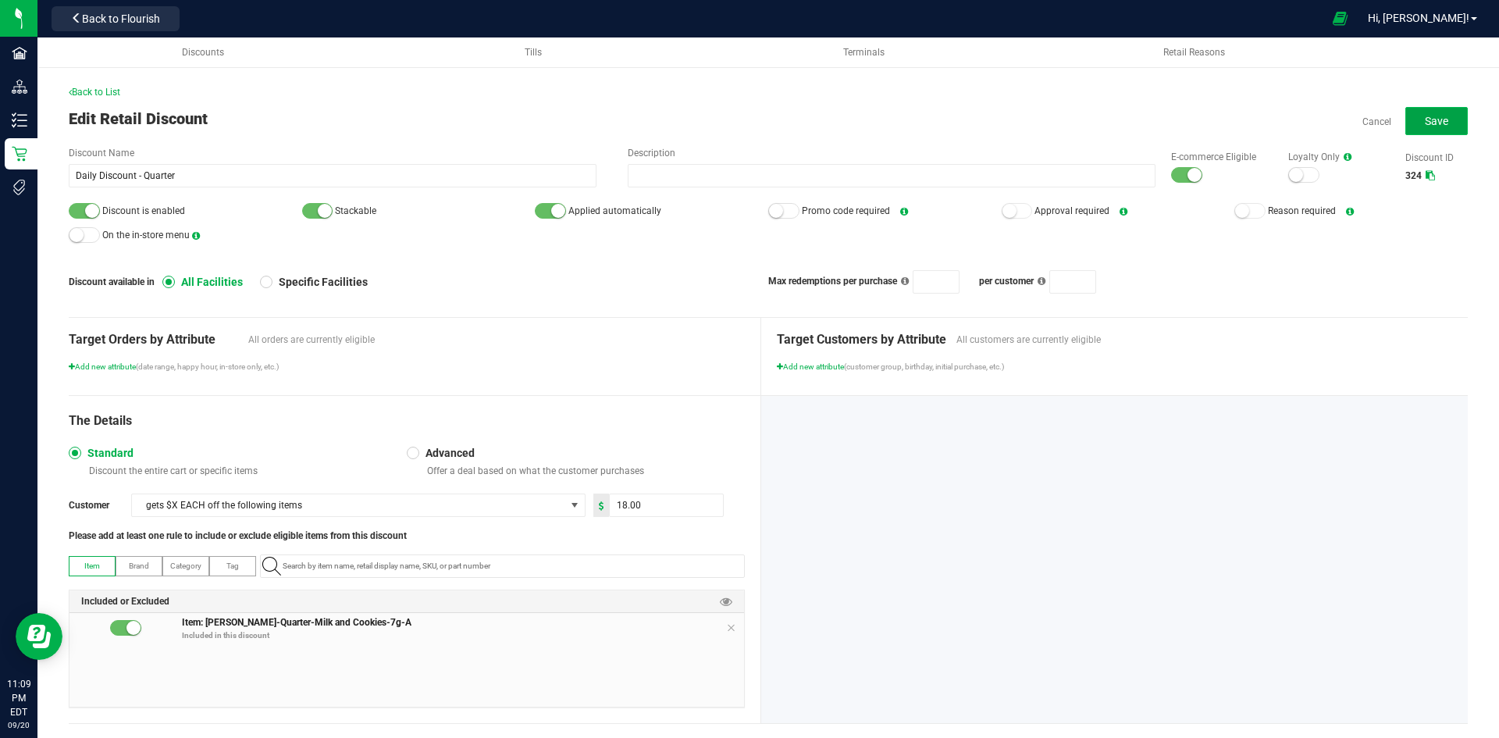
click at [1433, 117] on span "Save" at bounding box center [1436, 121] width 23 height 12
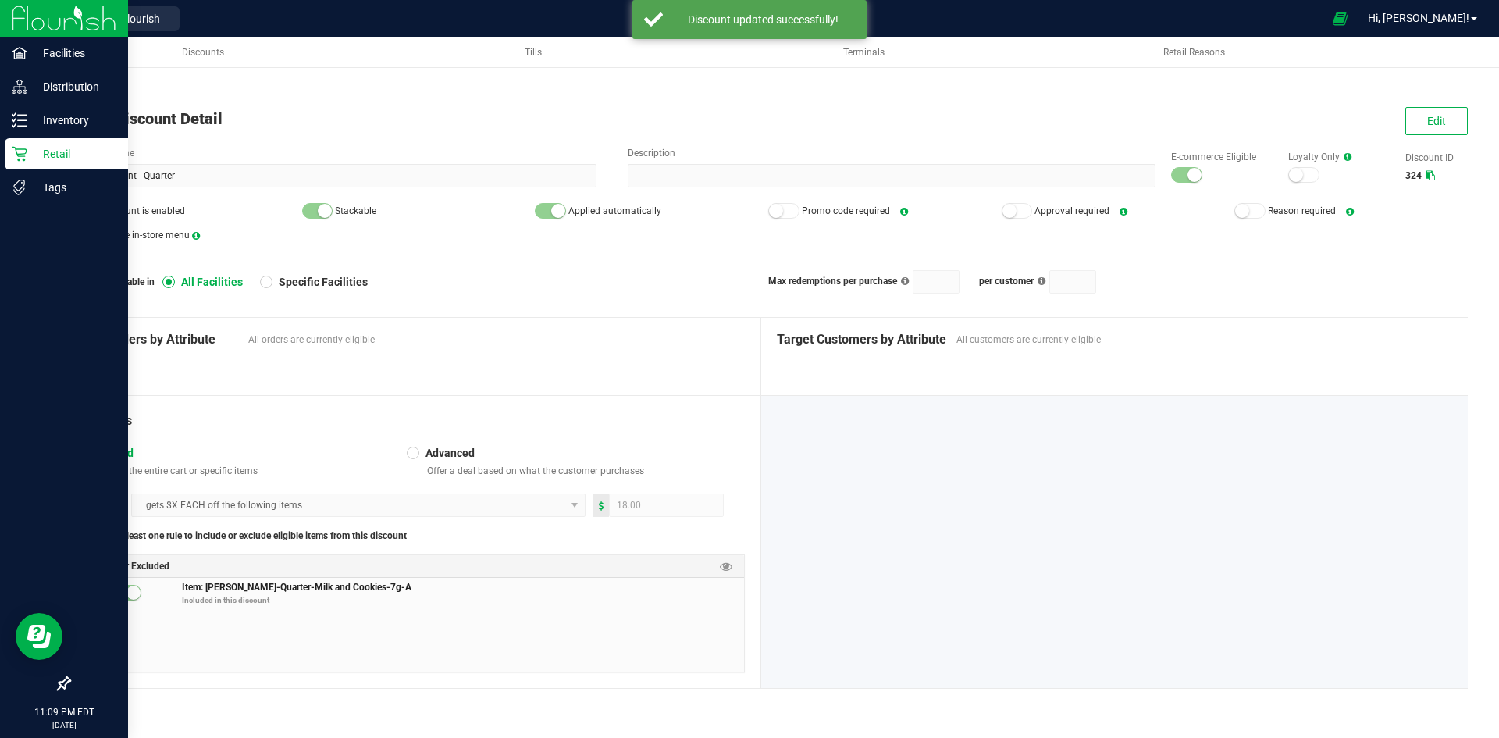
click at [17, 151] on icon at bounding box center [20, 154] width 16 height 16
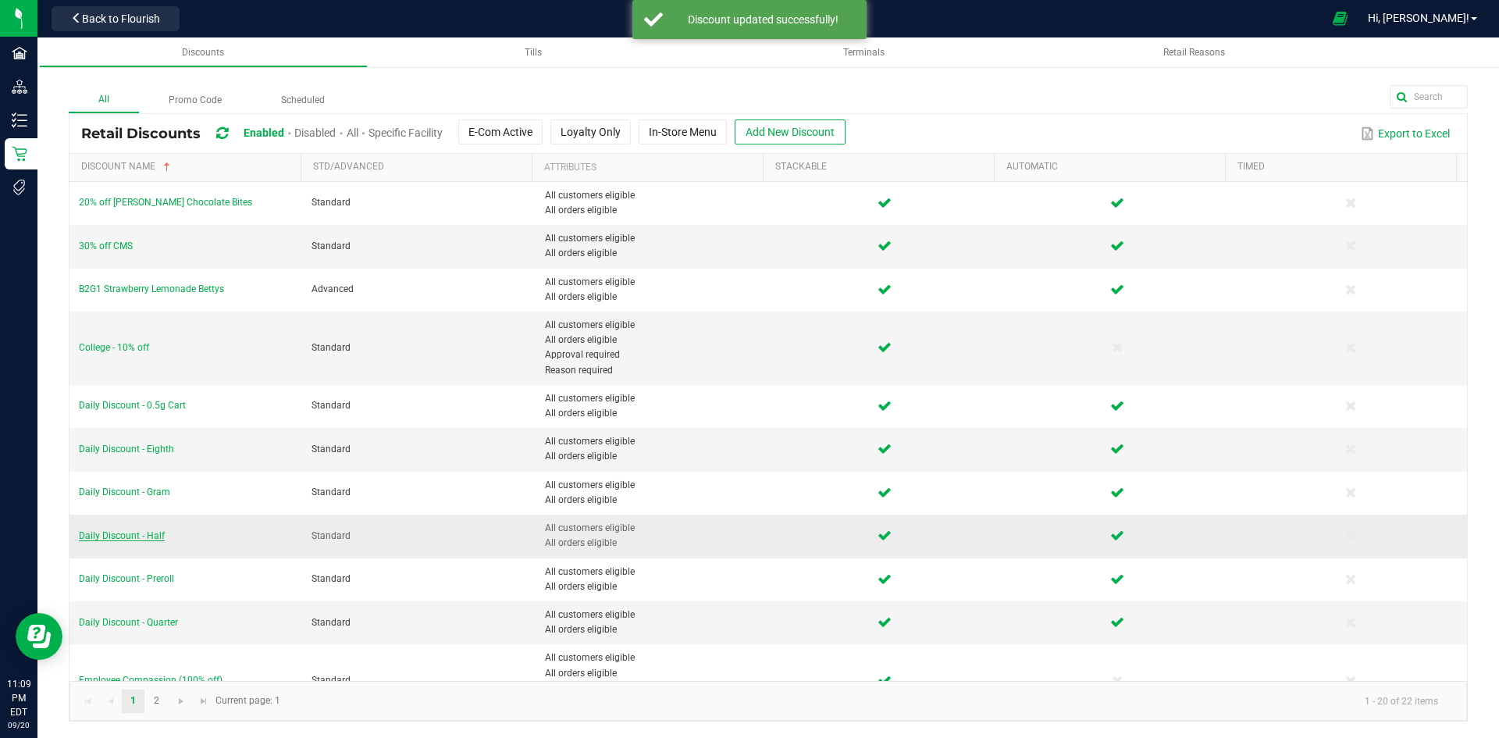
click at [153, 537] on span "Daily Discount - Half" at bounding box center [122, 535] width 86 height 11
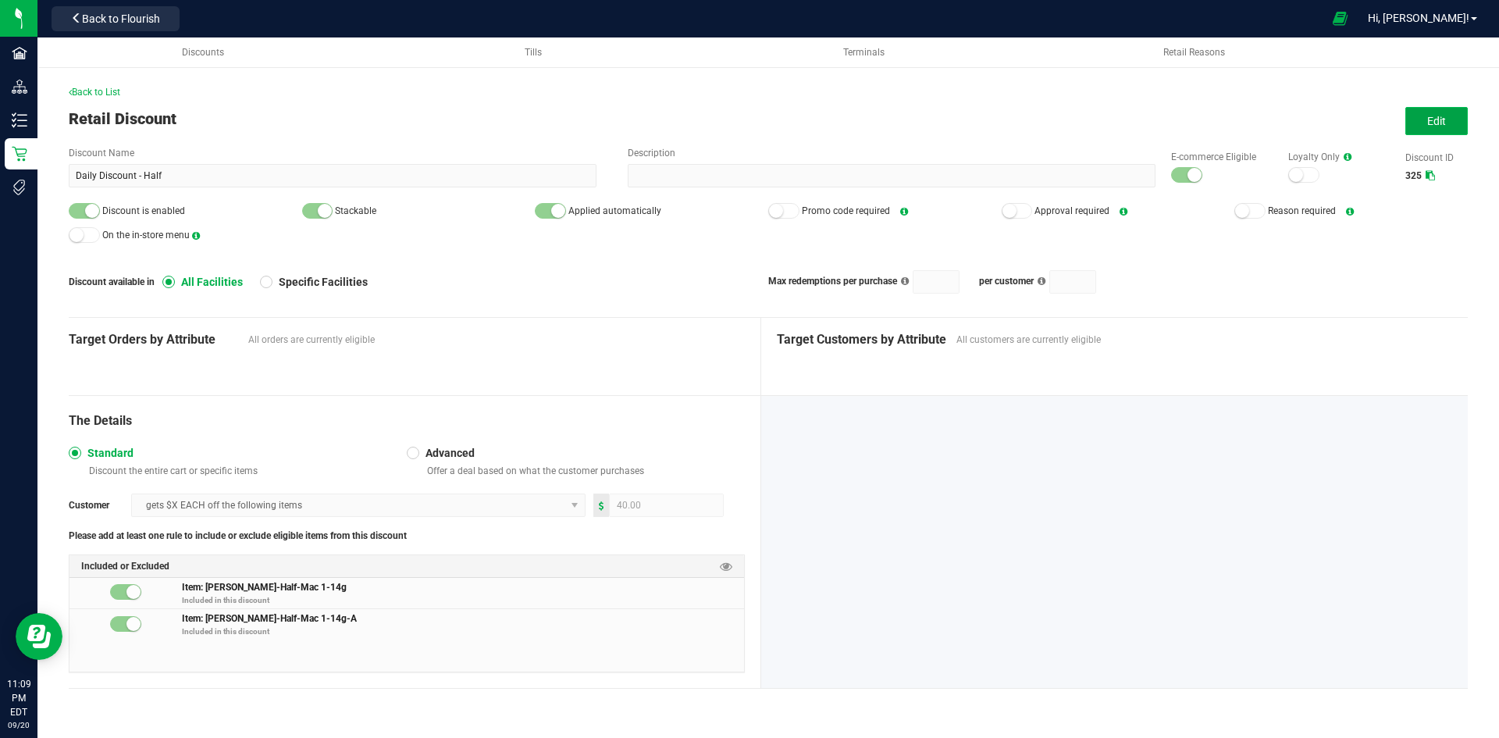
click at [1438, 134] on button "Edit" at bounding box center [1436, 121] width 62 height 28
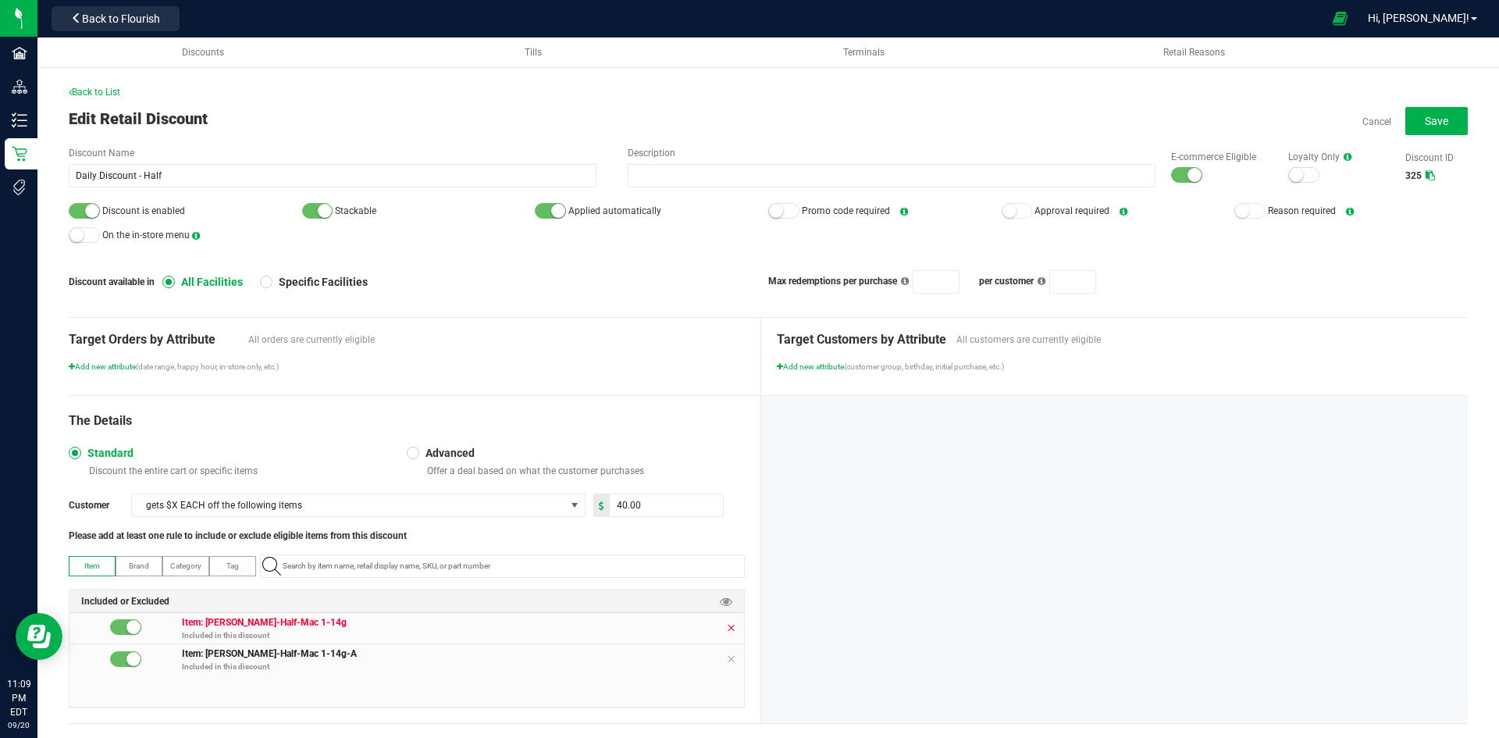
click at [728, 624] on icon at bounding box center [730, 628] width 9 height 12
click at [726, 624] on icon at bounding box center [730, 628] width 9 height 12
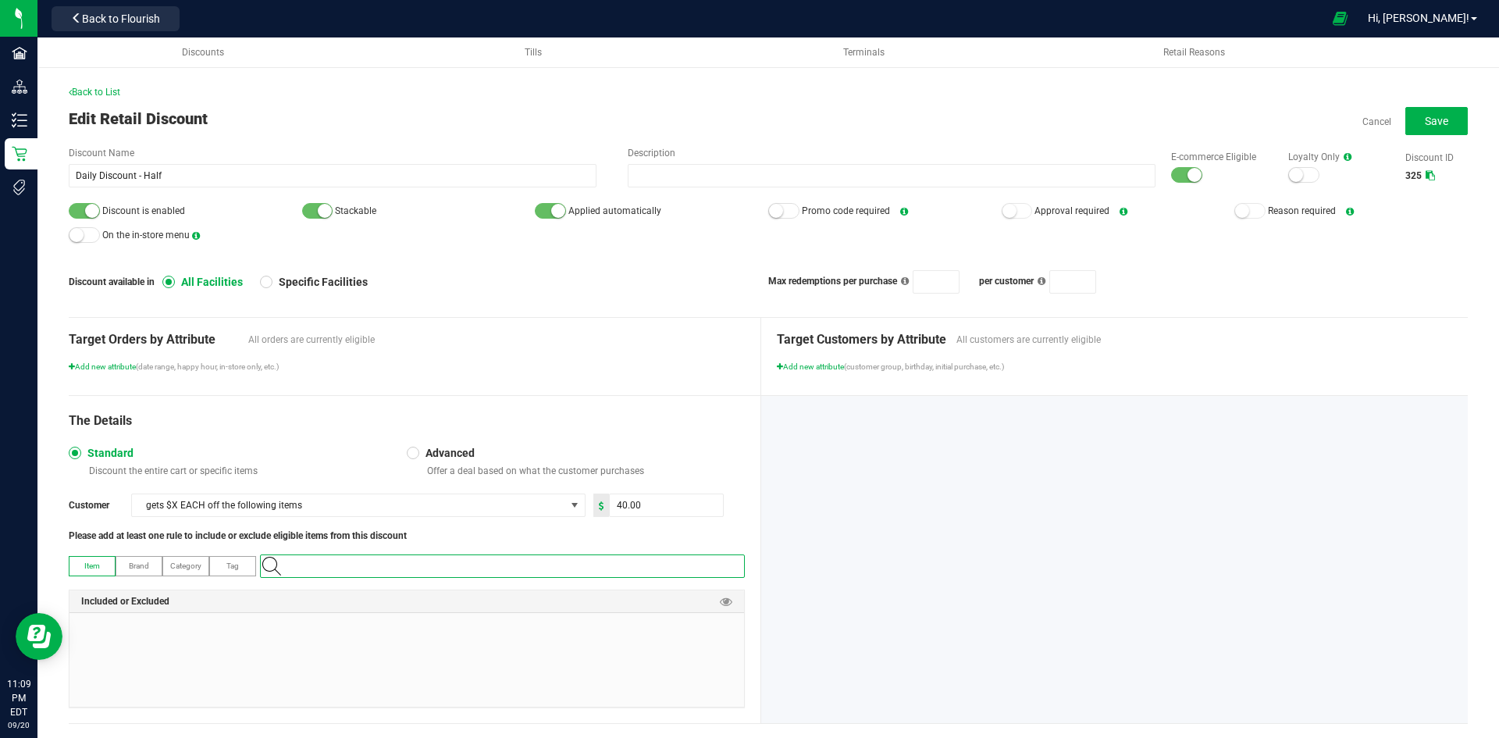
paste input "1.16.141672.513823.0"
type input "1.16.141672.513823.0"
click at [472, 595] on Cookies-14g-A "[PERSON_NAME]-Half-Milk and Cookies-14g-A" at bounding box center [499, 592] width 477 height 23
click at [661, 499] on input "40" at bounding box center [666, 505] width 113 height 22
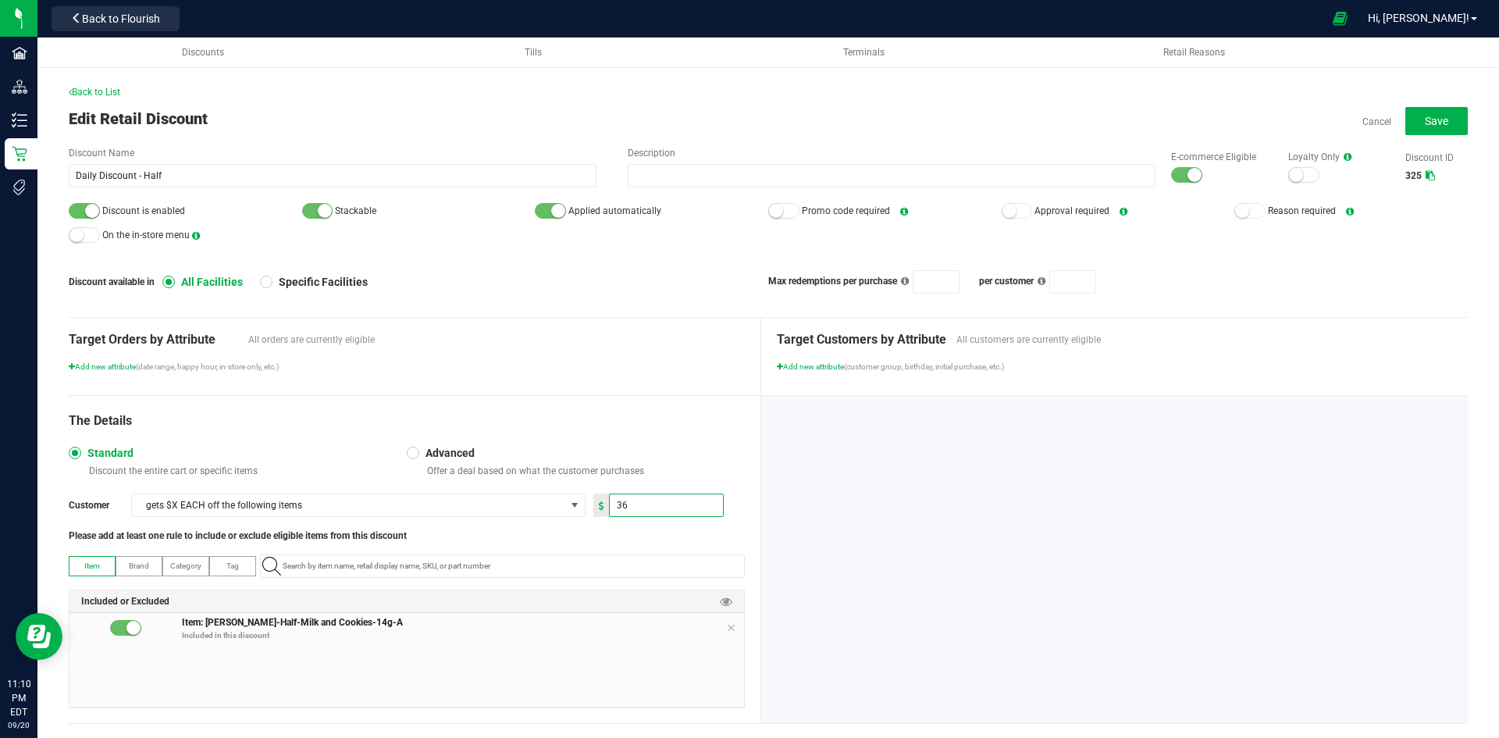
type input "36.00"
click at [650, 446] on div "Advanced Offer a deal based on what the customer purchases" at bounding box center [576, 461] width 338 height 31
click at [1425, 121] on span "Save" at bounding box center [1436, 121] width 23 height 12
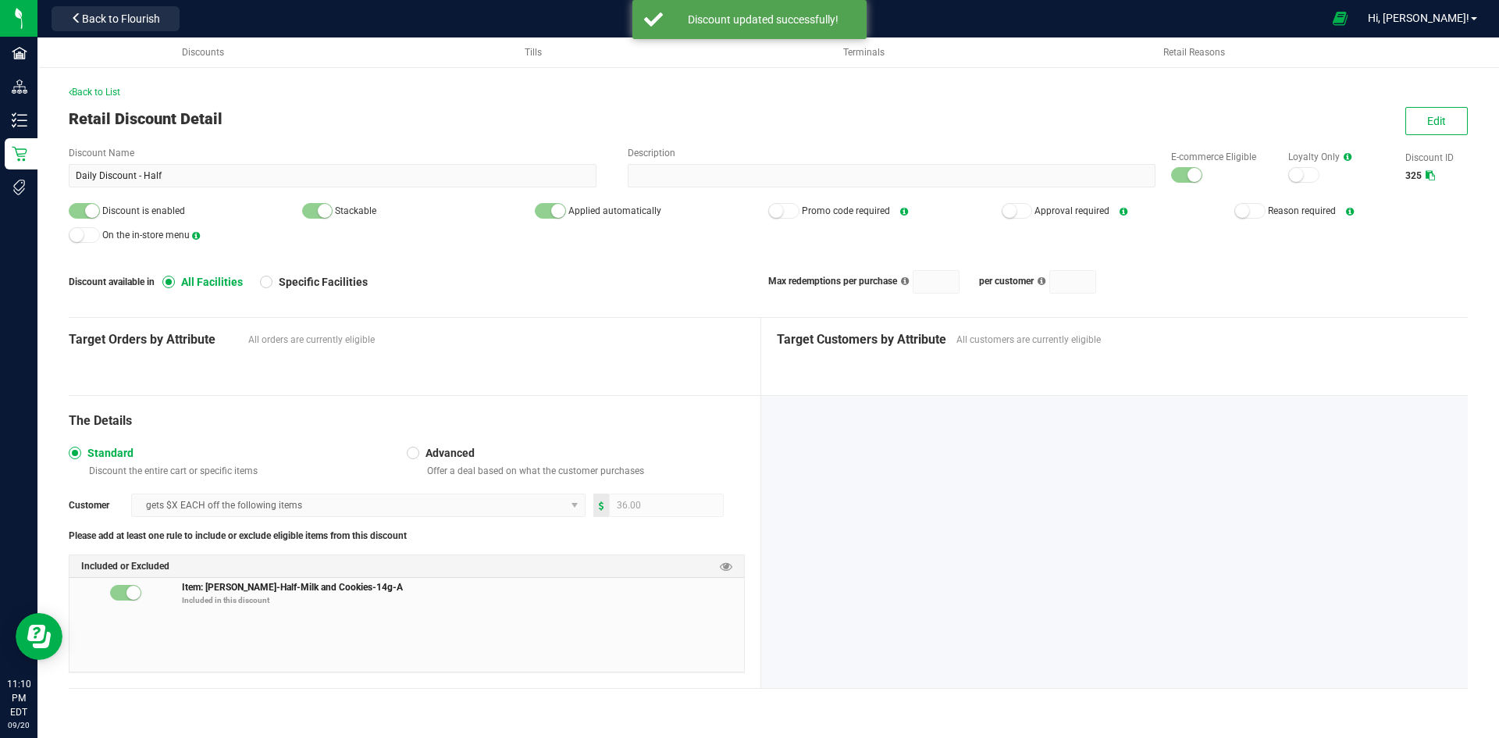
click at [1445, 103] on div "Back to List Retail Discount Detail Edit Discount Name Daily Discount - Half De…" at bounding box center [768, 398] width 1399 height 627
click at [1441, 112] on button "Edit" at bounding box center [1436, 121] width 62 height 28
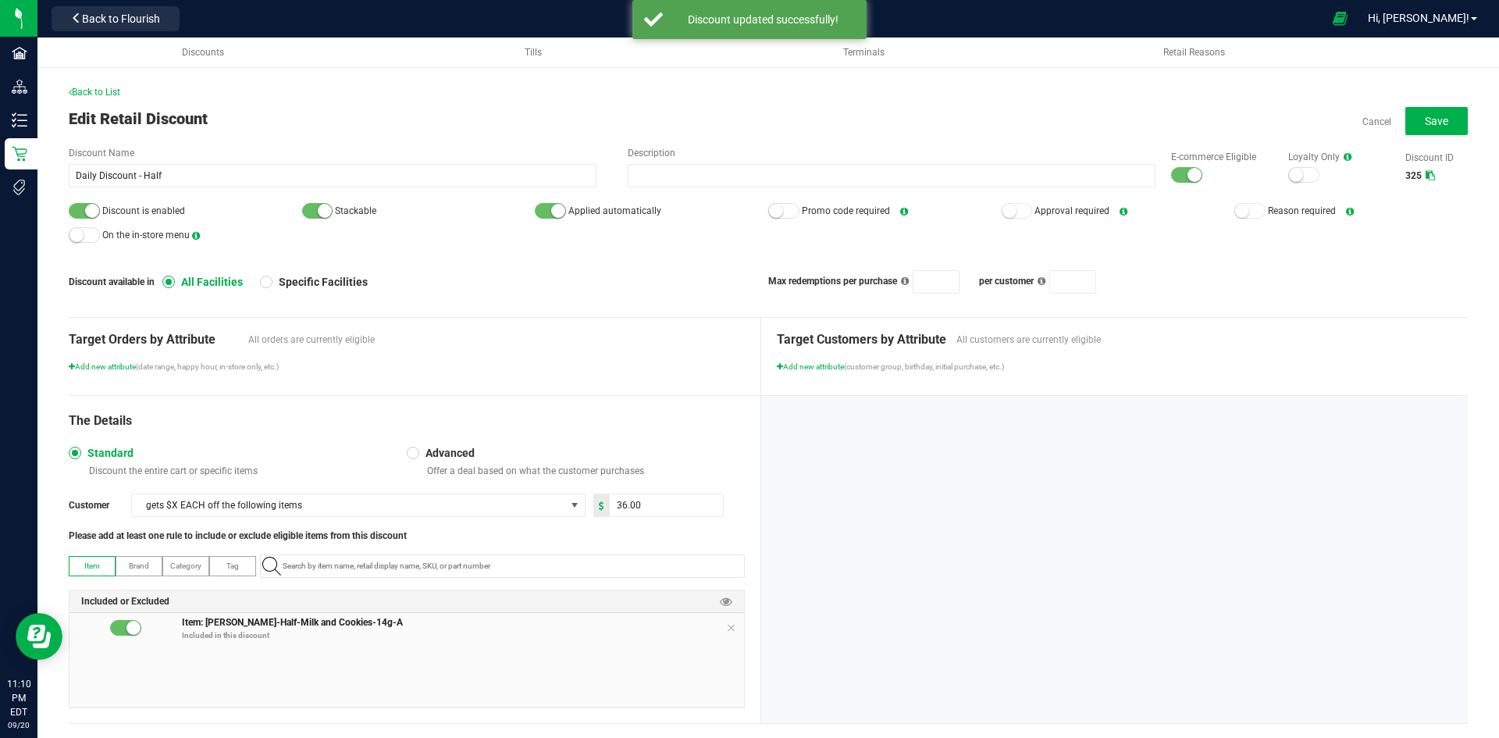
click at [1188, 175] on small at bounding box center [1195, 175] width 14 height 14
click at [91, 209] on small at bounding box center [92, 211] width 14 height 14
click at [1430, 109] on button "Save" at bounding box center [1436, 121] width 62 height 28
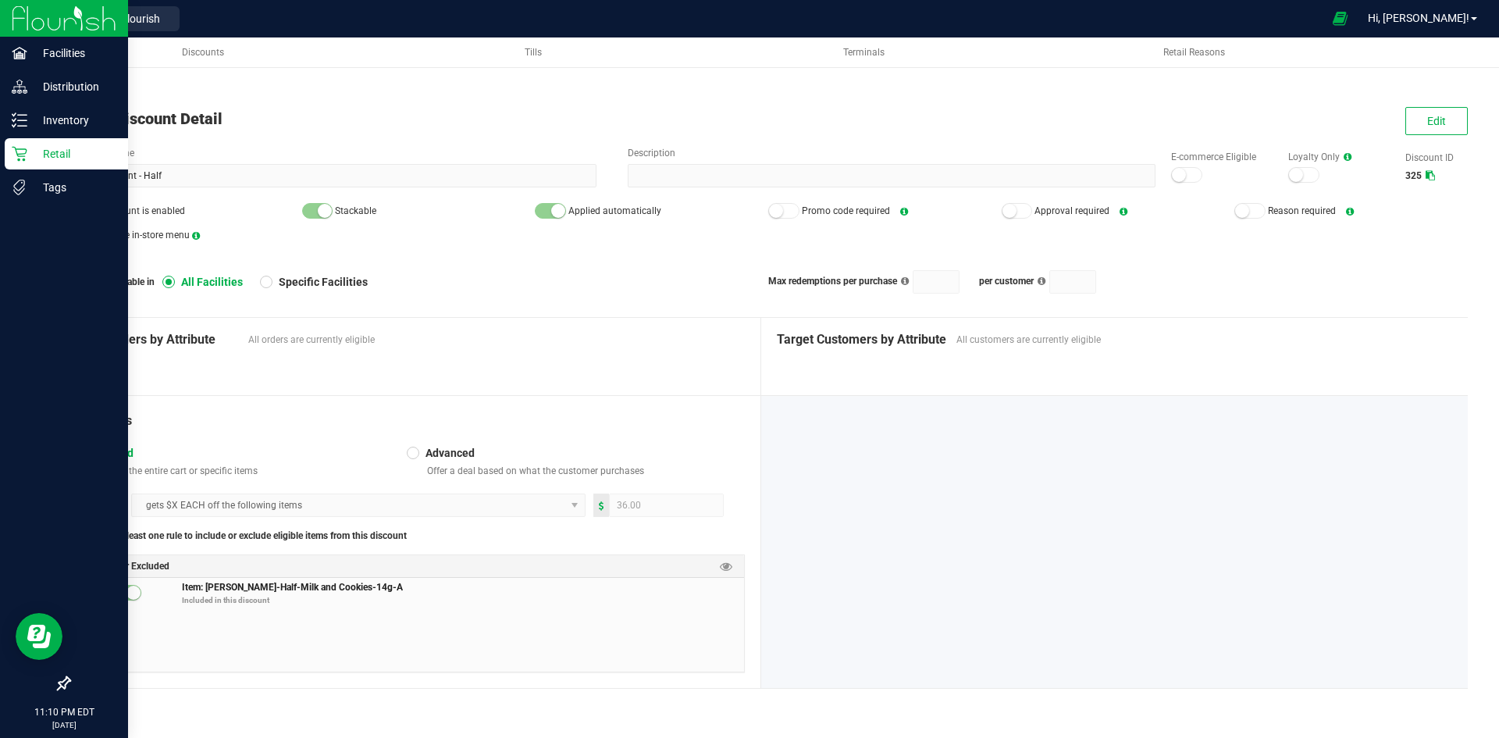
click at [34, 161] on p "Retail" at bounding box center [74, 153] width 94 height 19
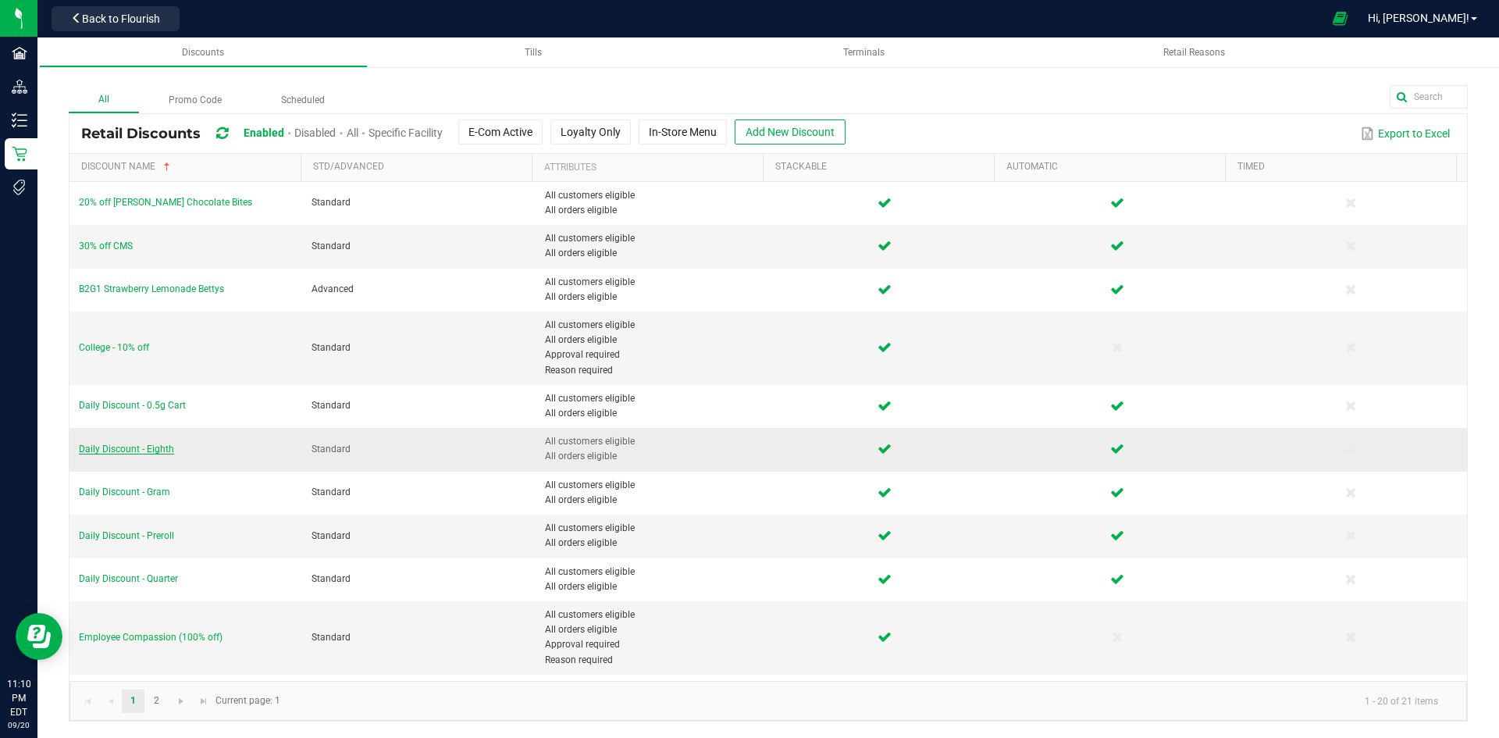
click at [171, 454] on span "Daily Discount - Eighth" at bounding box center [126, 448] width 95 height 11
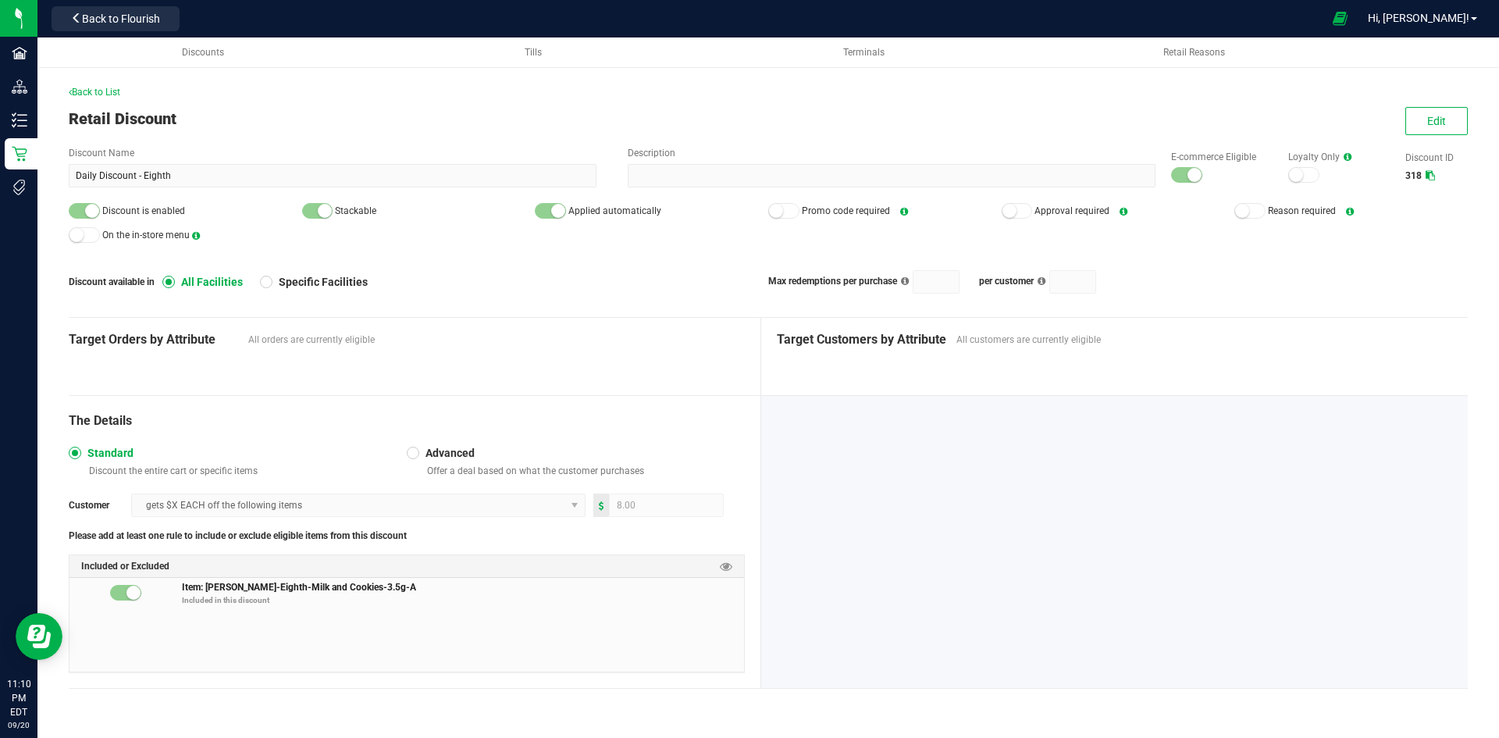
click at [1477, 123] on div "Back to List Retail Discount Edit Discount Name Daily Discount - Eighth Descrip…" at bounding box center [768, 382] width 1462 height 689
click at [1443, 123] on span "Edit" at bounding box center [1436, 121] width 19 height 12
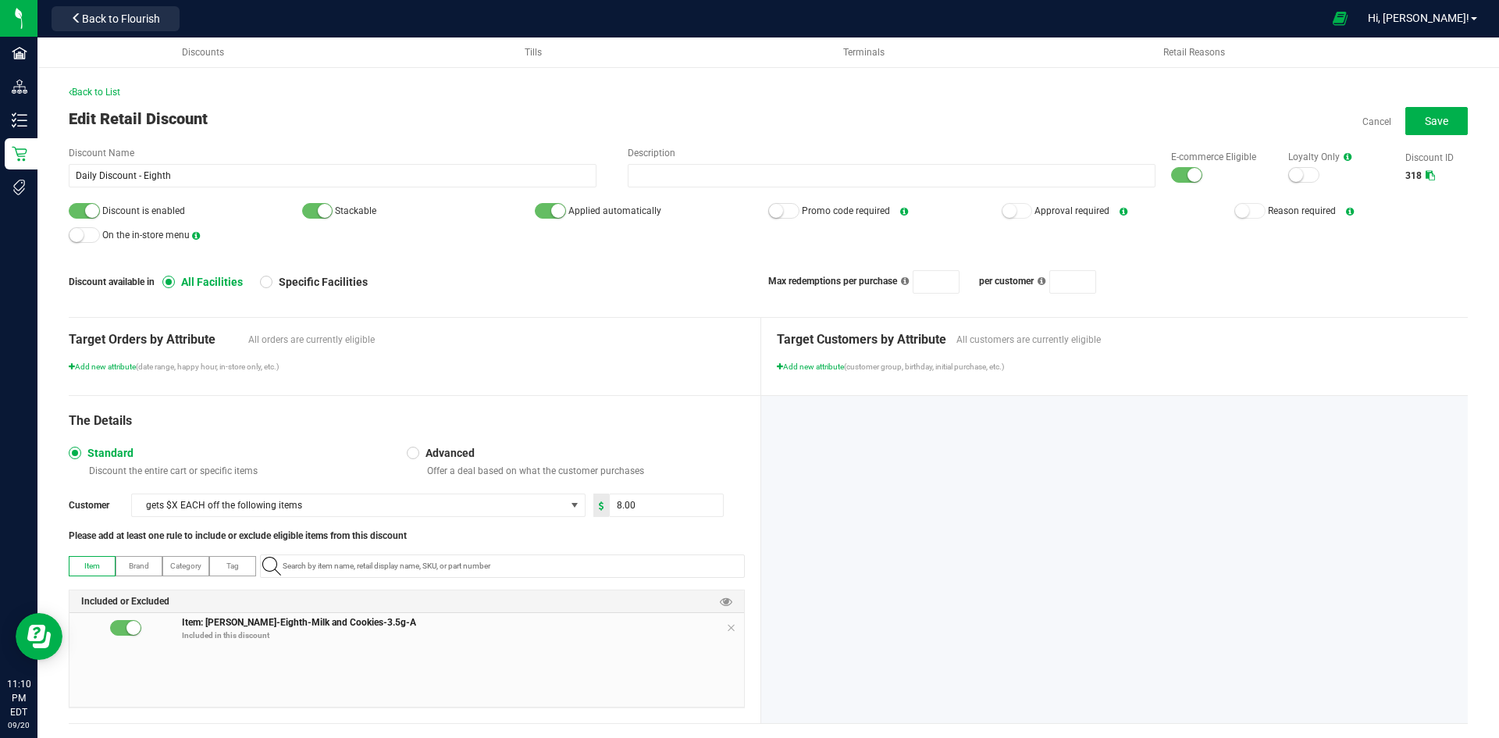
click at [1174, 178] on div at bounding box center [1186, 175] width 31 height 16
click at [83, 212] on div at bounding box center [84, 211] width 31 height 16
click at [1409, 111] on button "Save" at bounding box center [1436, 121] width 62 height 28
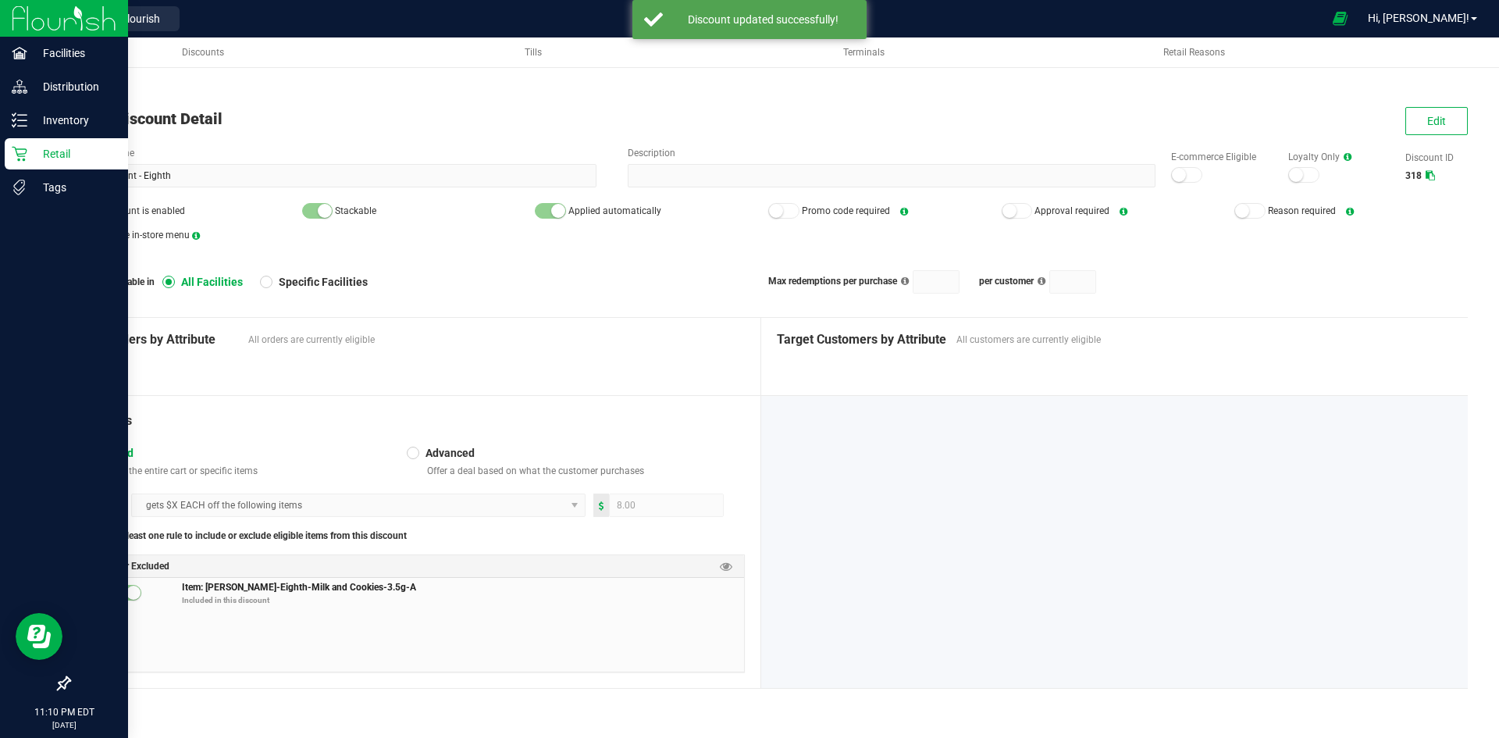
click at [35, 162] on p "Retail" at bounding box center [74, 153] width 94 height 19
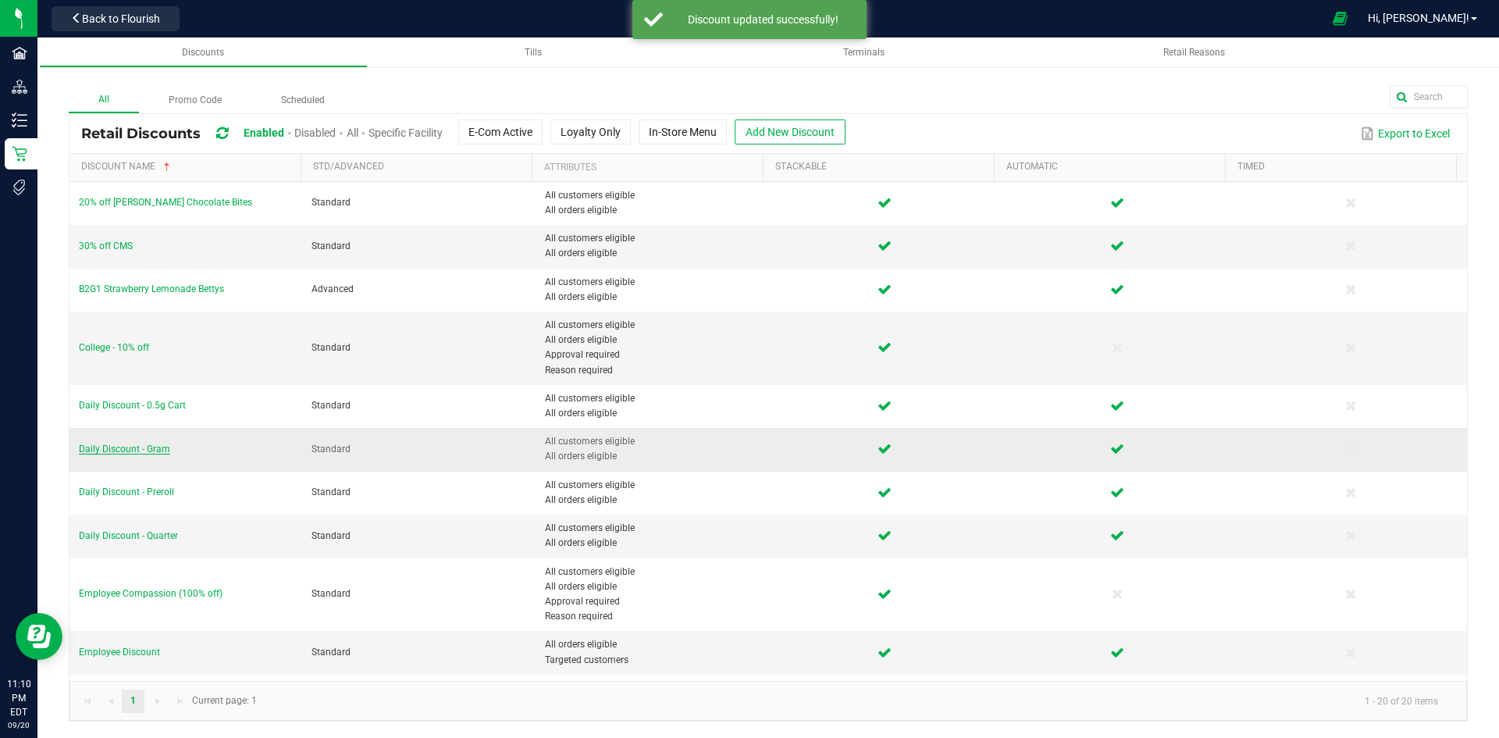
click at [160, 451] on span "Daily Discount - Gram" at bounding box center [124, 448] width 91 height 11
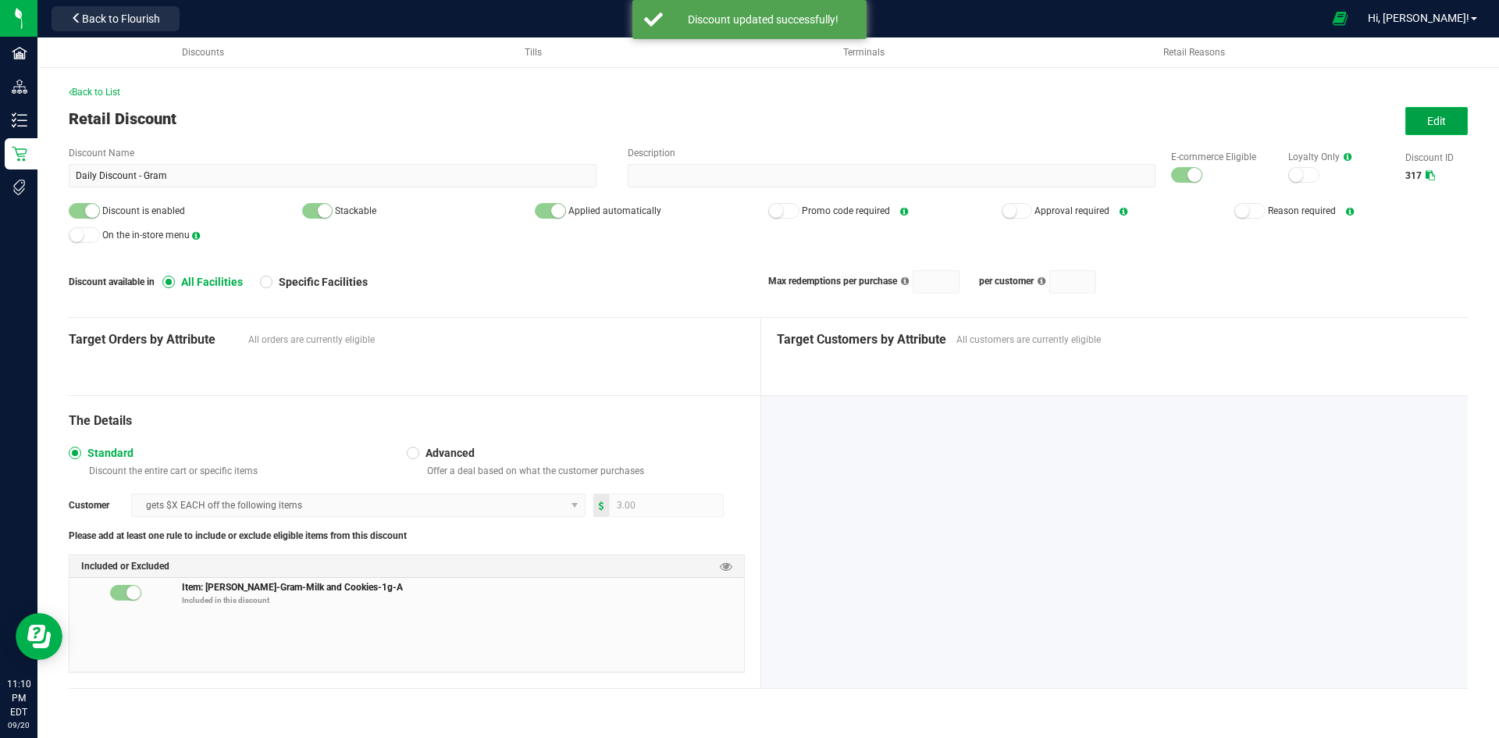
click at [1427, 119] on span "Edit" at bounding box center [1436, 121] width 19 height 12
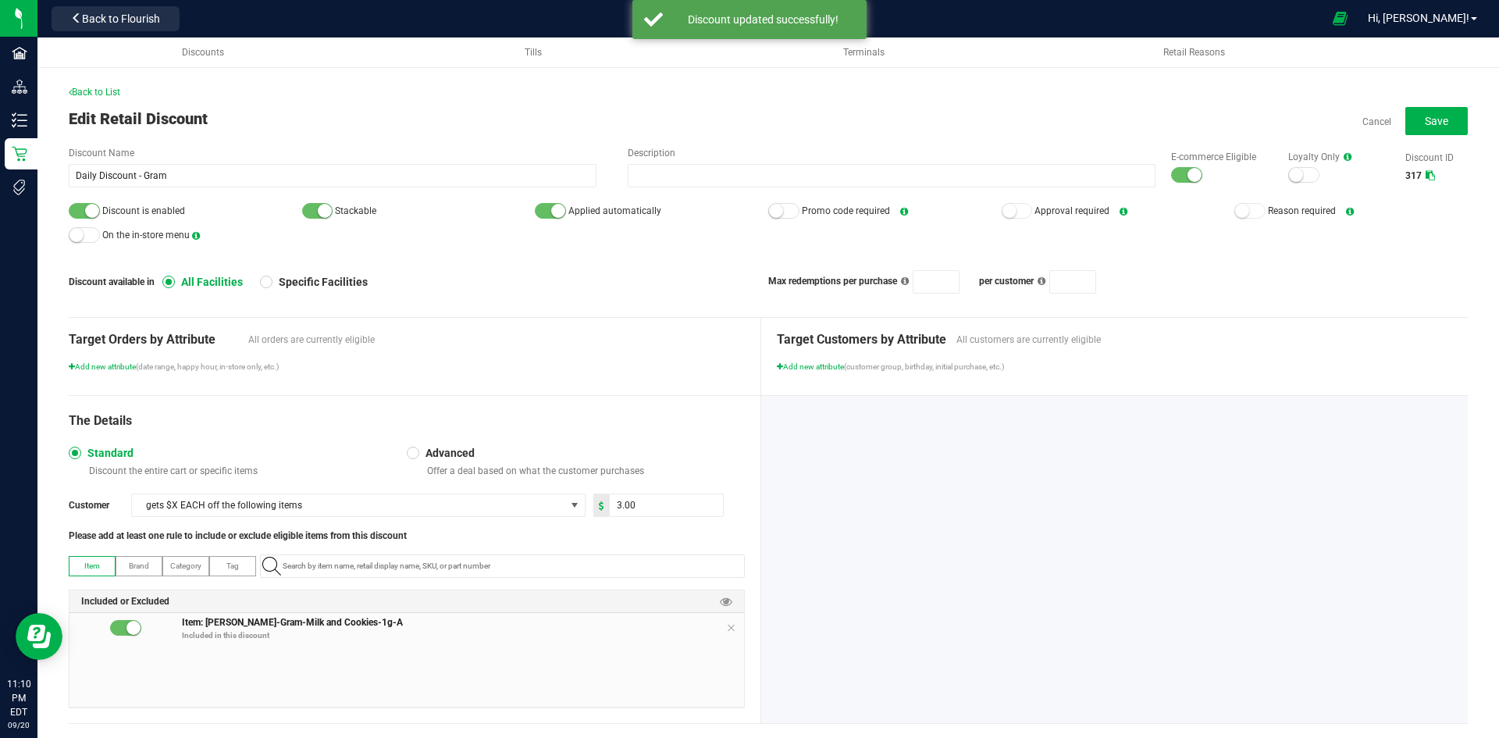
click at [1171, 173] on div at bounding box center [1186, 175] width 31 height 16
click at [80, 211] on div at bounding box center [84, 211] width 31 height 16
click at [1405, 119] on button "Save" at bounding box center [1436, 121] width 62 height 28
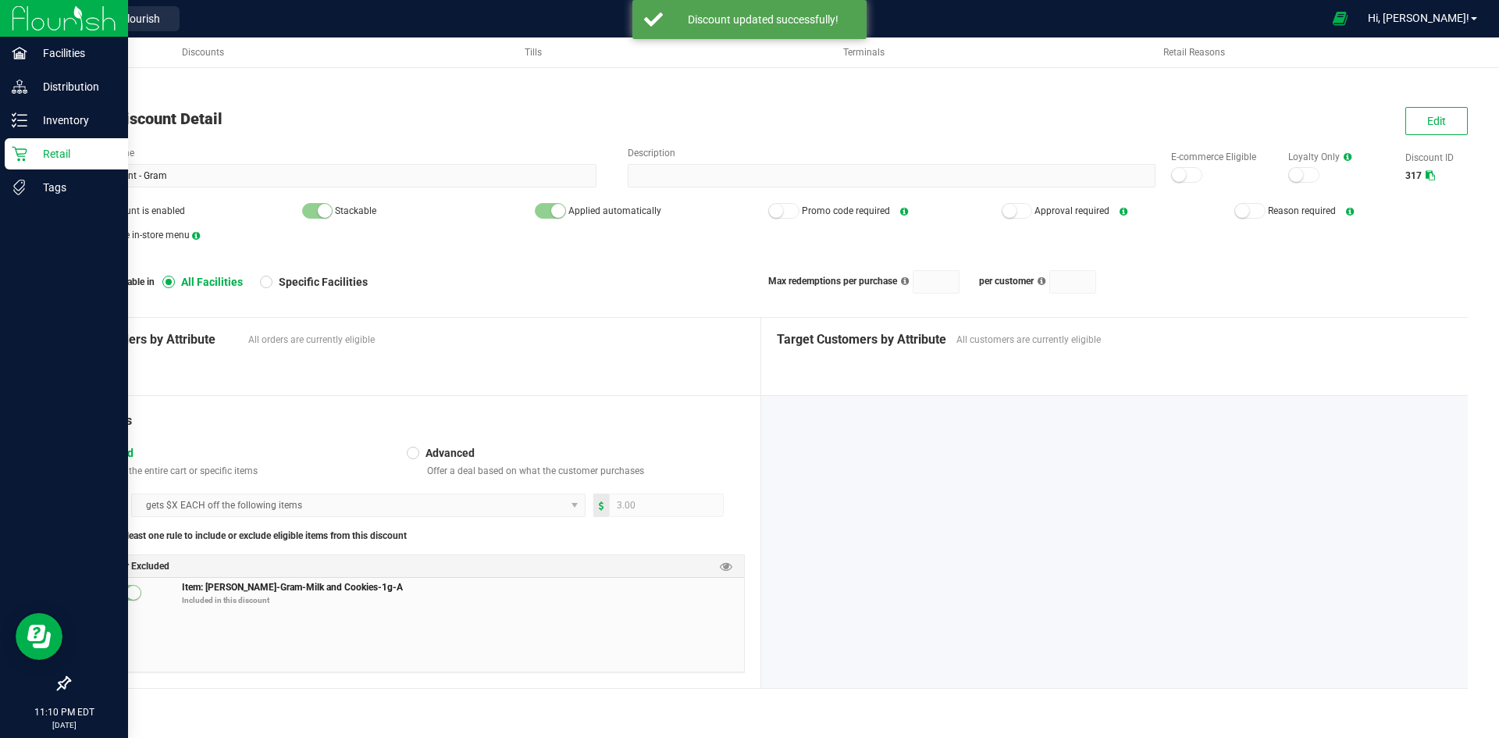
click at [37, 139] on div "Retail" at bounding box center [66, 153] width 123 height 31
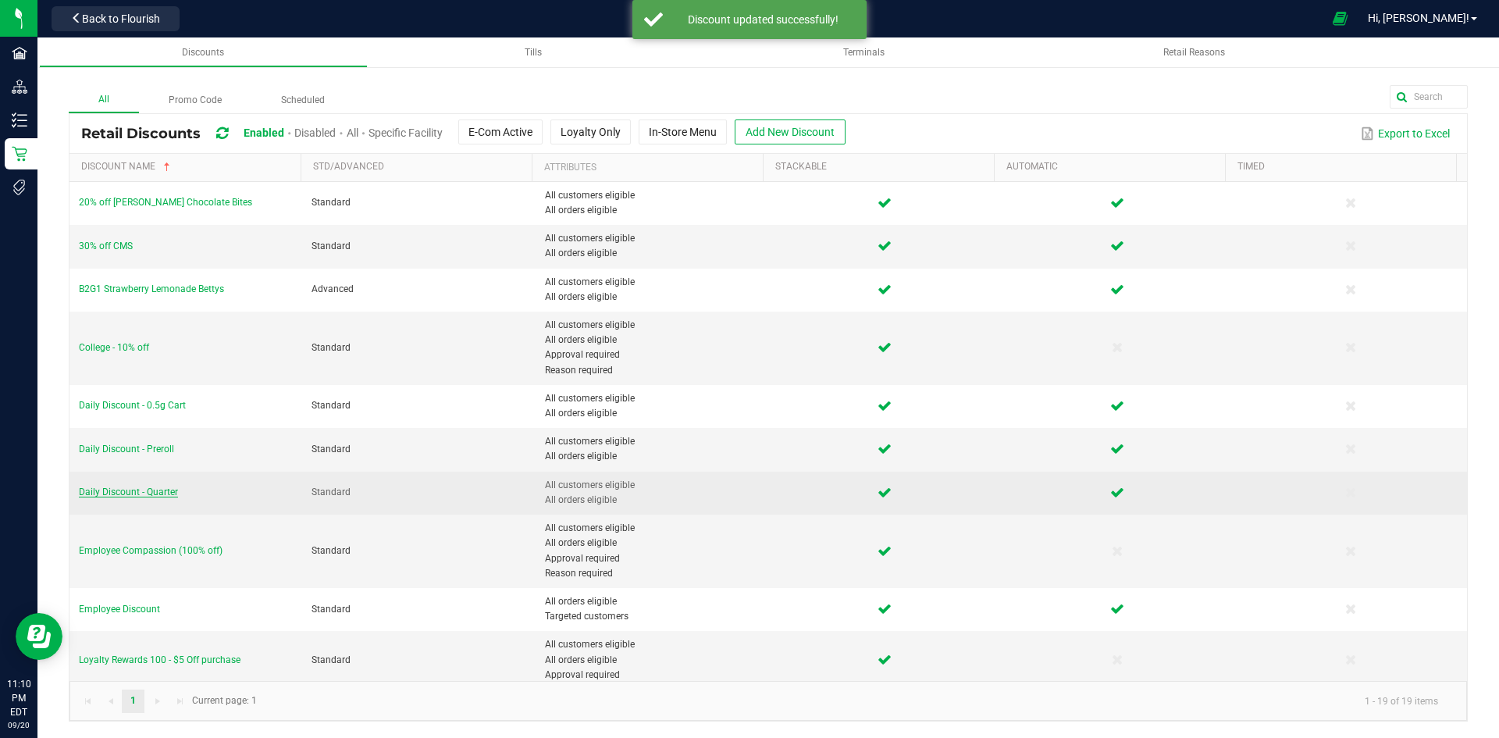
click at [161, 491] on span "Daily Discount - Quarter" at bounding box center [128, 491] width 99 height 11
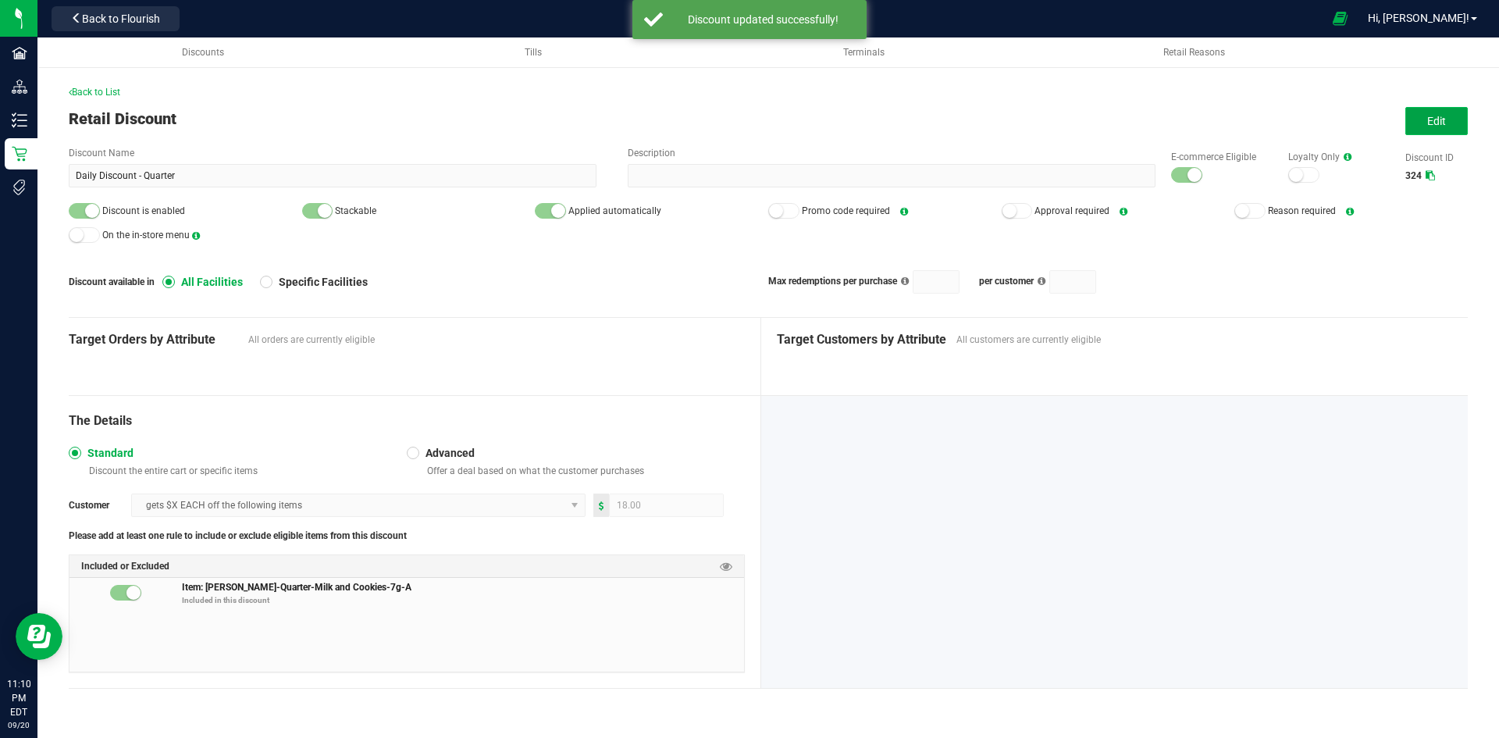
click at [1440, 126] on span "Edit" at bounding box center [1436, 121] width 19 height 12
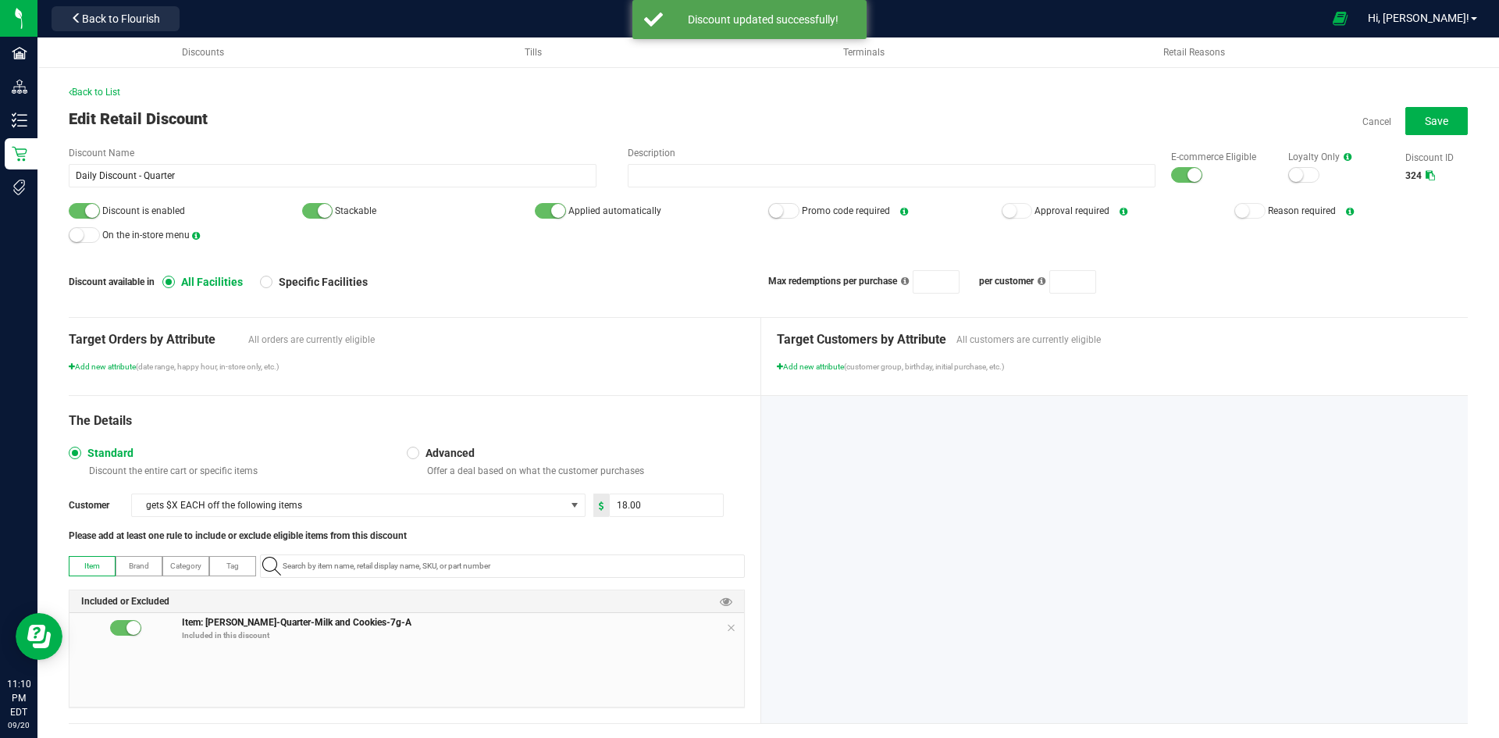
click at [1188, 176] on small at bounding box center [1195, 175] width 14 height 14
click at [81, 213] on div at bounding box center [84, 211] width 31 height 16
click at [1425, 117] on span "Save" at bounding box center [1436, 121] width 23 height 12
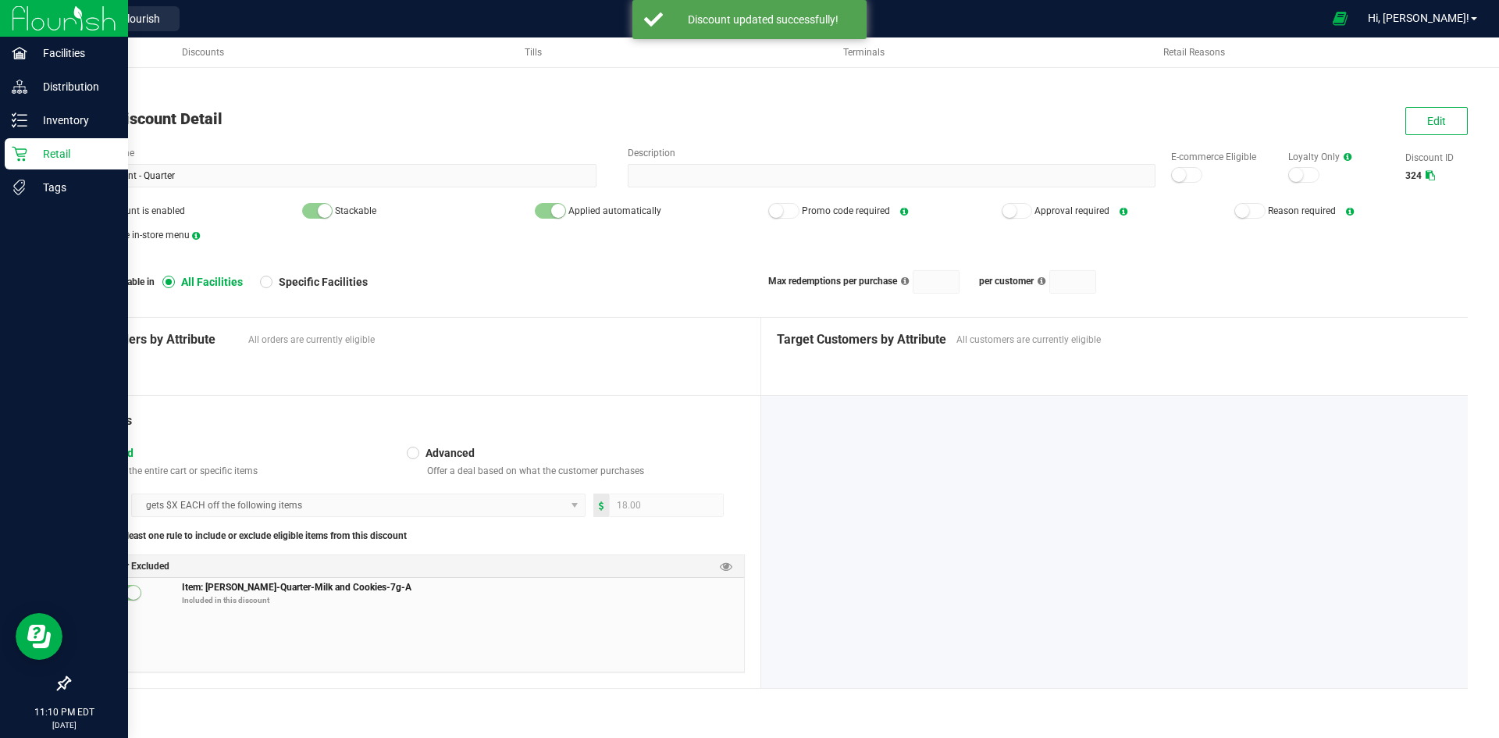
click at [16, 160] on icon at bounding box center [20, 154] width 16 height 16
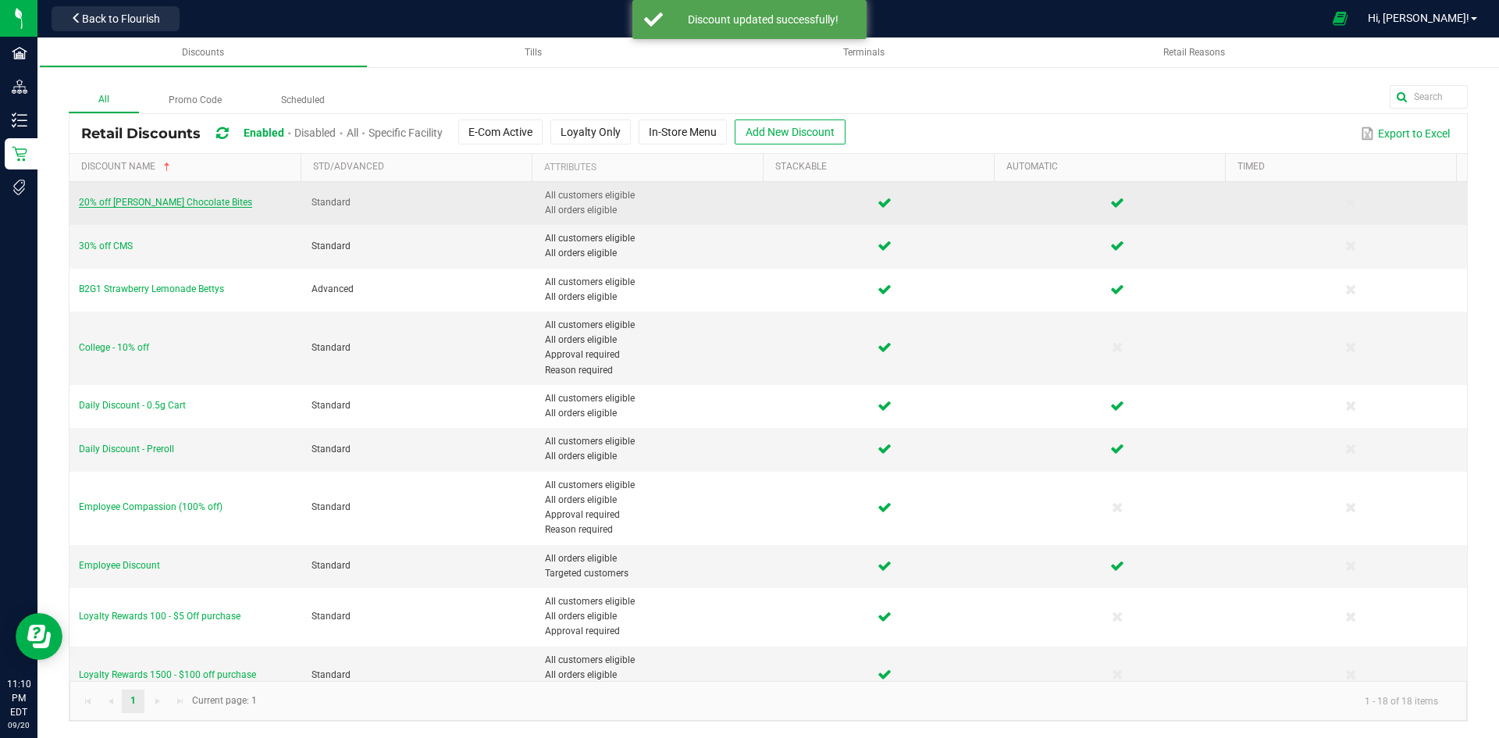
click at [180, 206] on span "20% off [PERSON_NAME] Chocolate Bites" at bounding box center [165, 202] width 173 height 11
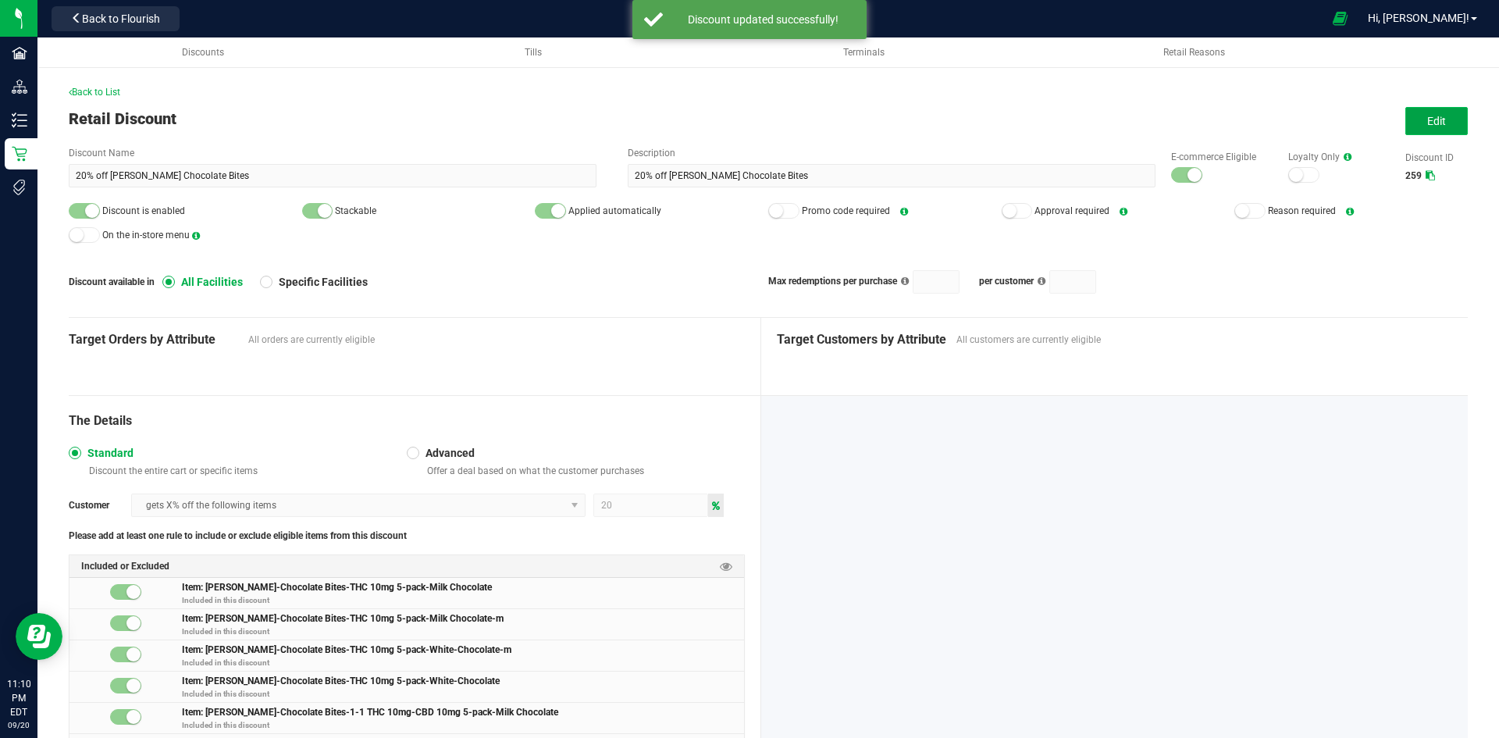
click at [1427, 116] on span "Edit" at bounding box center [1436, 121] width 19 height 12
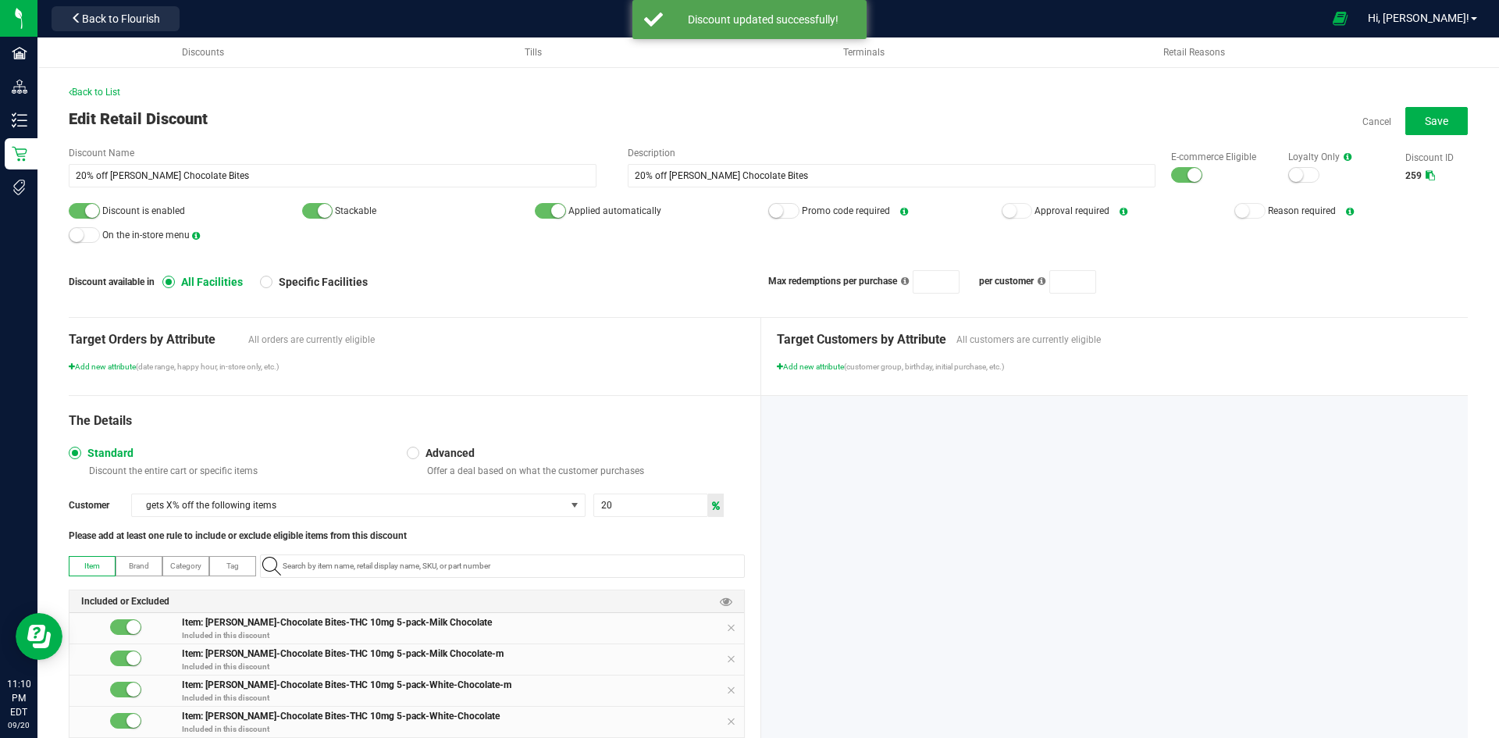
click at [1188, 176] on small at bounding box center [1195, 175] width 14 height 14
click at [91, 212] on small at bounding box center [92, 211] width 14 height 14
click at [1407, 128] on button "Save" at bounding box center [1436, 121] width 62 height 28
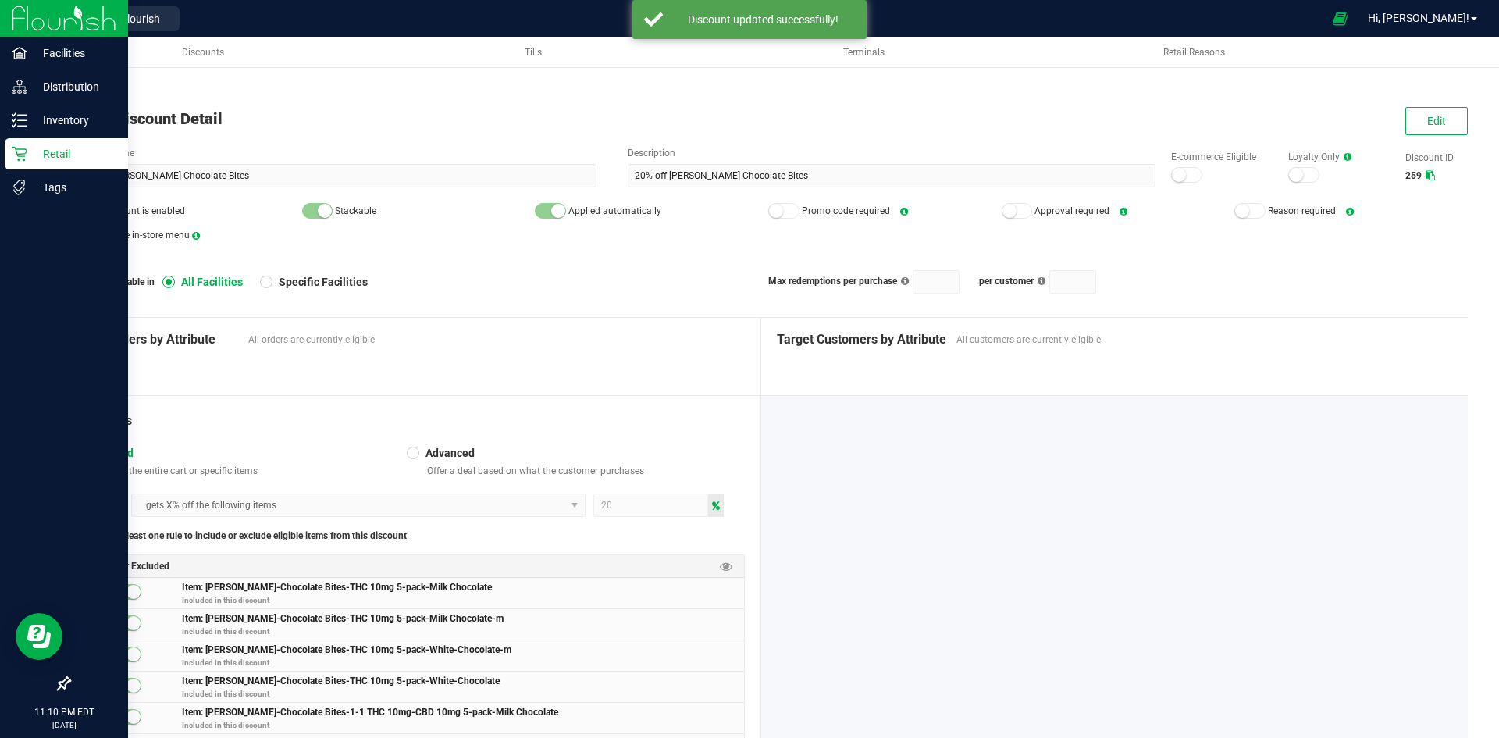
click at [37, 155] on p "Retail" at bounding box center [74, 153] width 94 height 19
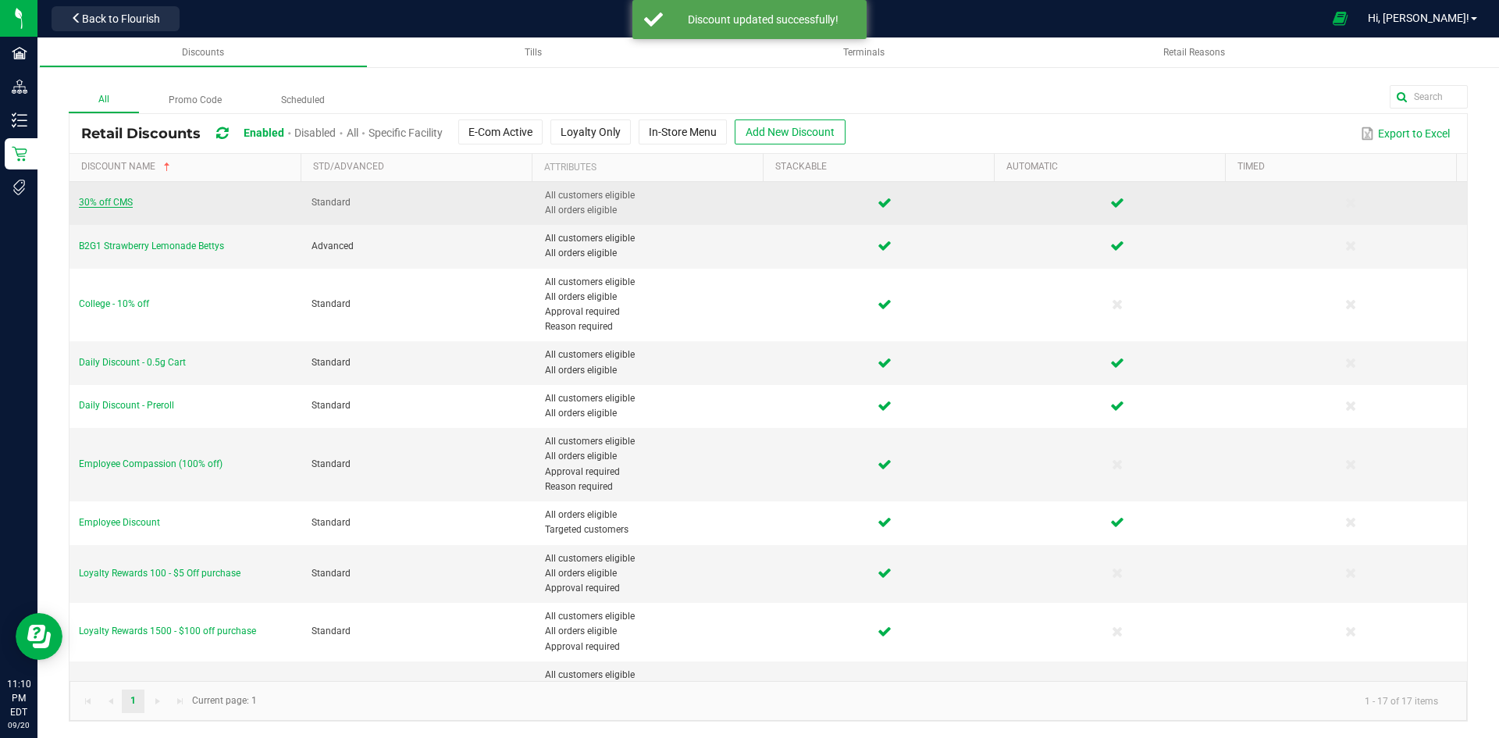
click at [105, 208] on span "30% off CMS" at bounding box center [106, 202] width 54 height 11
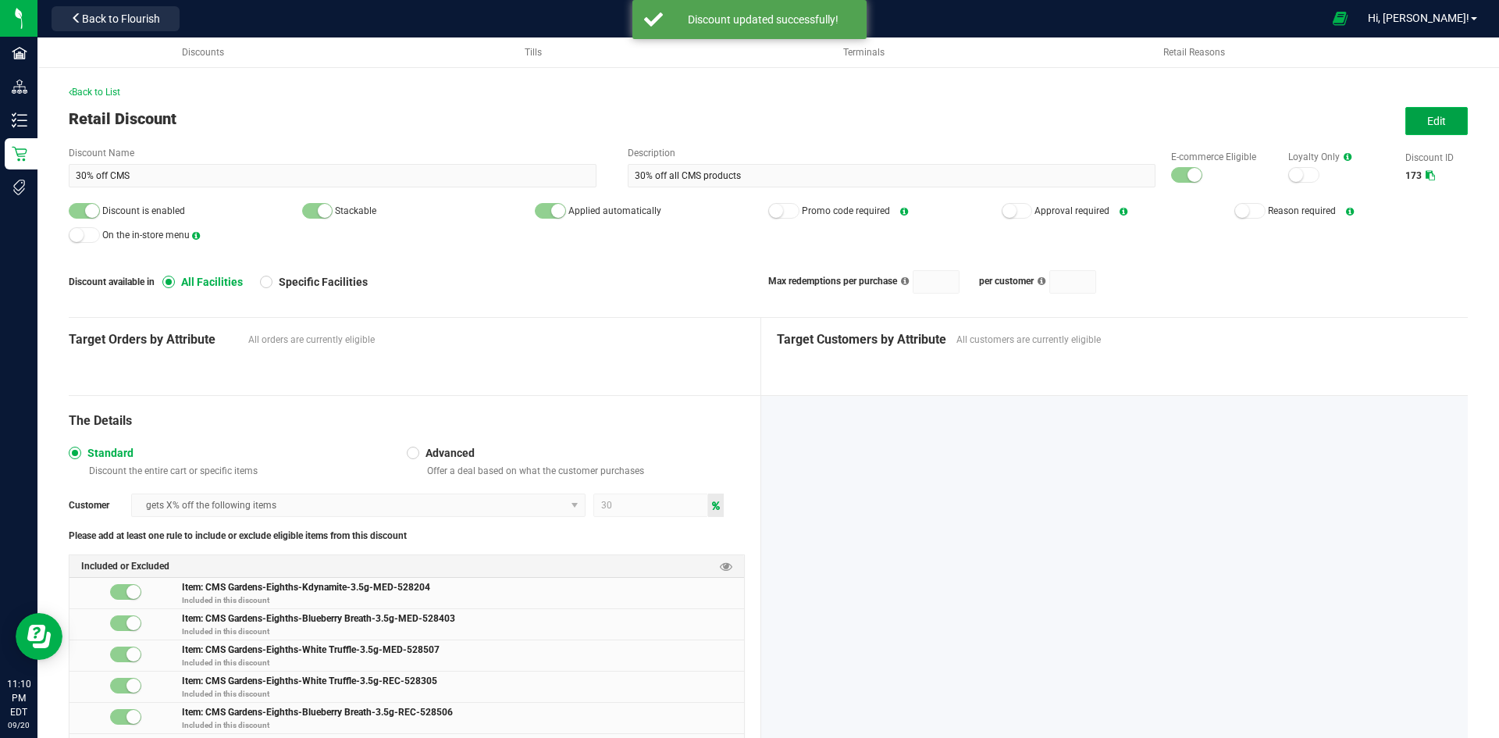
click at [1444, 130] on button "Edit" at bounding box center [1436, 121] width 62 height 28
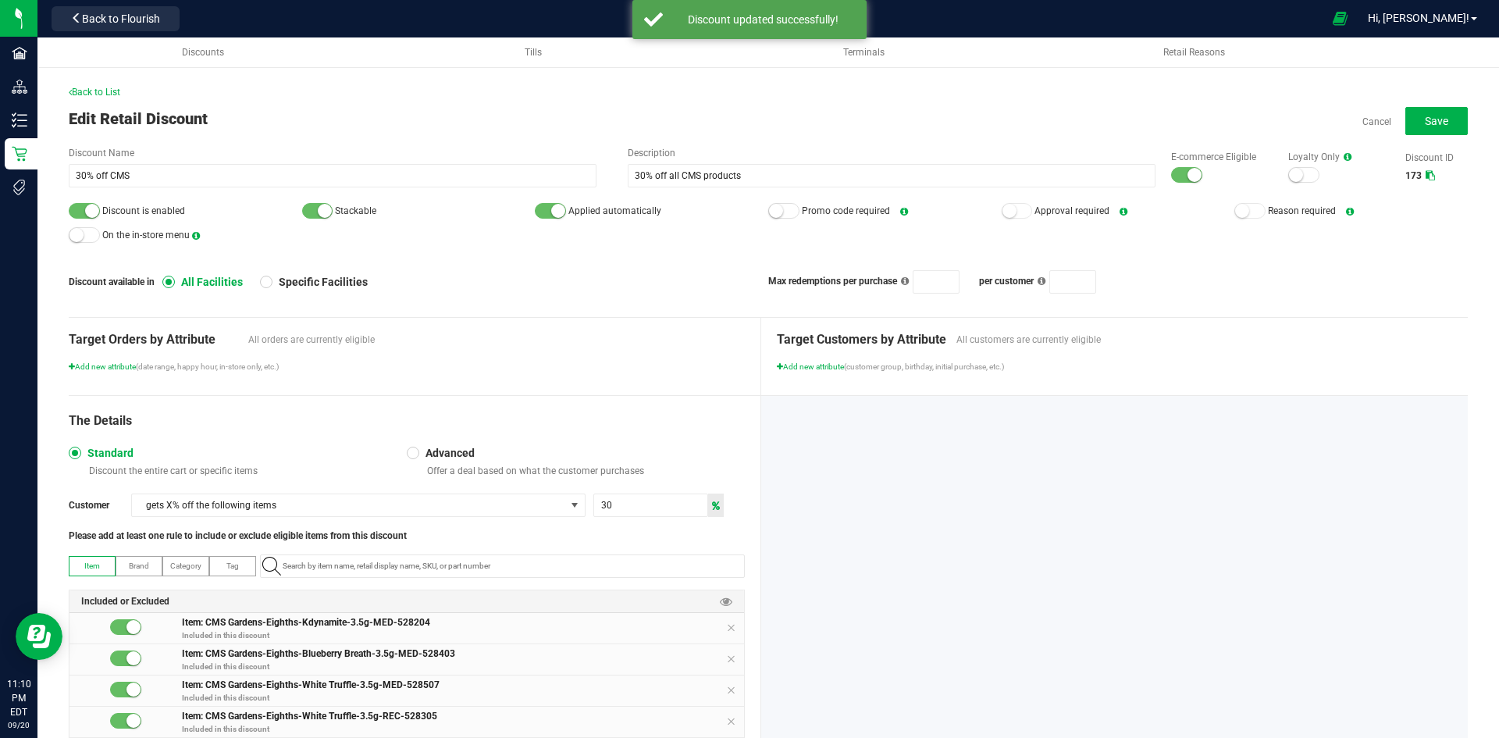
click at [1178, 184] on div "Discount Name 30% off CMS Description 30% off all CMS products E-commerce Eligi…" at bounding box center [768, 166] width 1399 height 41
click at [1177, 180] on div at bounding box center [1186, 175] width 31 height 16
click at [90, 206] on small at bounding box center [92, 211] width 14 height 14
click at [1436, 125] on span "Save" at bounding box center [1436, 121] width 23 height 12
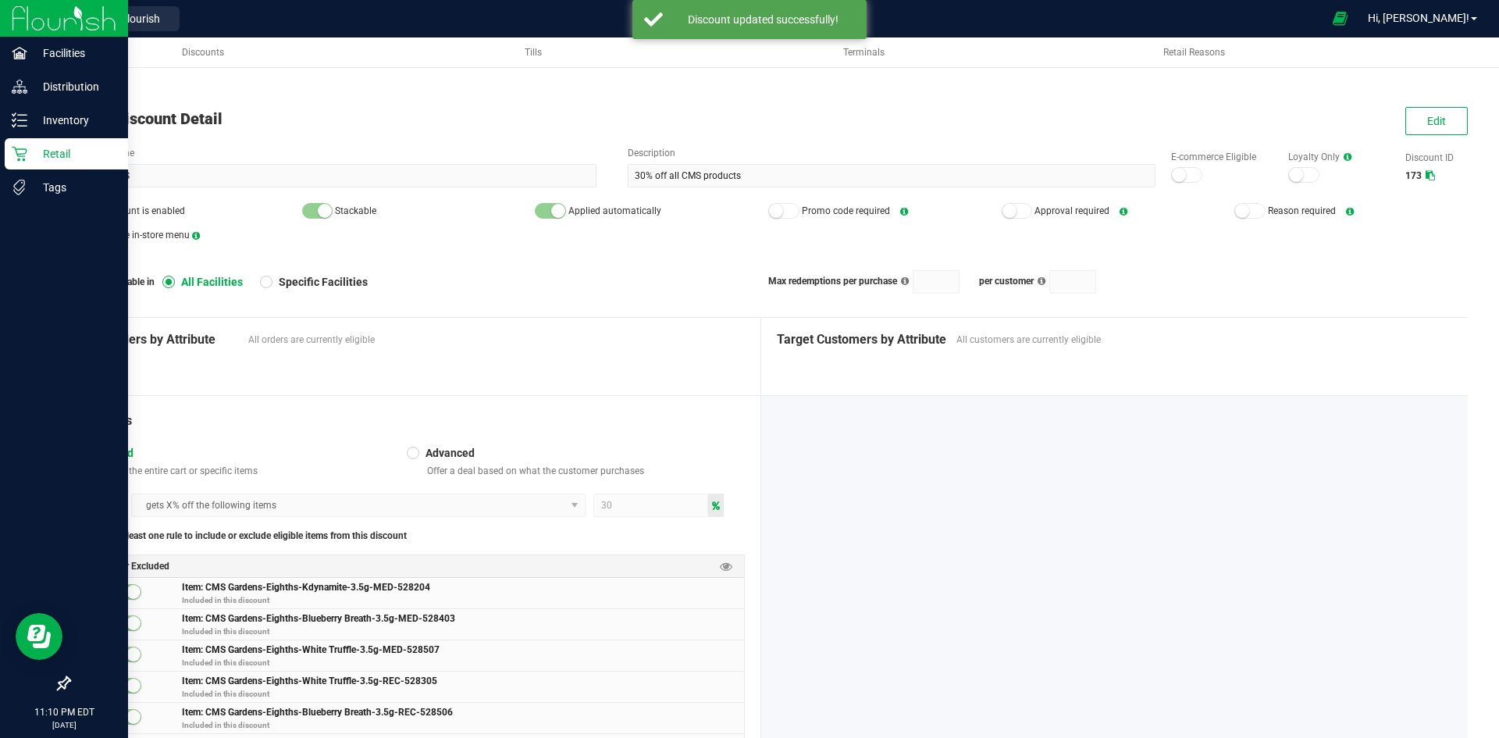
click at [24, 144] on div "Retail" at bounding box center [66, 153] width 123 height 31
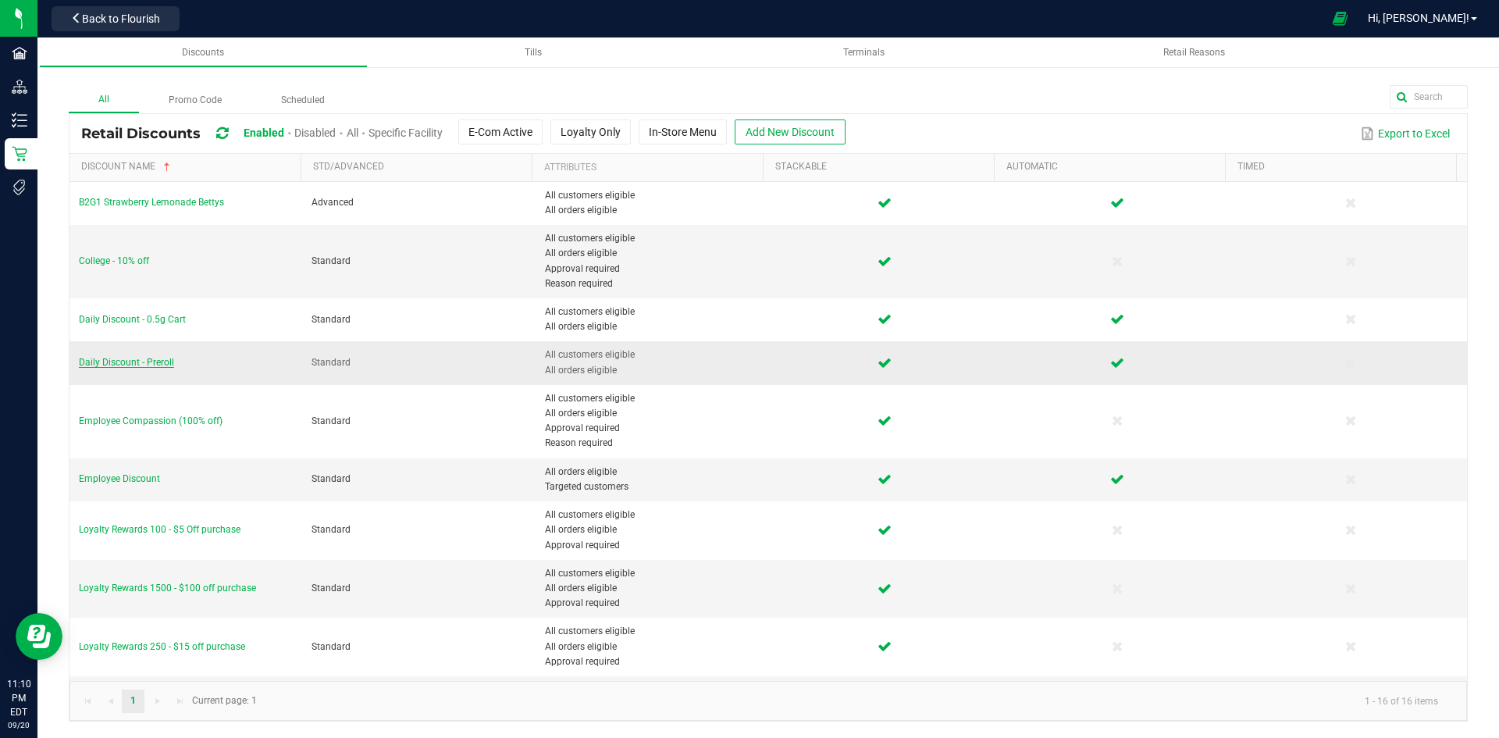
click at [157, 357] on span "Daily Discount - Preroll" at bounding box center [126, 362] width 95 height 11
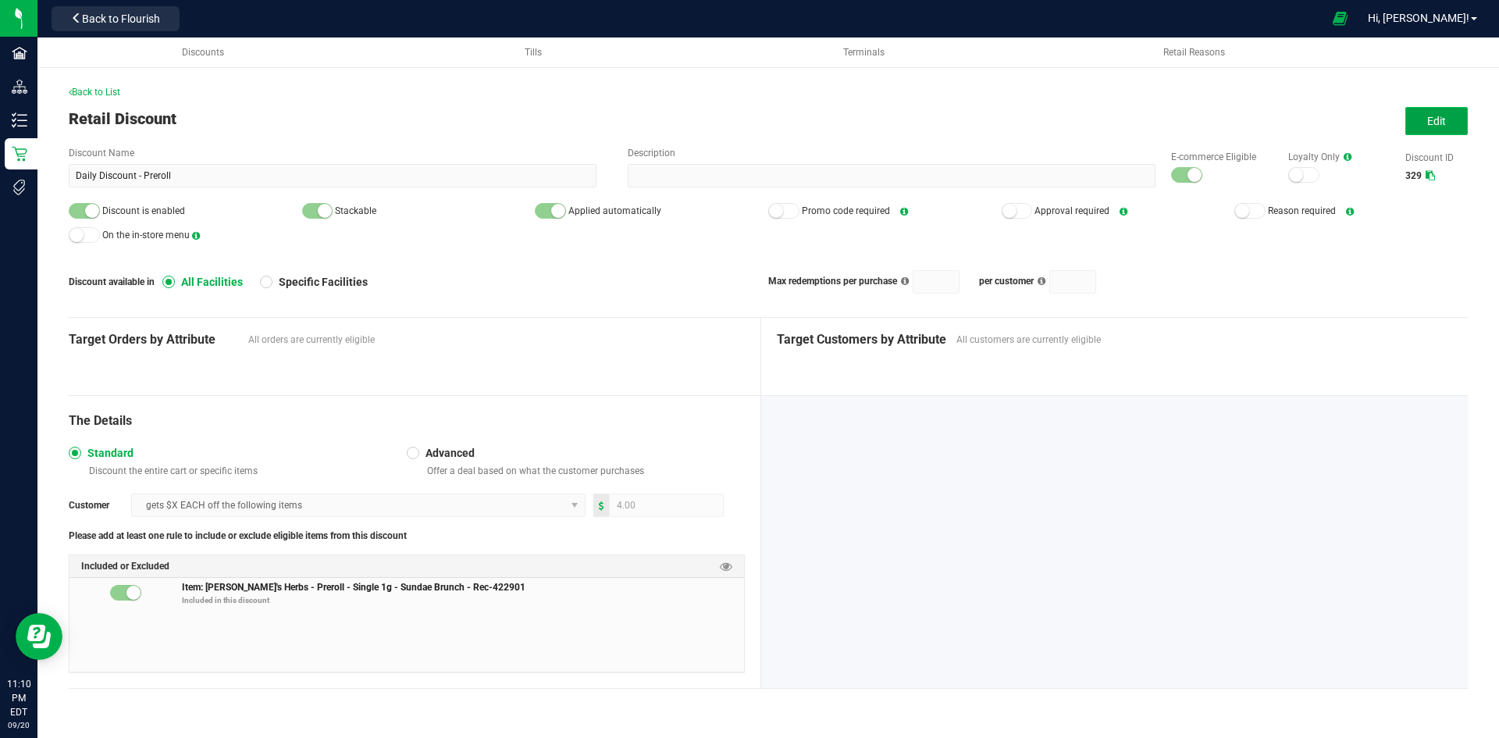
click at [1441, 121] on span "Edit" at bounding box center [1436, 121] width 19 height 12
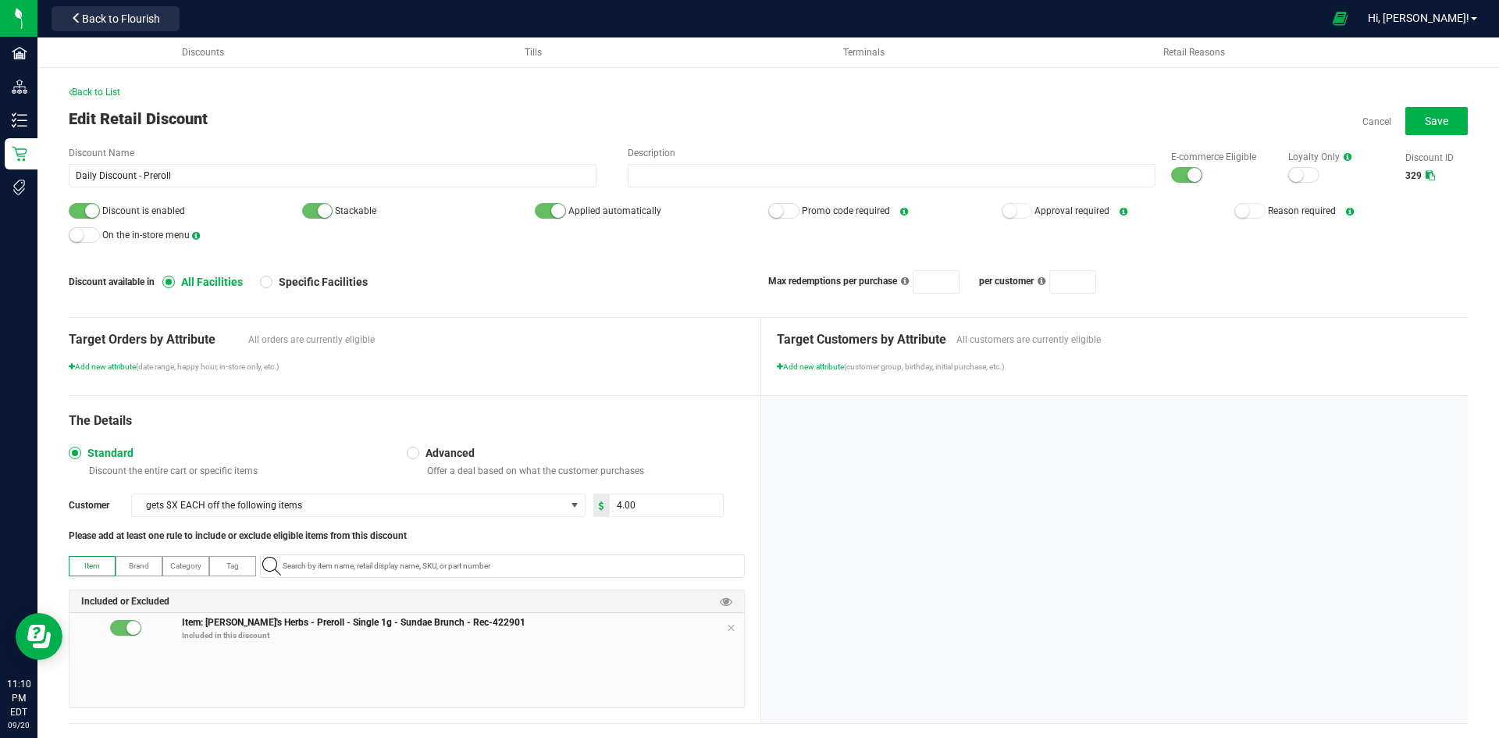
click at [1172, 163] on label "E-commerce Eligible" at bounding box center [1222, 157] width 102 height 14
click at [1172, 166] on div "E-commerce Eligible" at bounding box center [1214, 167] width 117 height 34
click at [1171, 169] on div at bounding box center [1186, 175] width 31 height 16
click at [84, 208] on div at bounding box center [84, 211] width 31 height 16
drag, startPoint x: 1430, startPoint y: 125, endPoint x: 1397, endPoint y: 131, distance: 33.4
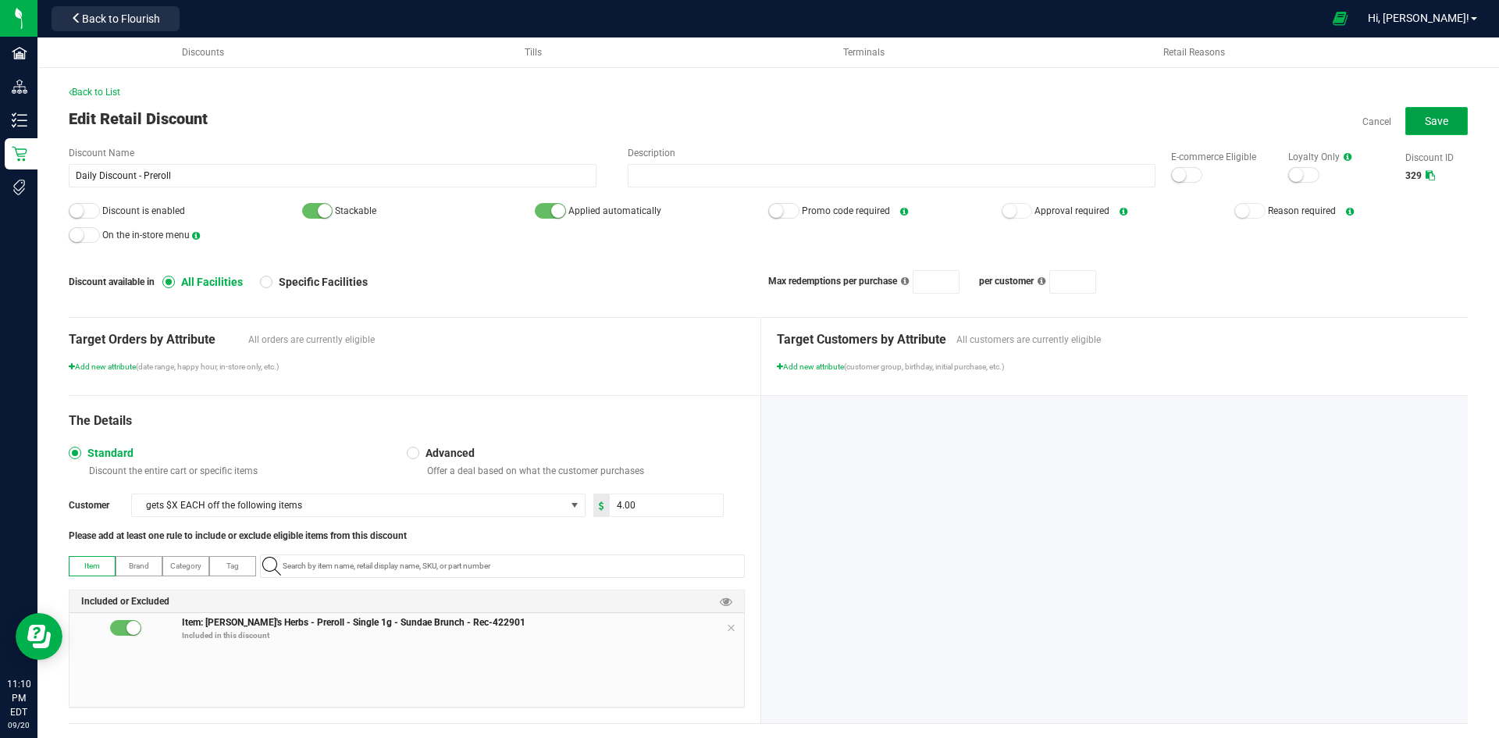
click at [1425, 125] on span "Save" at bounding box center [1436, 121] width 23 height 12
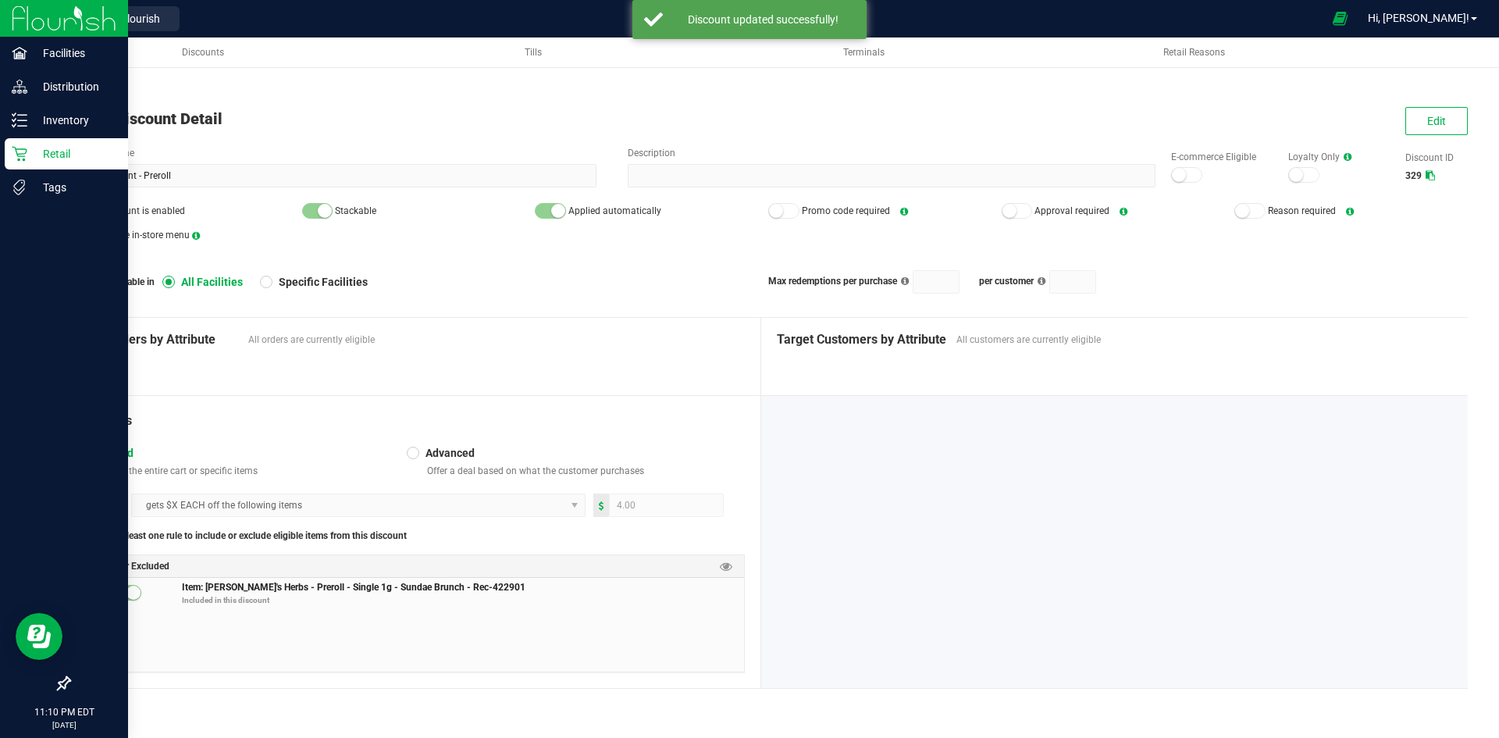
click at [21, 152] on icon at bounding box center [20, 154] width 16 height 16
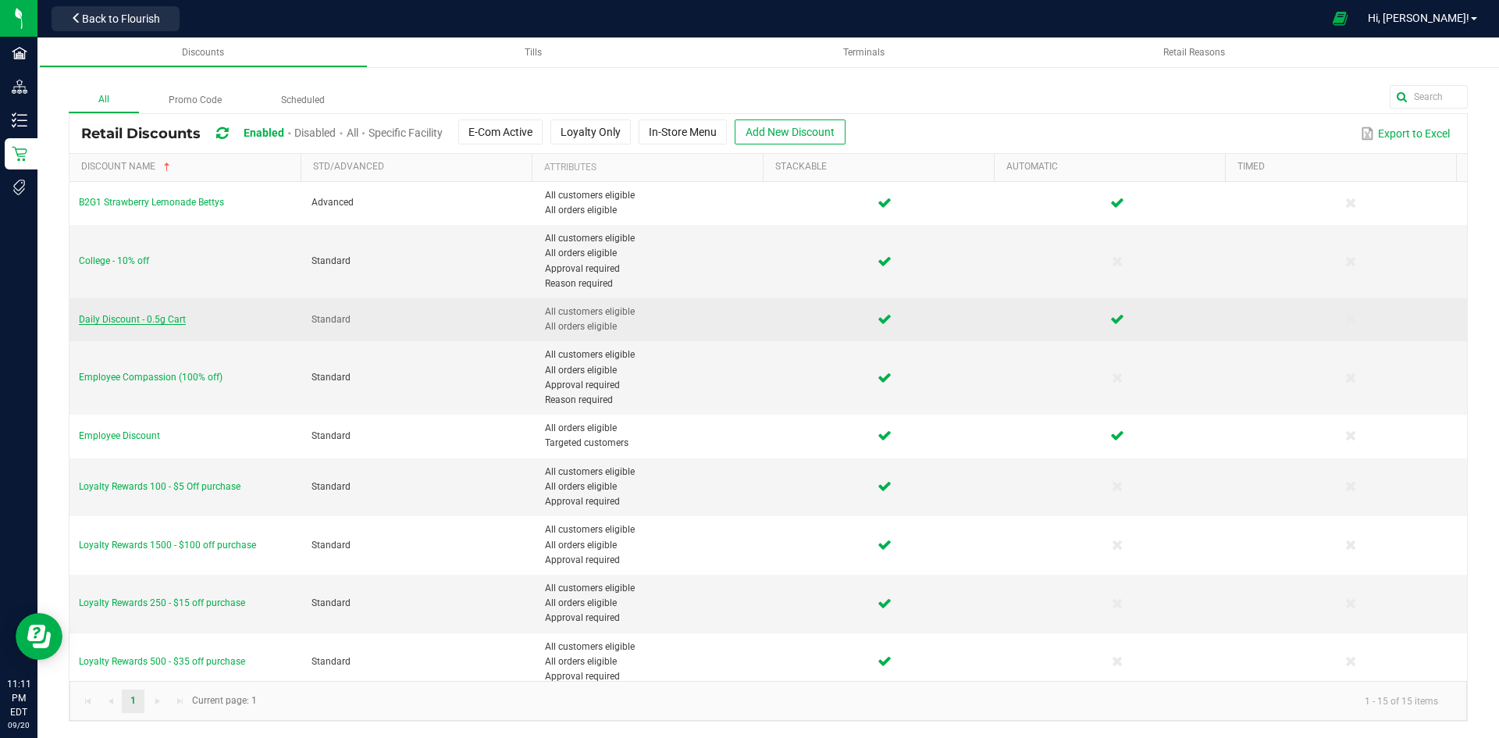
click at [167, 318] on span "Daily Discount - 0.5g Cart" at bounding box center [132, 319] width 107 height 11
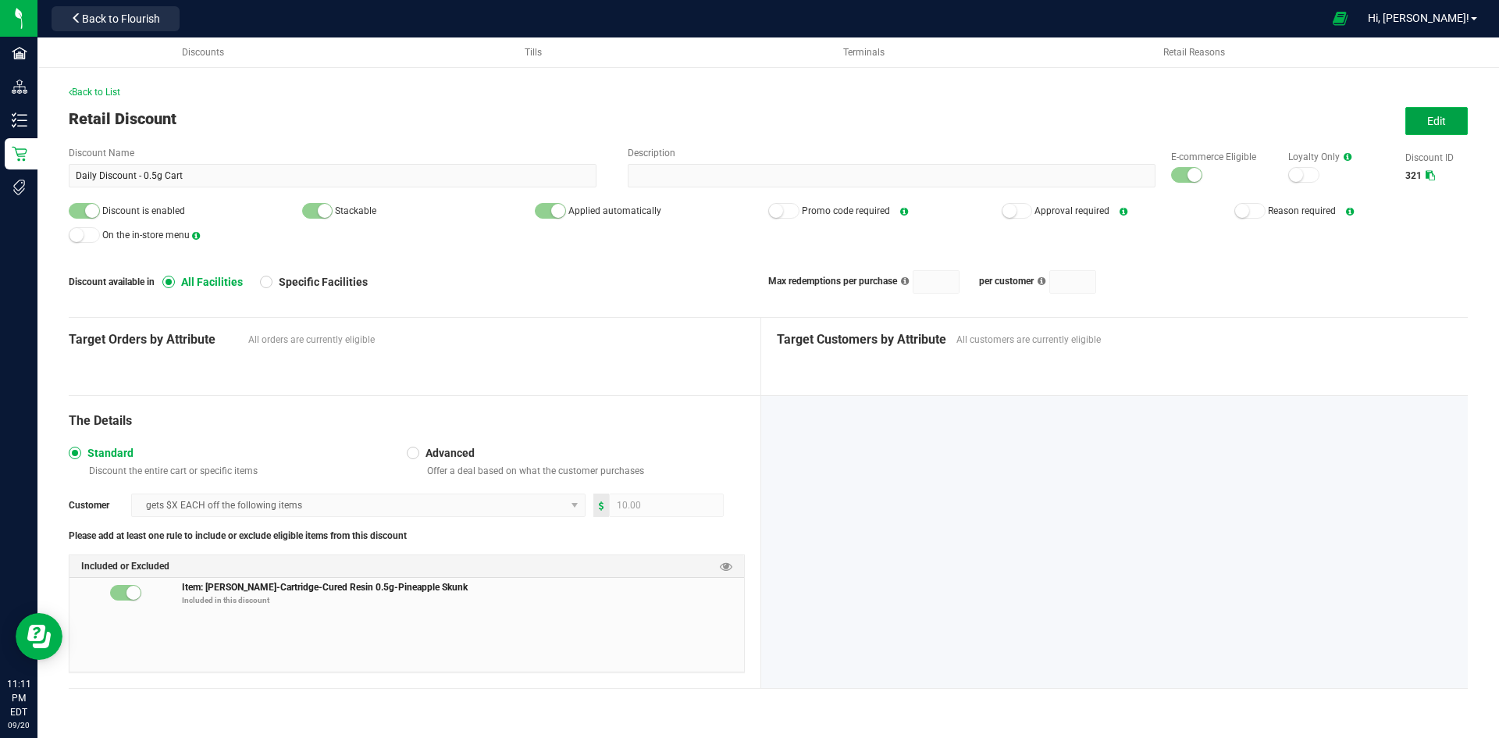
click at [1414, 120] on button "Edit" at bounding box center [1436, 121] width 62 height 28
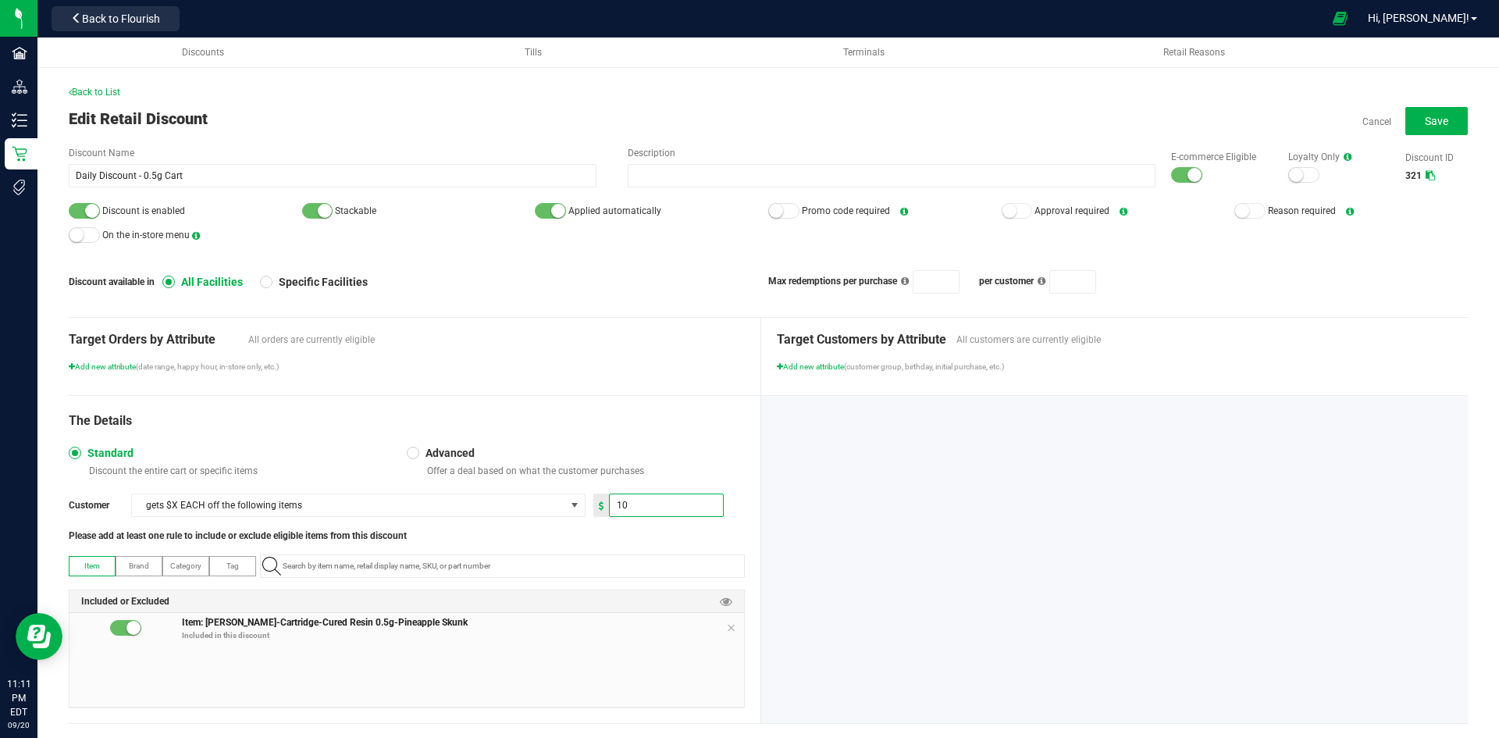
click at [650, 508] on input "10" at bounding box center [666, 505] width 113 height 22
type input "5.00"
paste input "1.17.44194.74280.0"
type input "1.17.44194.74280.0"
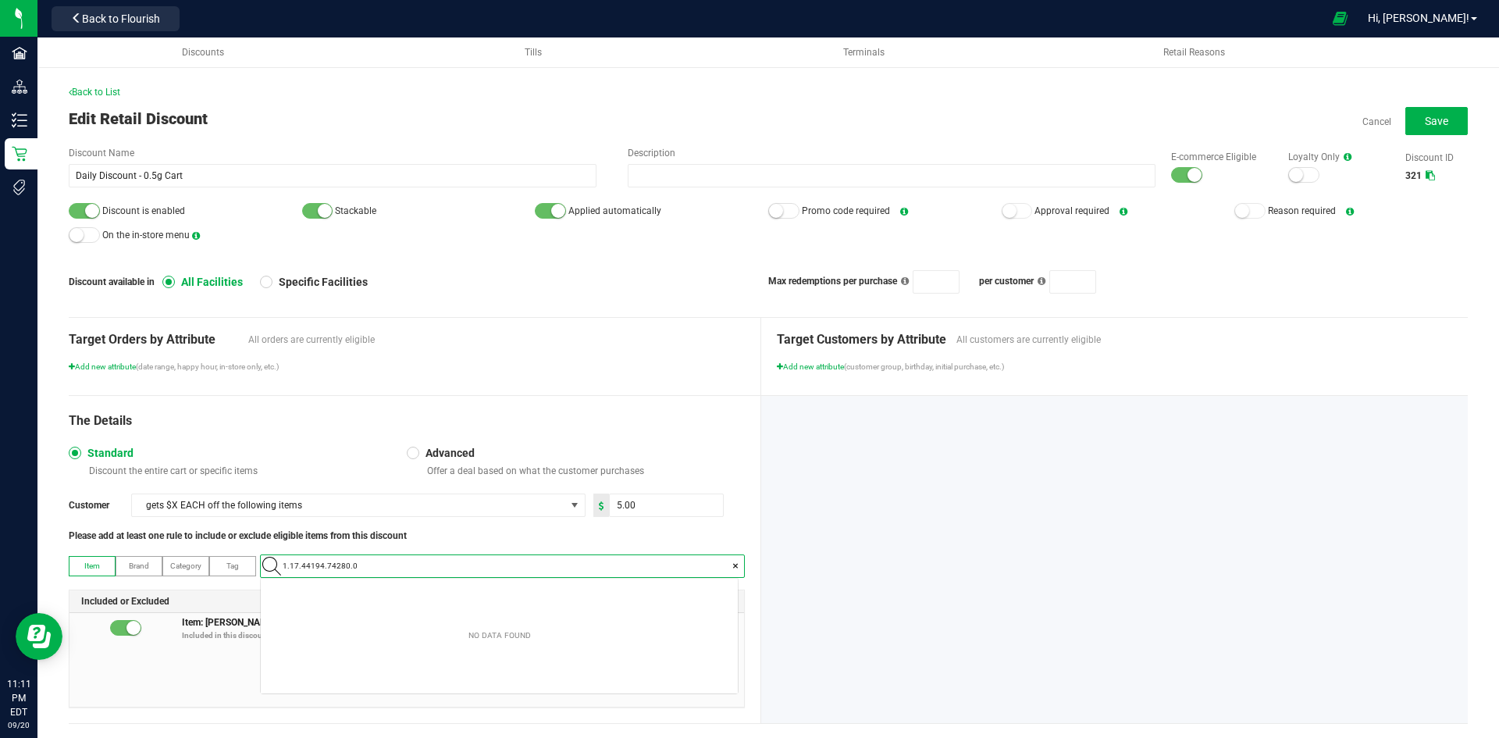
scroll to position [22, 477]
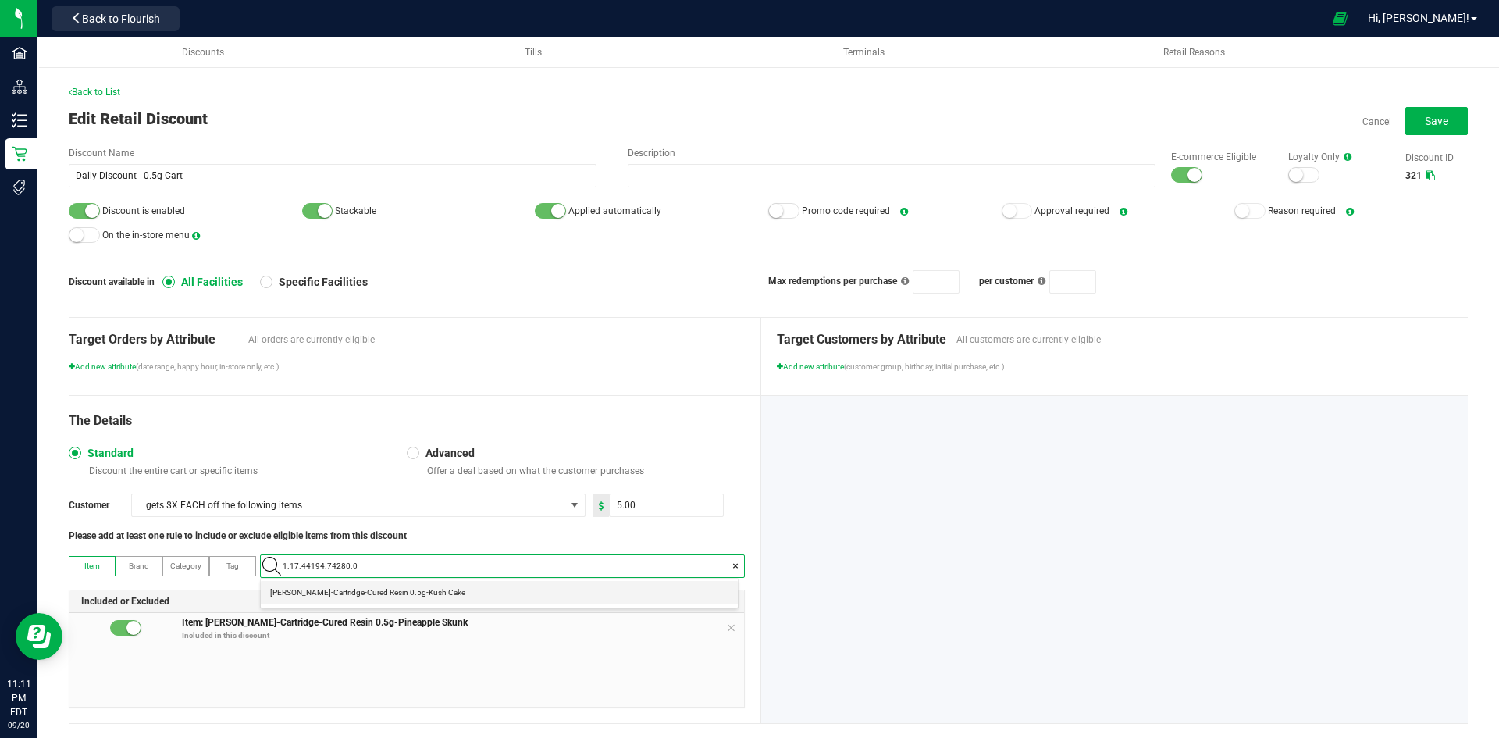
click at [436, 594] on Cake "[PERSON_NAME]-Cartridge-Cured Resin 0.5g-Kush Cake" at bounding box center [499, 592] width 477 height 23
click at [726, 627] on icon at bounding box center [730, 628] width 9 height 12
click at [1431, 111] on button "Save" at bounding box center [1436, 121] width 62 height 28
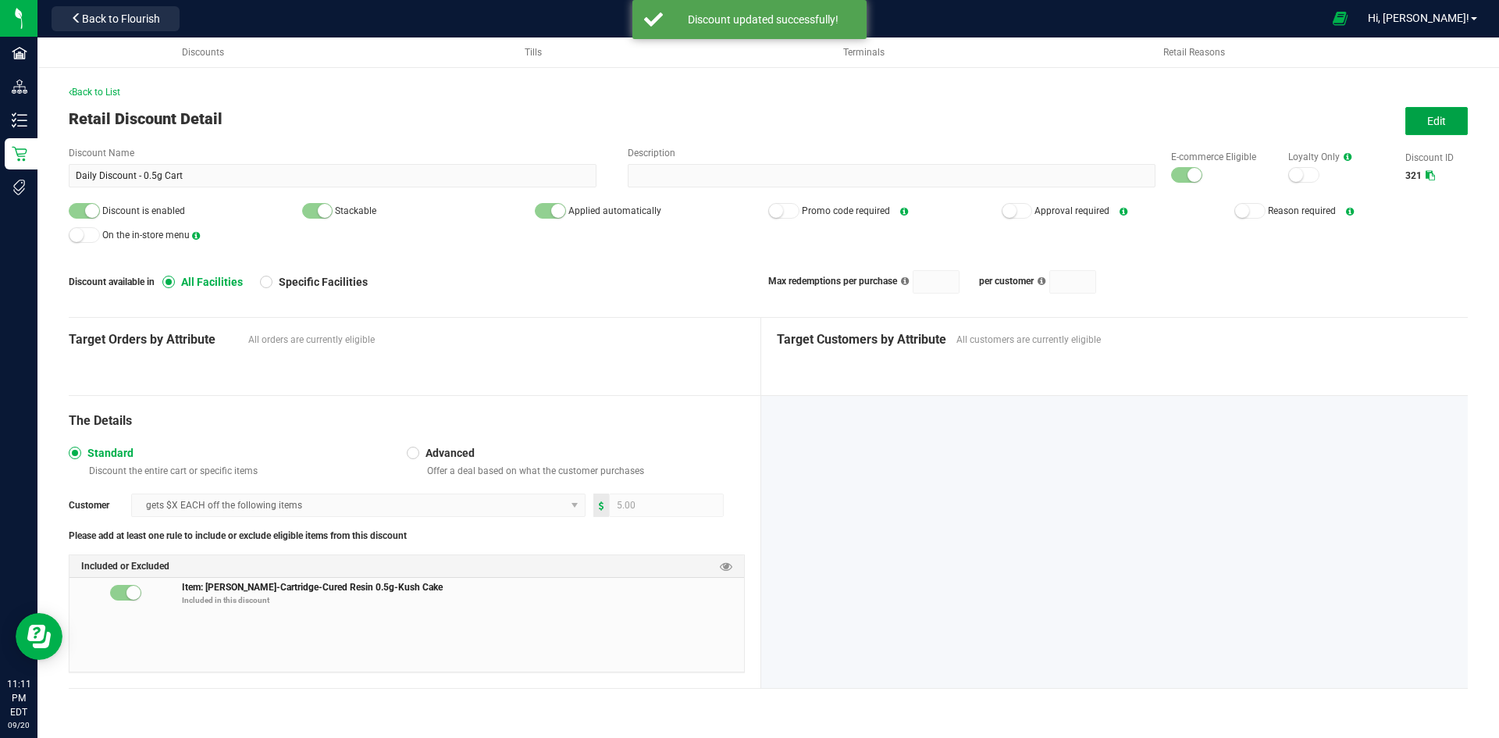
drag, startPoint x: 1437, startPoint y: 112, endPoint x: 1275, endPoint y: 128, distance: 162.4
click at [1436, 116] on button "Edit" at bounding box center [1436, 121] width 62 height 28
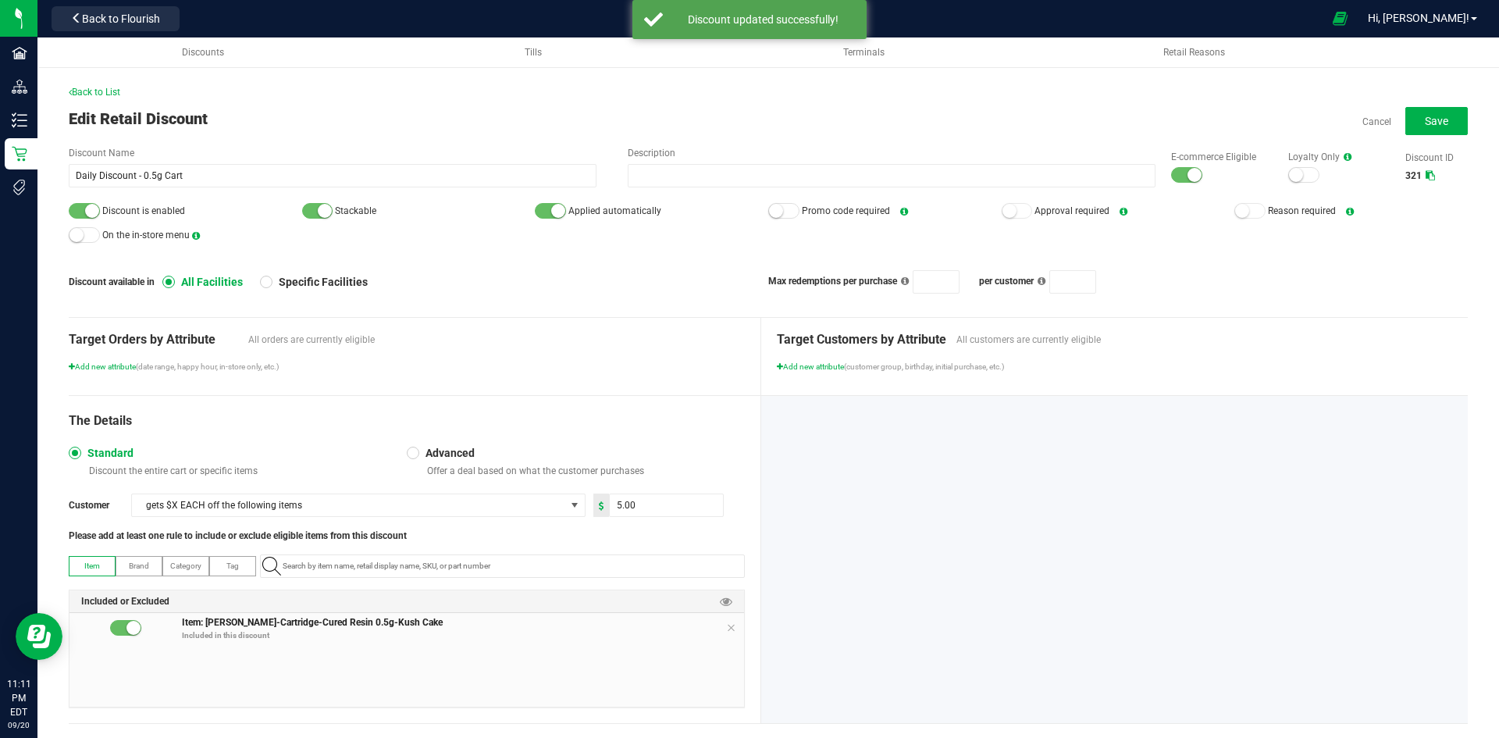
click at [1188, 174] on small at bounding box center [1195, 175] width 14 height 14
click at [86, 205] on div at bounding box center [84, 211] width 31 height 16
click at [1432, 126] on span "Save" at bounding box center [1436, 121] width 23 height 12
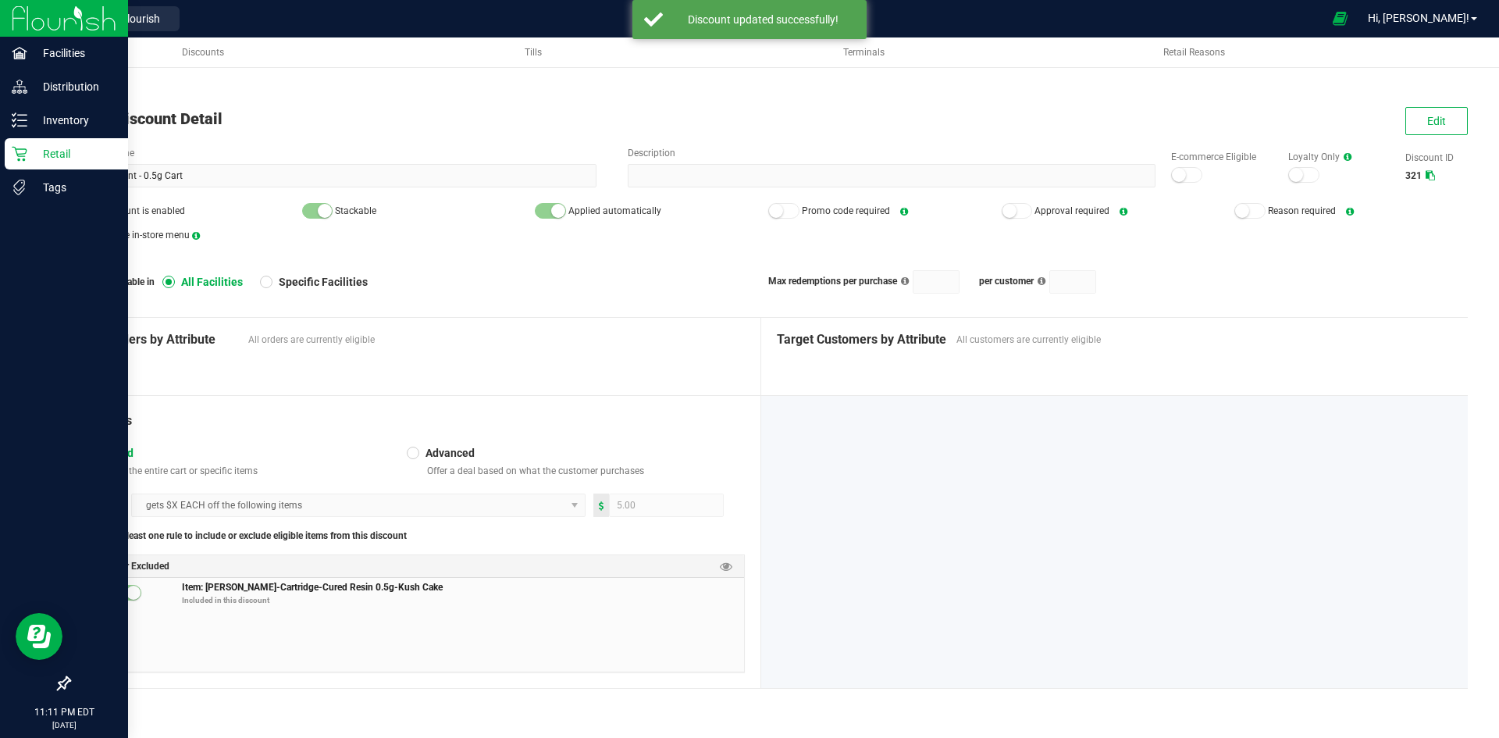
click at [41, 154] on p "Retail" at bounding box center [74, 153] width 94 height 19
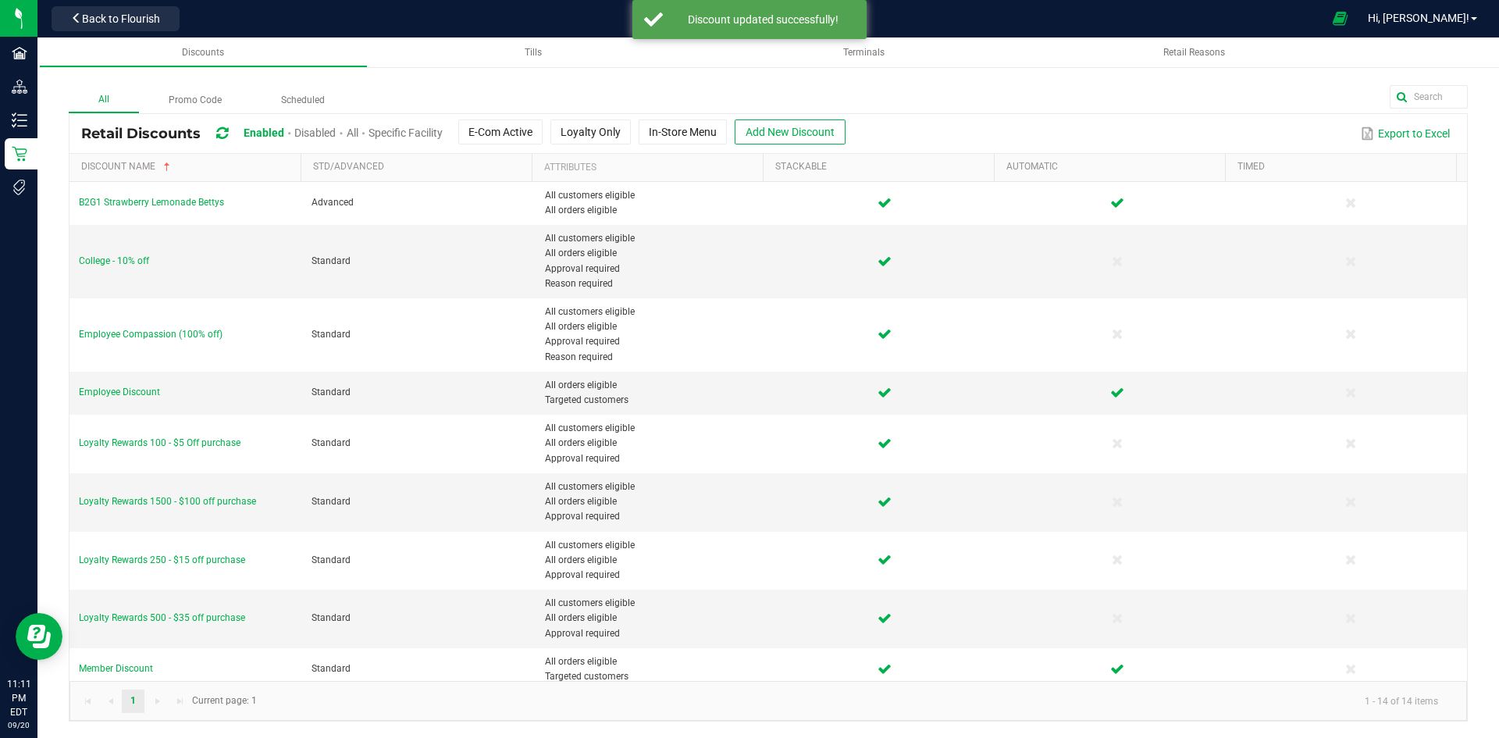
click at [326, 131] on span "Disabled" at bounding box center [314, 132] width 41 height 12
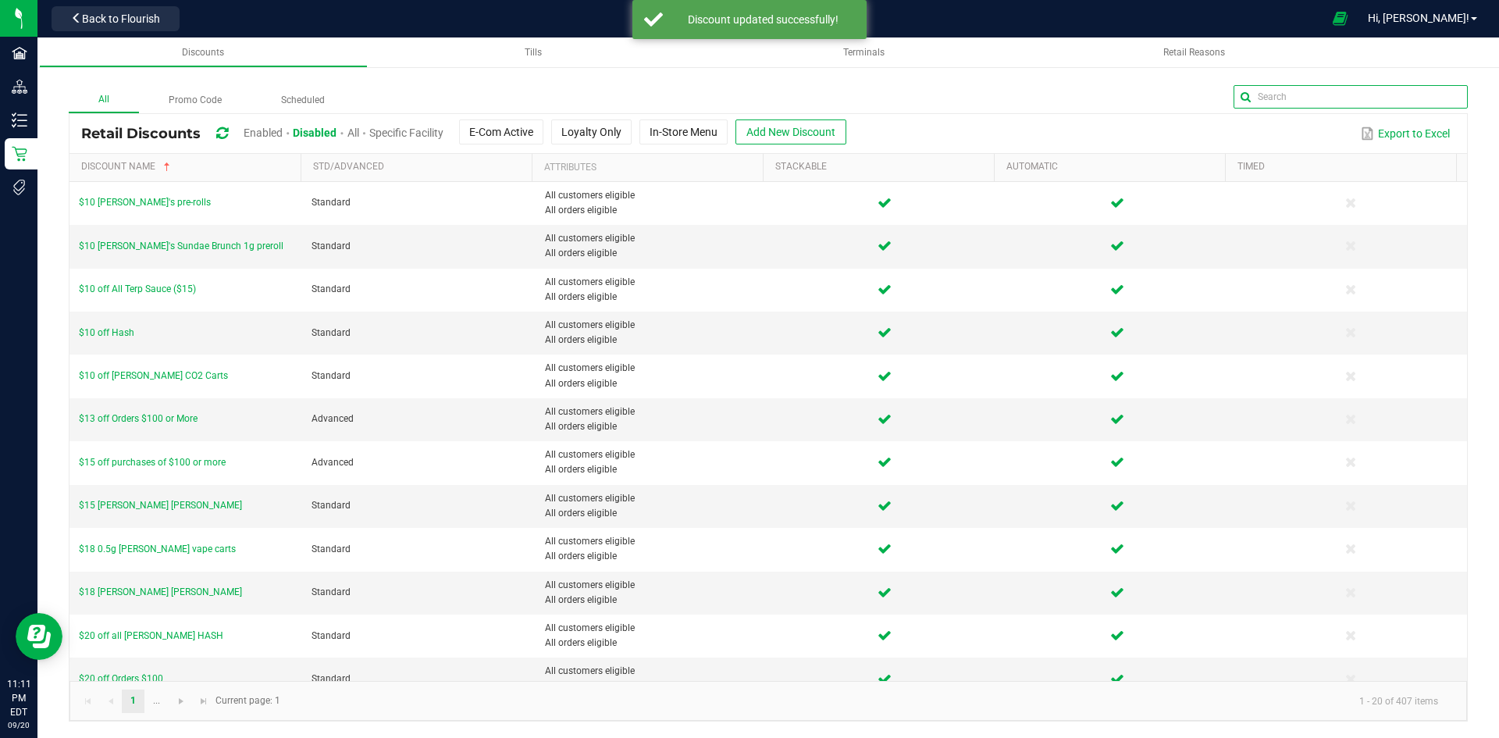
click at [1449, 104] on input "text" at bounding box center [1351, 96] width 234 height 23
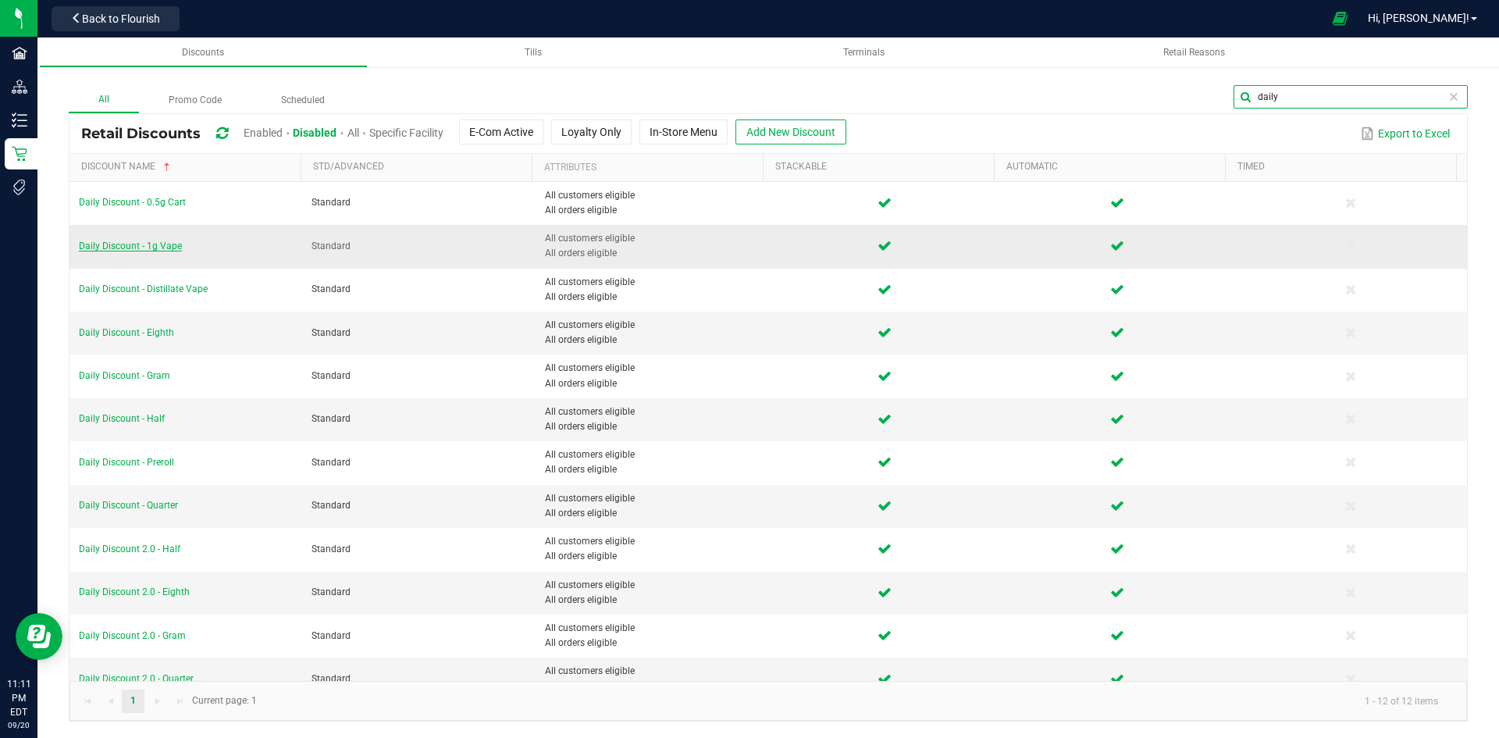
type input "daily"
click at [167, 240] on span "Daily Discount - 1g Vape" at bounding box center [130, 245] width 103 height 11
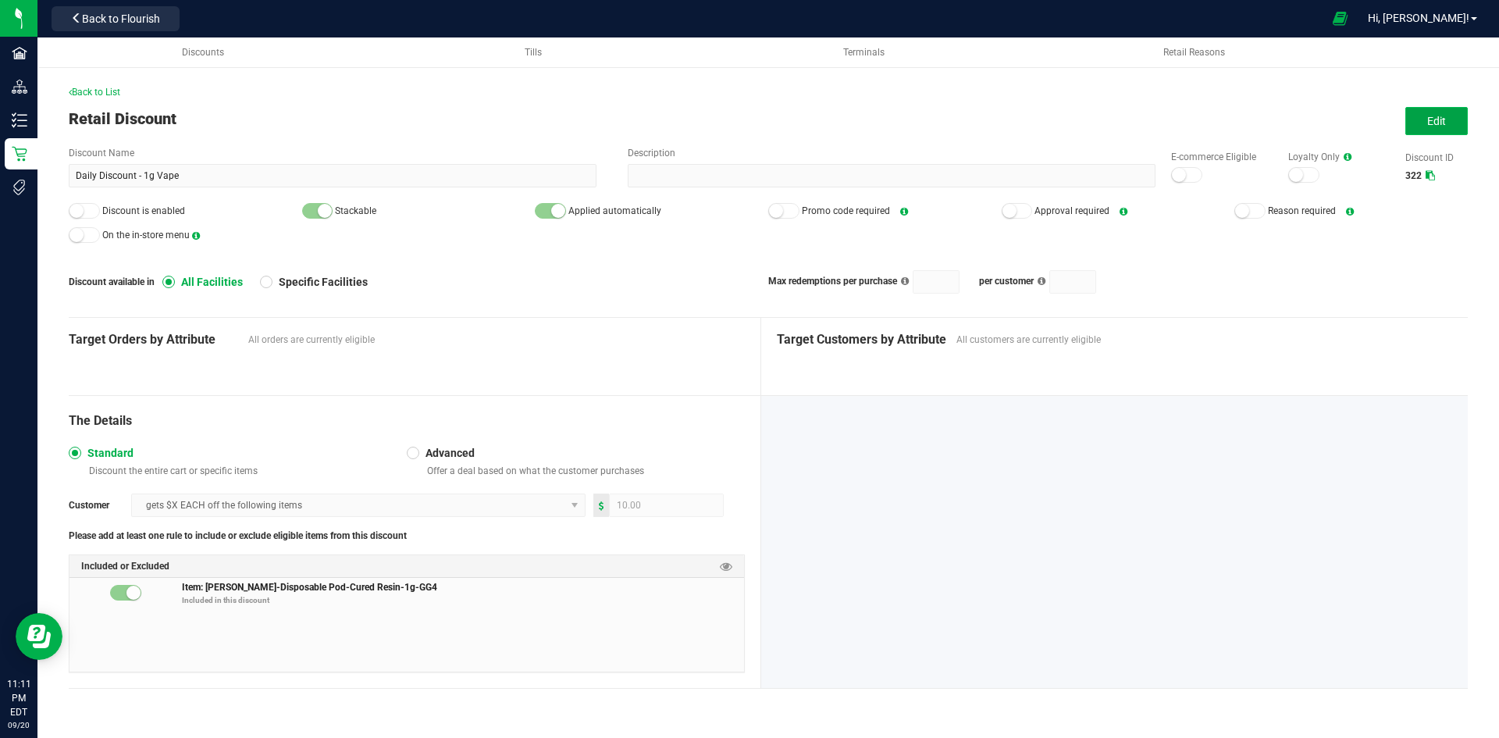
click at [1448, 109] on button "Edit" at bounding box center [1436, 121] width 62 height 28
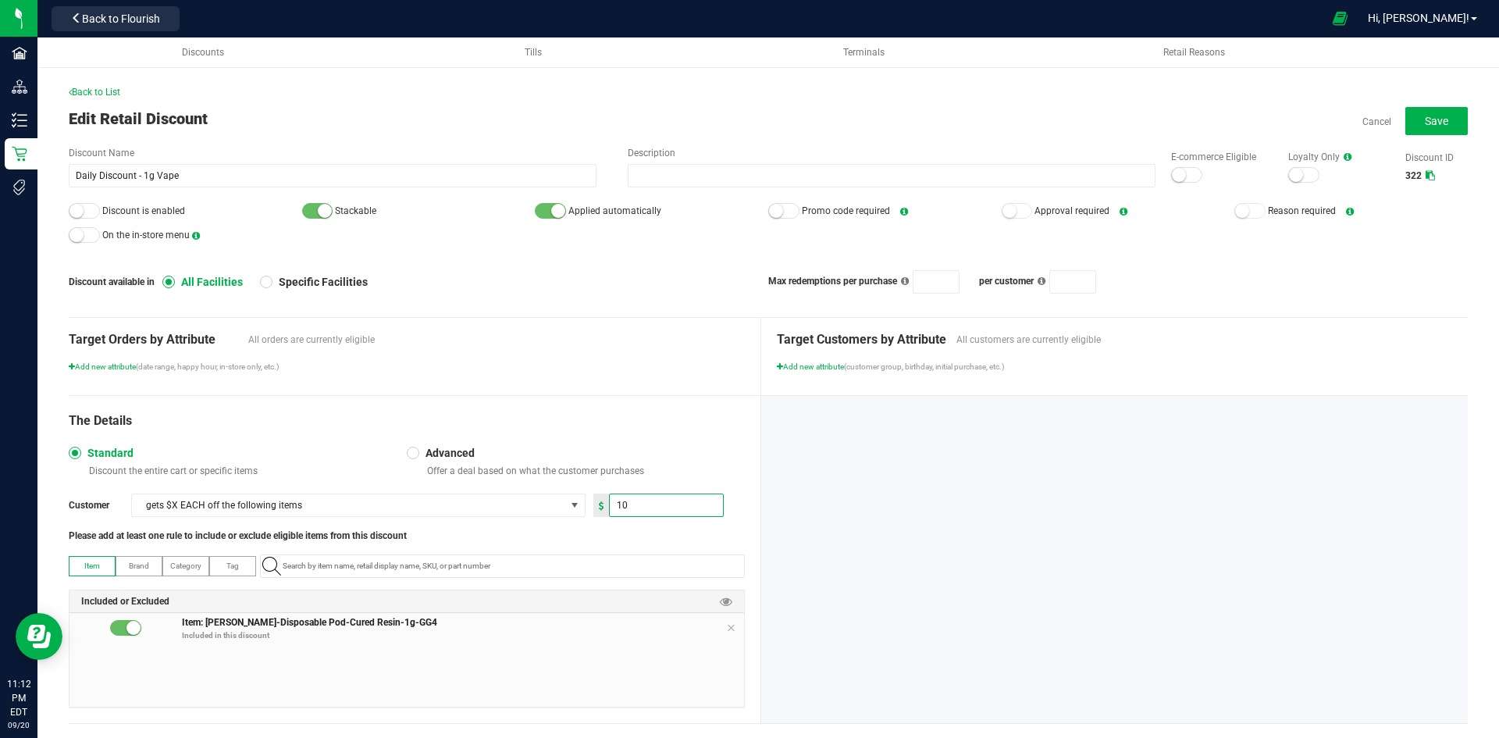
click at [654, 513] on input "10" at bounding box center [666, 505] width 113 height 22
type input "5.00"
click at [582, 370] on div "Add new attribute (date range, happy hour, in-store only, etc.)" at bounding box center [407, 367] width 676 height 12
click at [728, 632] on icon at bounding box center [730, 628] width 9 height 12
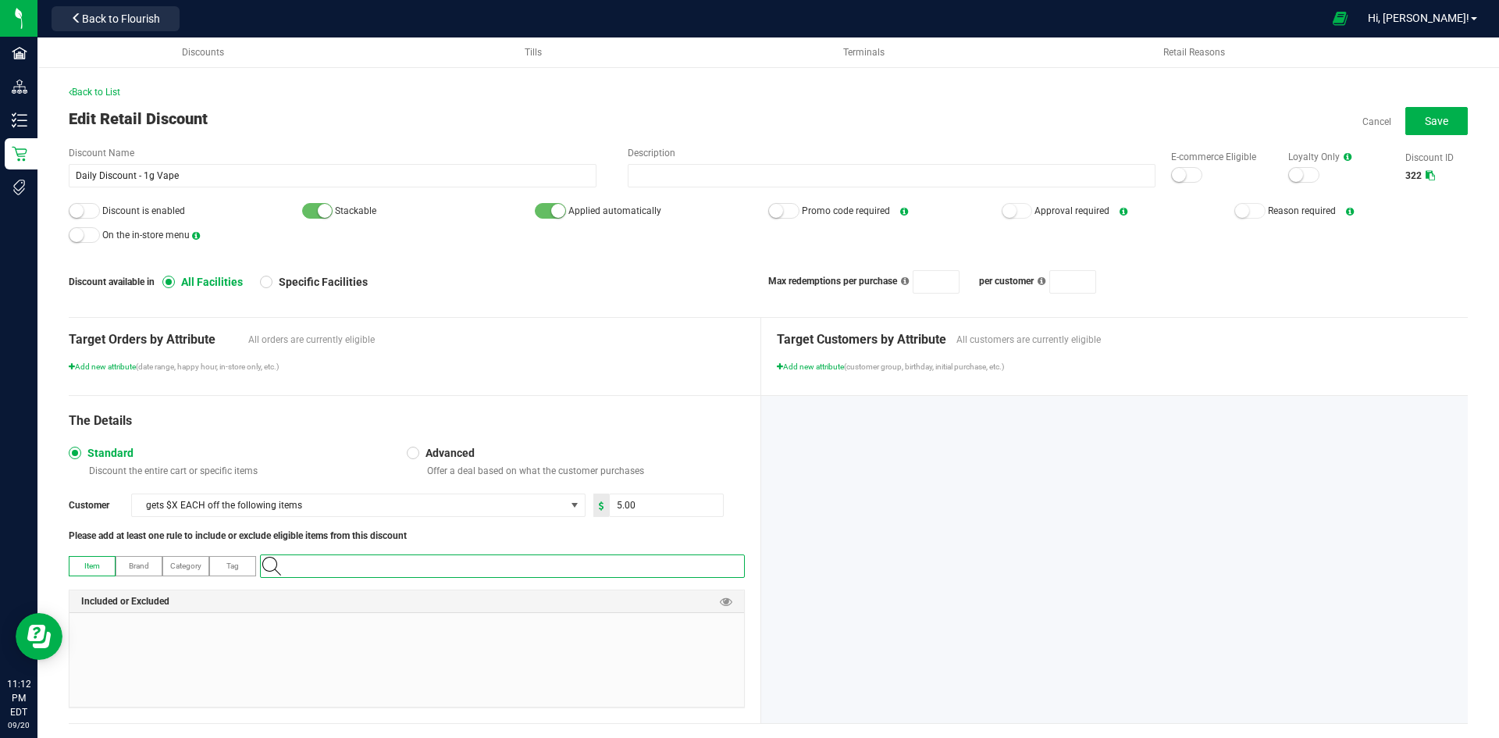
paste input "1.119437.142835.507348.0"
type input "1.119437.142835.507348.0"
click at [394, 596] on span "[PERSON_NAME]-Cartridge-Cured Resin 1g-OG Cake" at bounding box center [360, 593] width 181 height 16
click at [614, 418] on div "The Details" at bounding box center [407, 420] width 676 height 19
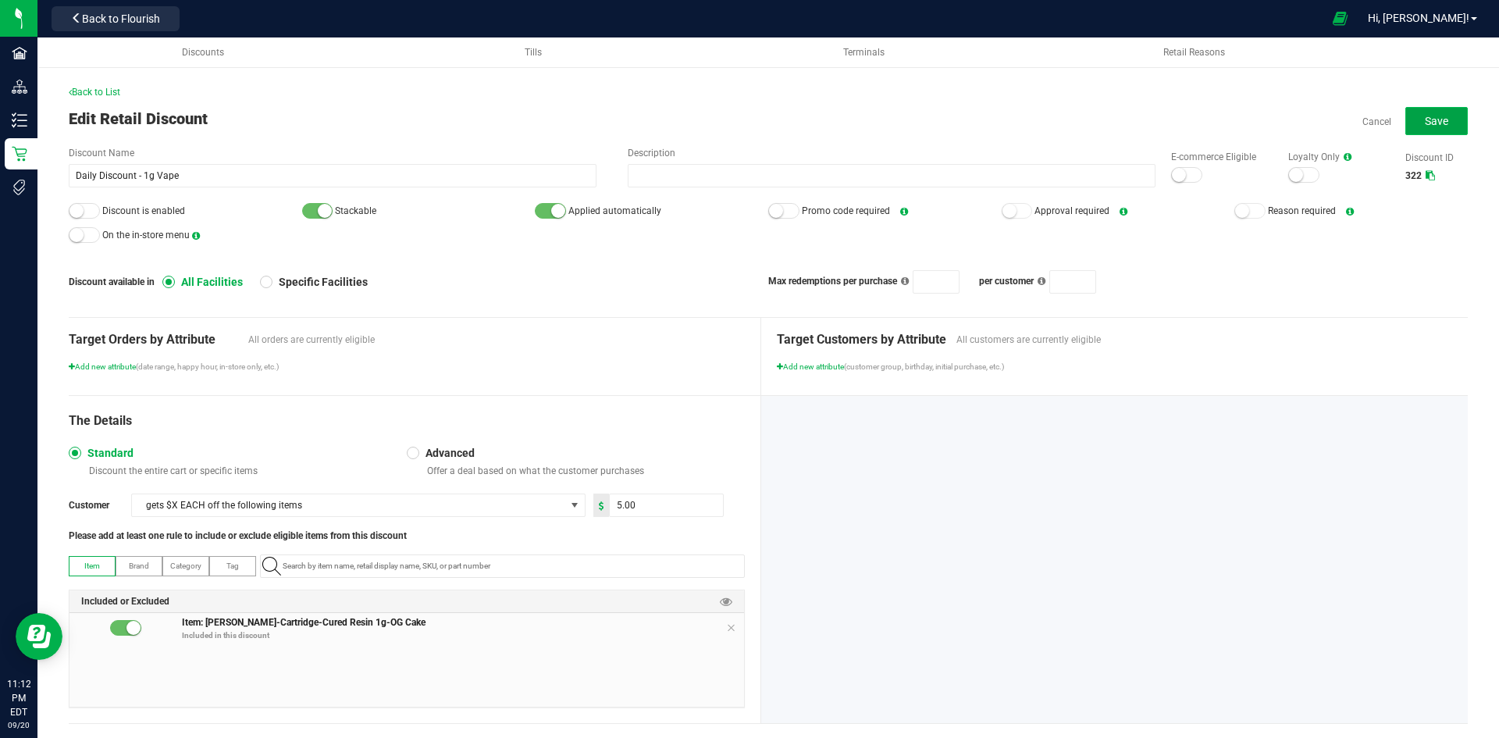
click at [1405, 112] on button "Save" at bounding box center [1436, 121] width 62 height 28
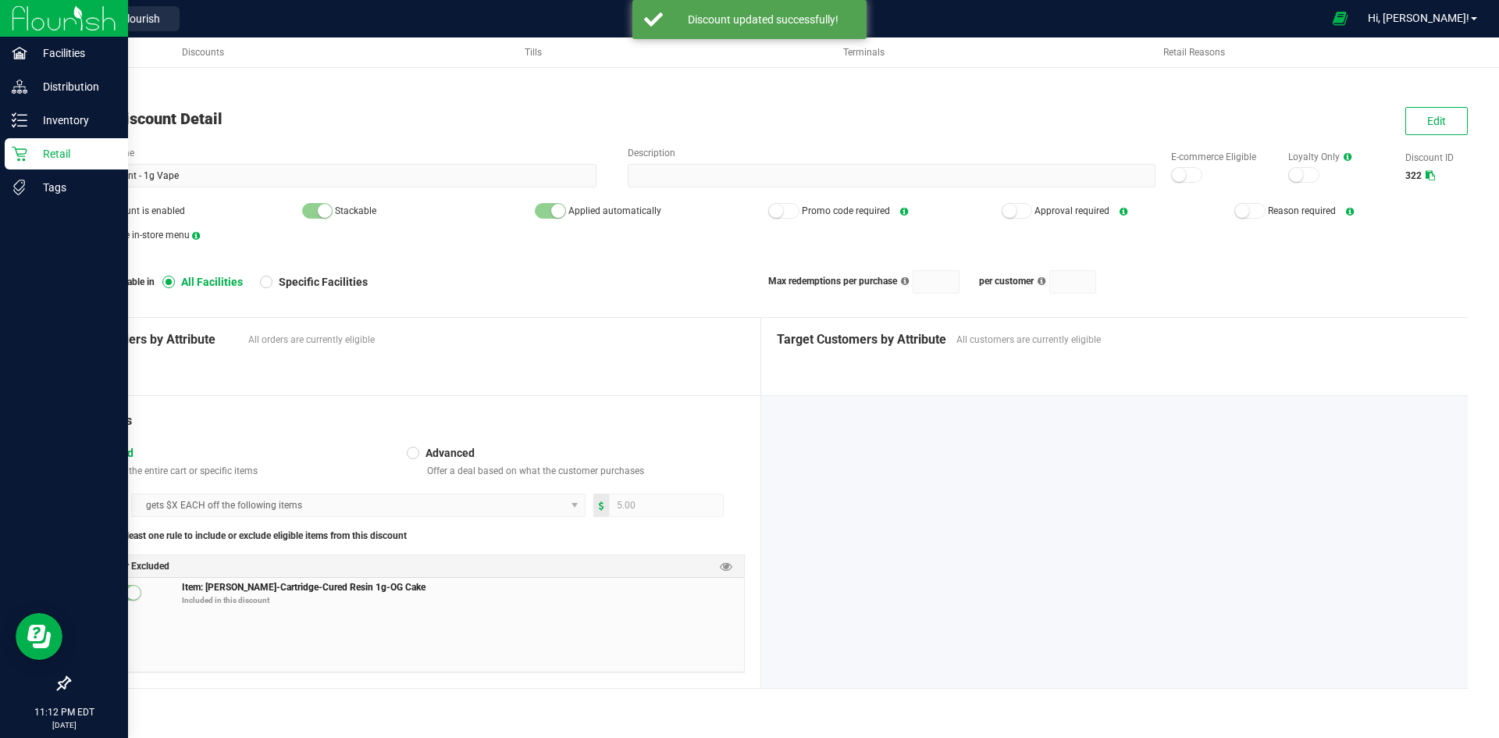
click at [45, 153] on p "Retail" at bounding box center [74, 153] width 94 height 19
